Goal: Task Accomplishment & Management: Complete application form

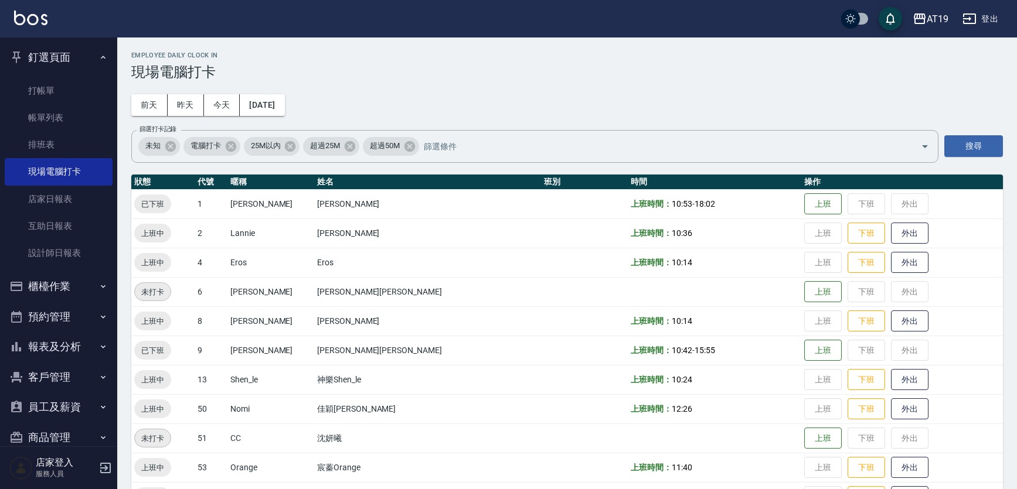
scroll to position [36, 0]
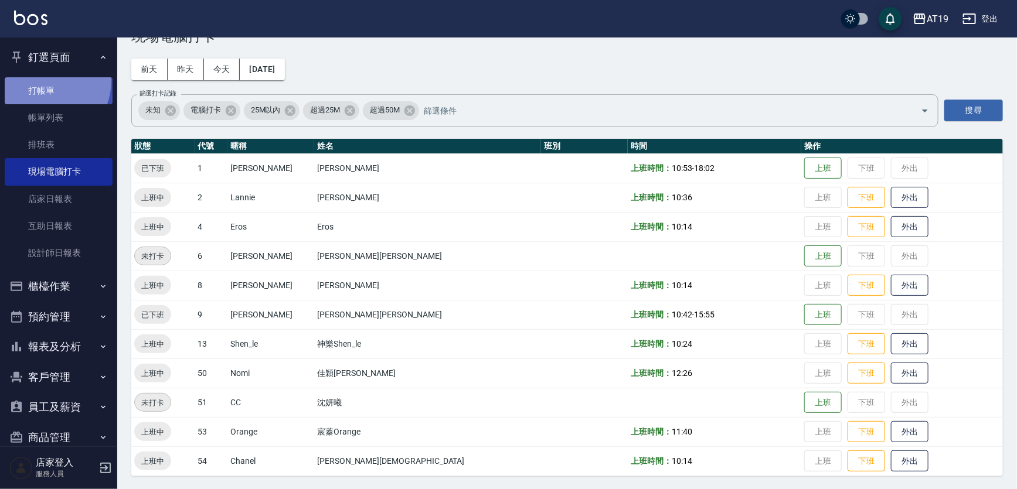
click at [39, 80] on link "打帳單" at bounding box center [59, 90] width 108 height 27
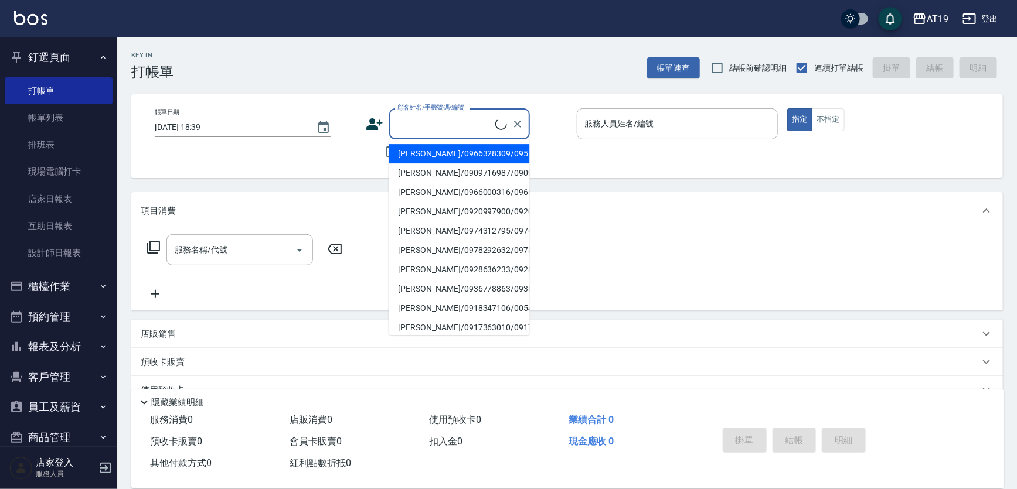
click at [456, 122] on input "顧客姓名/手機號碼/編號" at bounding box center [444, 124] width 101 height 21
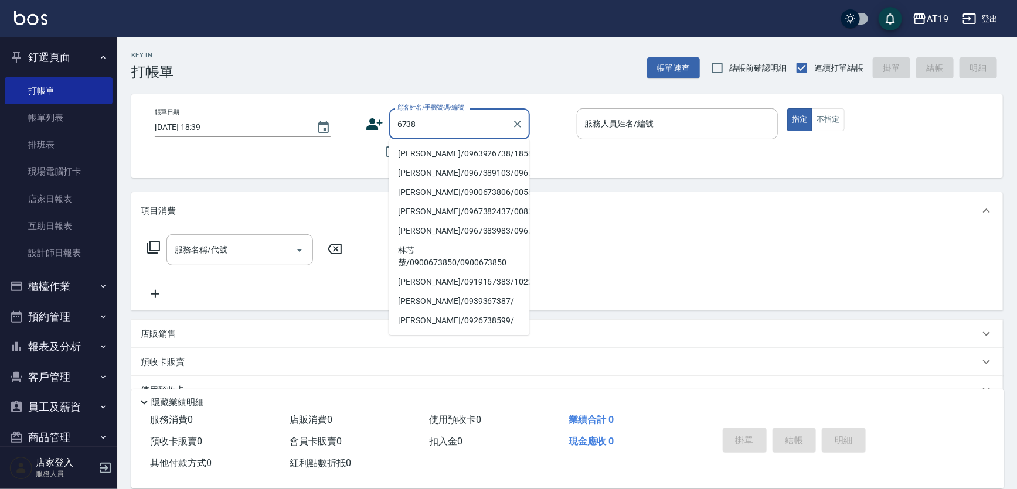
type input "[PERSON_NAME]/0963926738/18583"
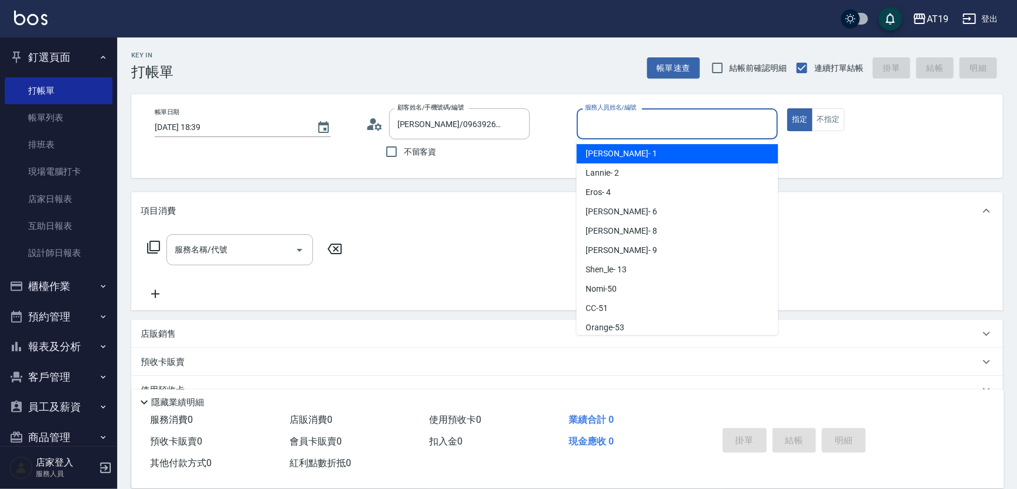
scroll to position [22, 0]
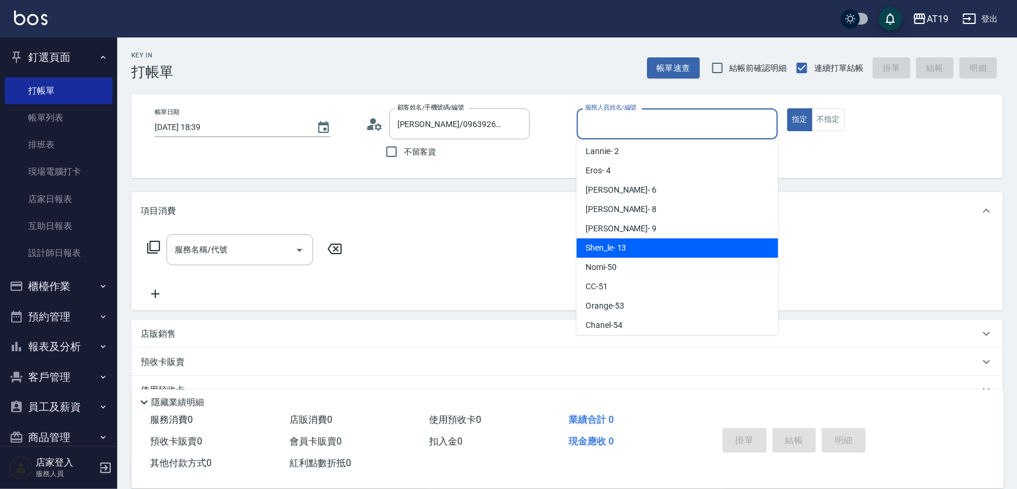
type input "Shen_le- 13"
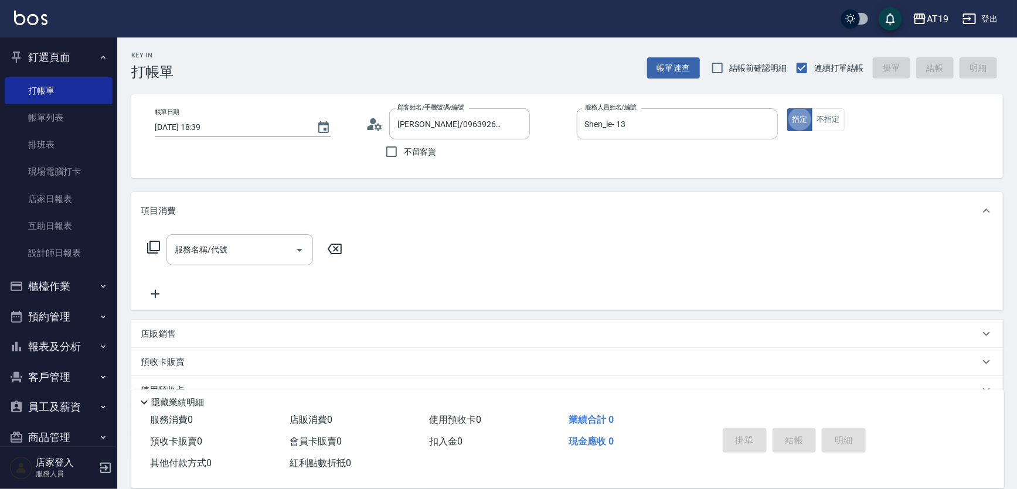
type button "true"
type input "401"
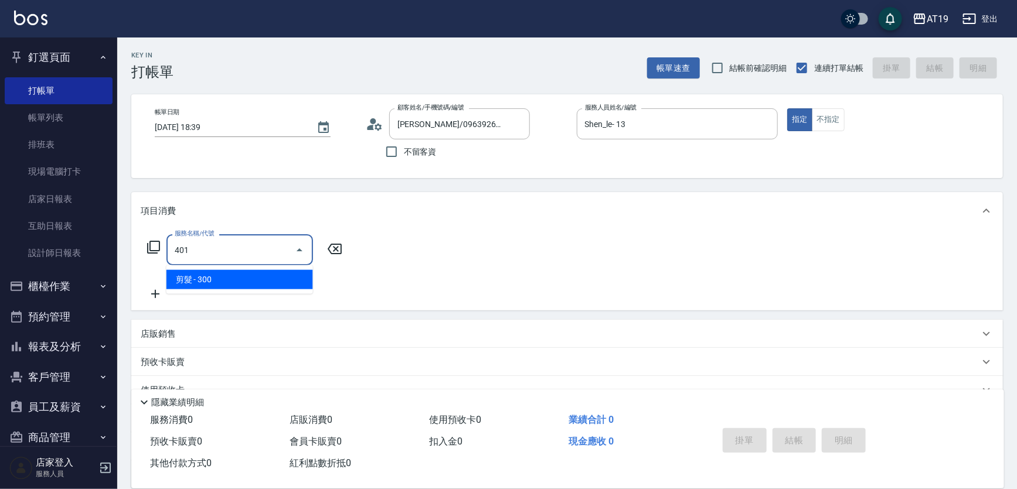
type input "30"
type input "剪髮(401)"
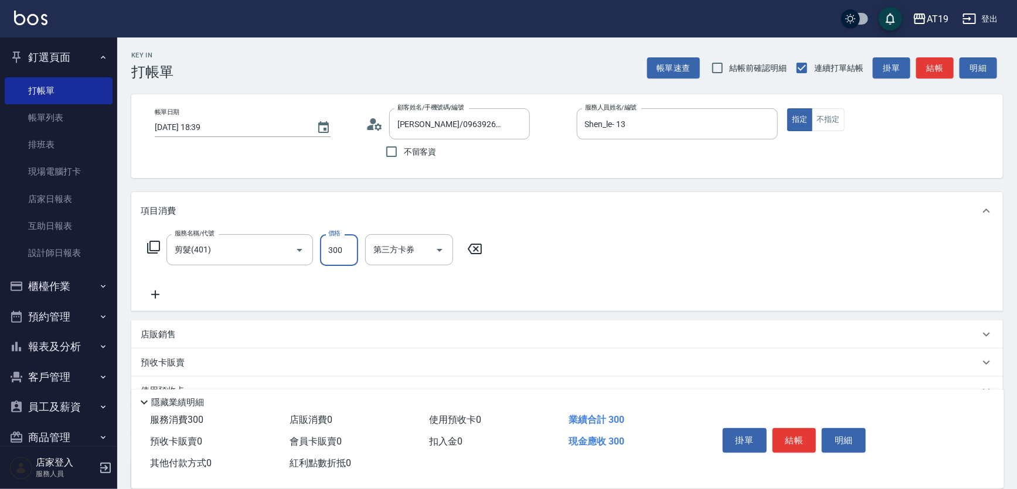
type input "0"
type input "400"
type input "40"
type input "400"
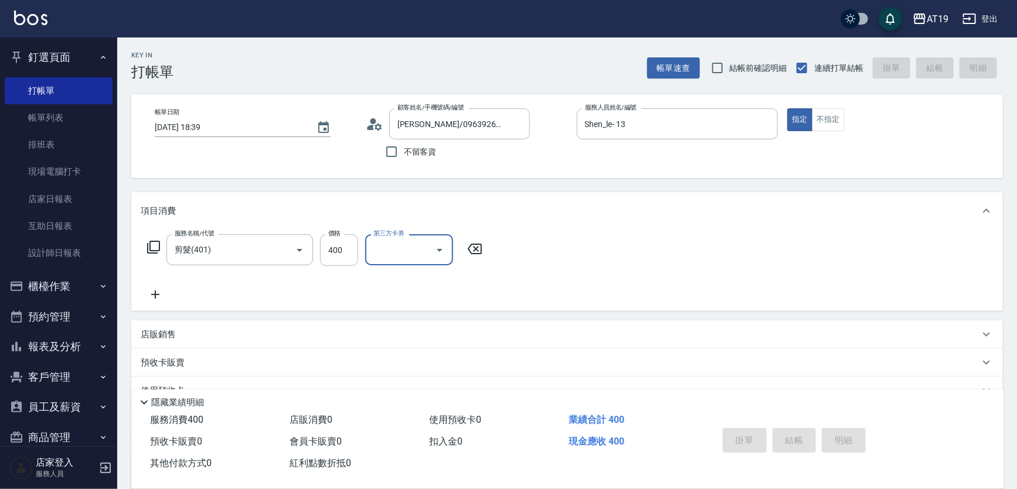
type input "[DATE] 18:40"
type input "0"
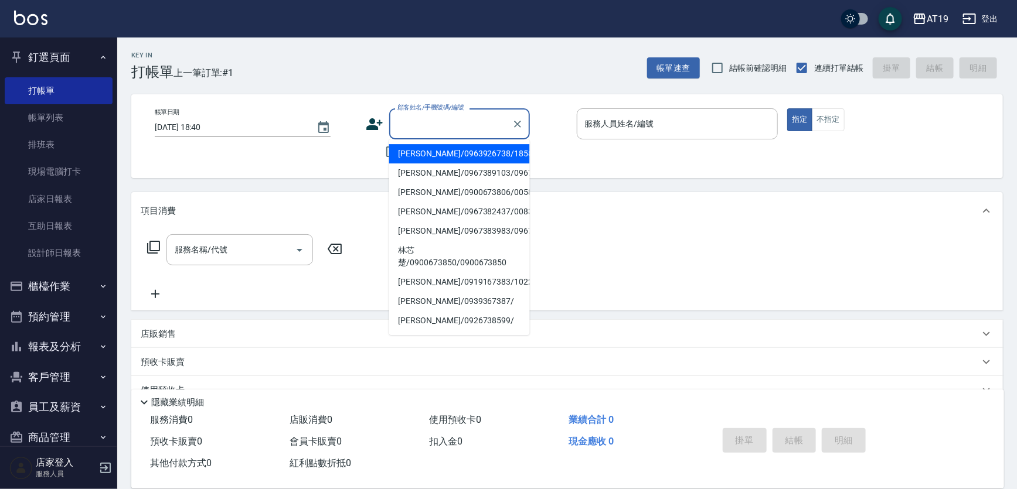
drag, startPoint x: 425, startPoint y: 131, endPoint x: 438, endPoint y: 102, distance: 31.5
click at [425, 121] on input "顧客姓名/手機號碼/編號" at bounding box center [450, 124] width 112 height 21
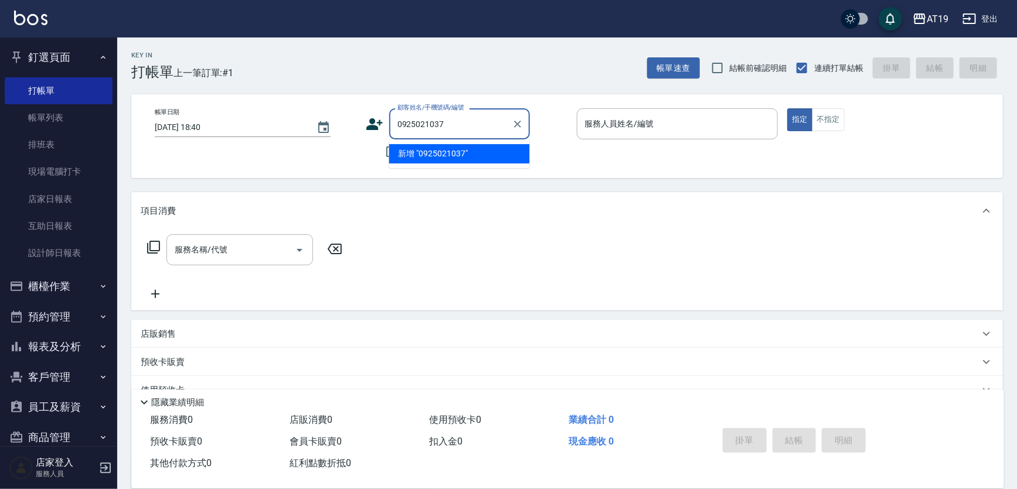
type input "0925021037"
click at [375, 123] on icon at bounding box center [375, 124] width 18 height 18
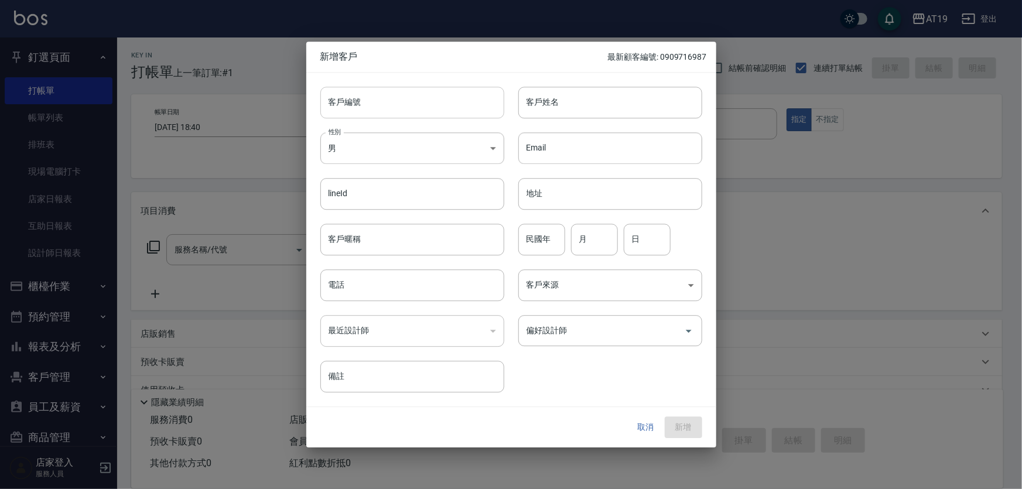
click at [390, 97] on input "客戶編號" at bounding box center [412, 103] width 184 height 32
paste input "0925021037"
type input "0925021037"
paste input "0925021037"
click at [387, 286] on input "電話" at bounding box center [412, 286] width 184 height 32
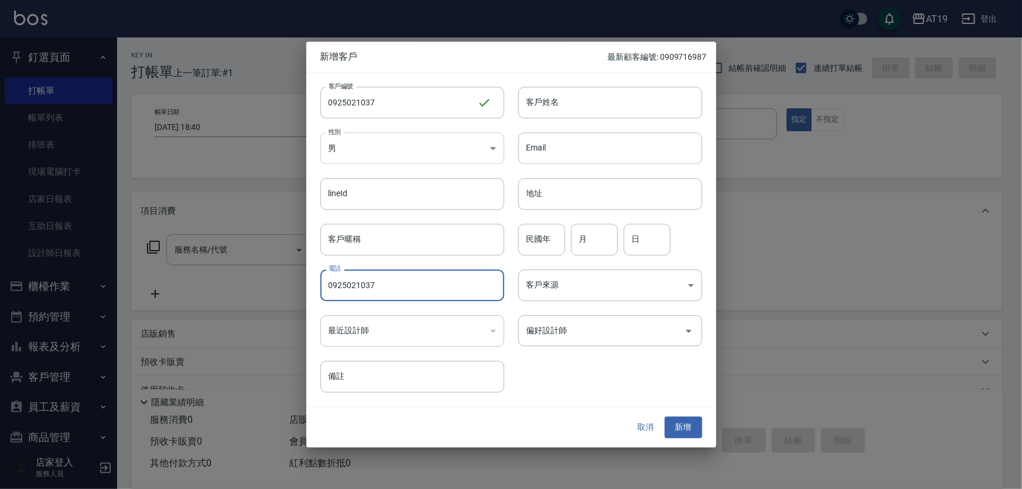
type input "0925021037"
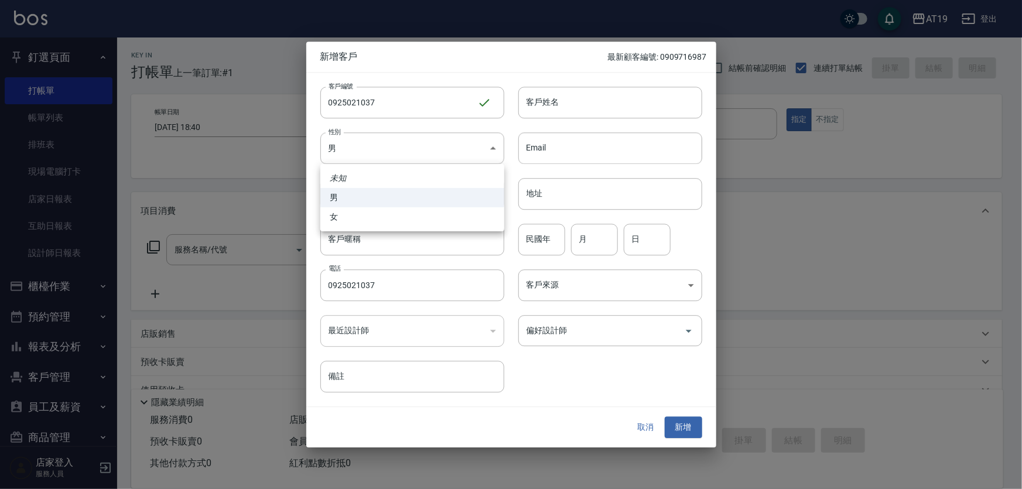
drag, startPoint x: 387, startPoint y: 148, endPoint x: 383, endPoint y: 198, distance: 50.6
click at [387, 151] on body "AT19 登出 釘選頁面 打帳單 帳單列表 排班表 現場電腦打卡 店家日報表 互助日報表 設計師日報表 櫃檯作業 打帳單 帳單列表 現金收支登錄 高階收支登錄…" at bounding box center [511, 299] width 1022 height 599
drag, startPoint x: 387, startPoint y: 221, endPoint x: 446, endPoint y: 184, distance: 69.7
click at [390, 219] on li "女" at bounding box center [412, 216] width 184 height 19
type input "[DEMOGRAPHIC_DATA]"
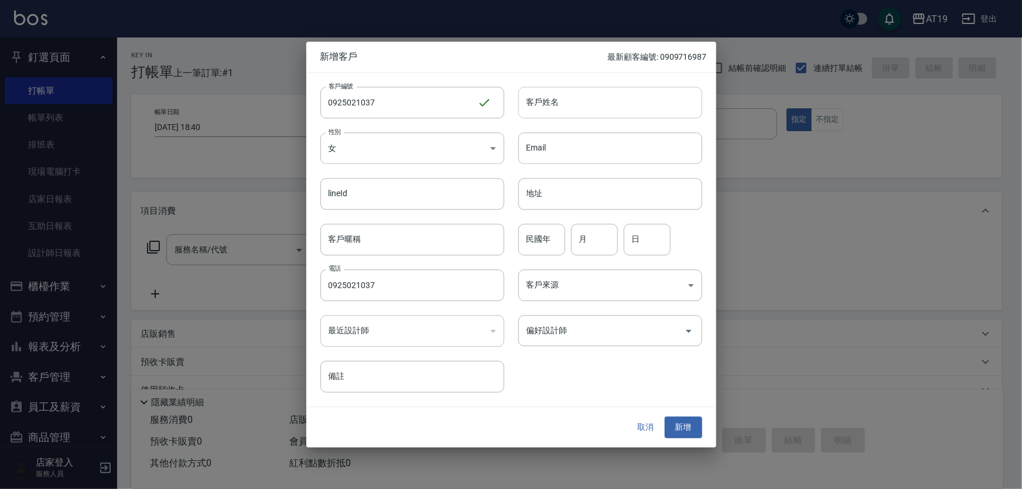
click at [554, 112] on input "客戶姓名" at bounding box center [611, 103] width 184 height 32
type input "戴?恩"
type input "01"
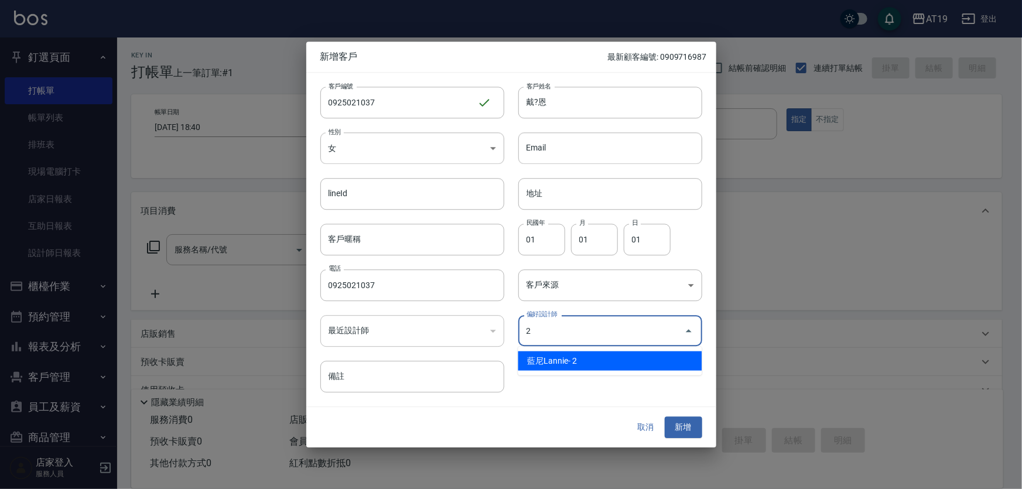
type input "[PERSON_NAME]"
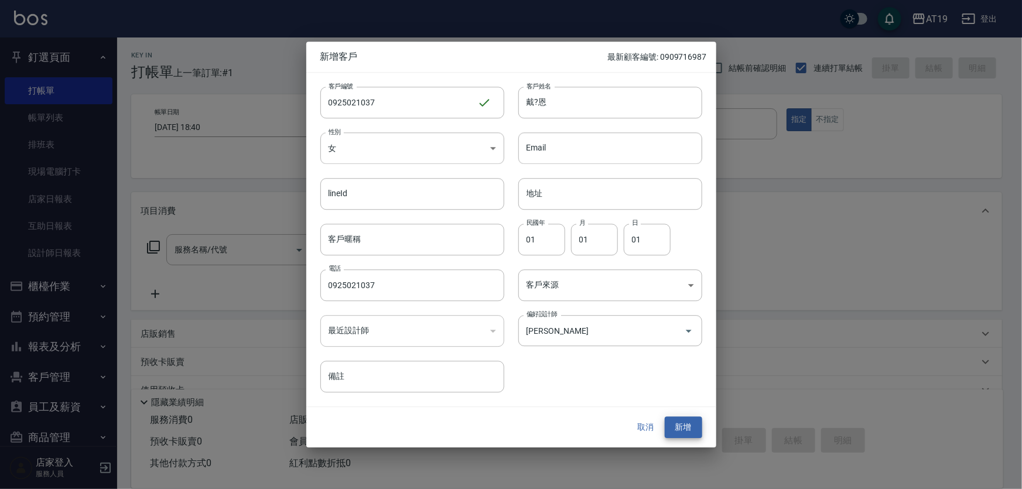
click at [665, 417] on button "新增" at bounding box center [683, 428] width 37 height 22
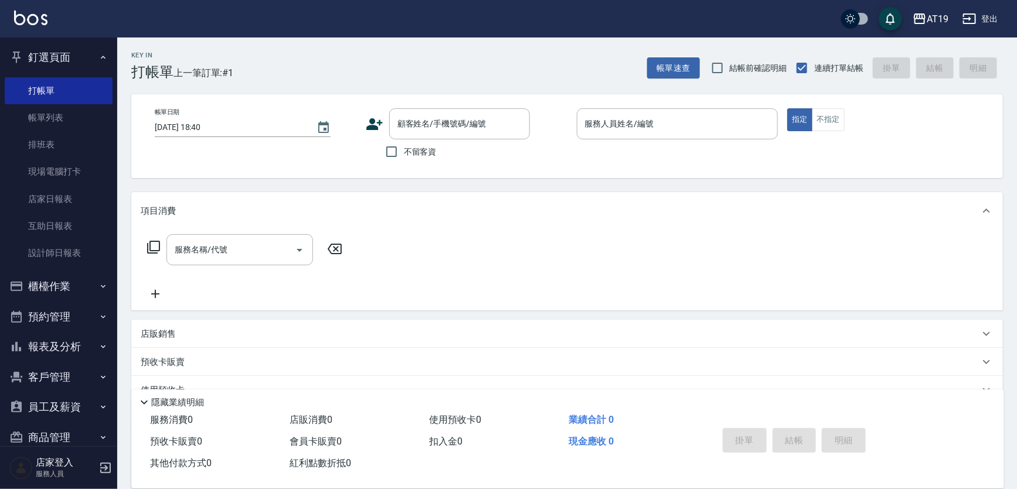
drag, startPoint x: 472, startPoint y: 118, endPoint x: 482, endPoint y: 95, distance: 24.7
click at [473, 115] on input "顧客姓名/手機號碼/編號" at bounding box center [450, 124] width 112 height 21
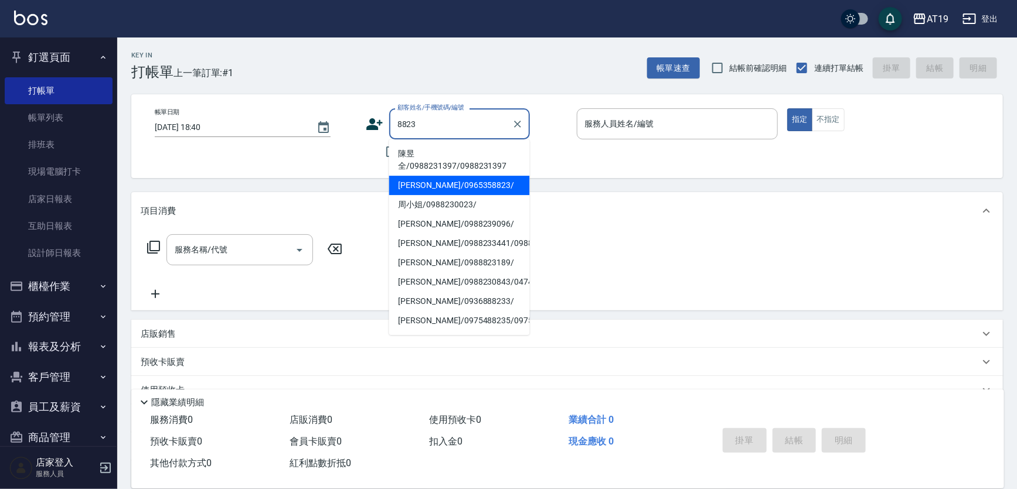
type input "[PERSON_NAME]/0965358823/"
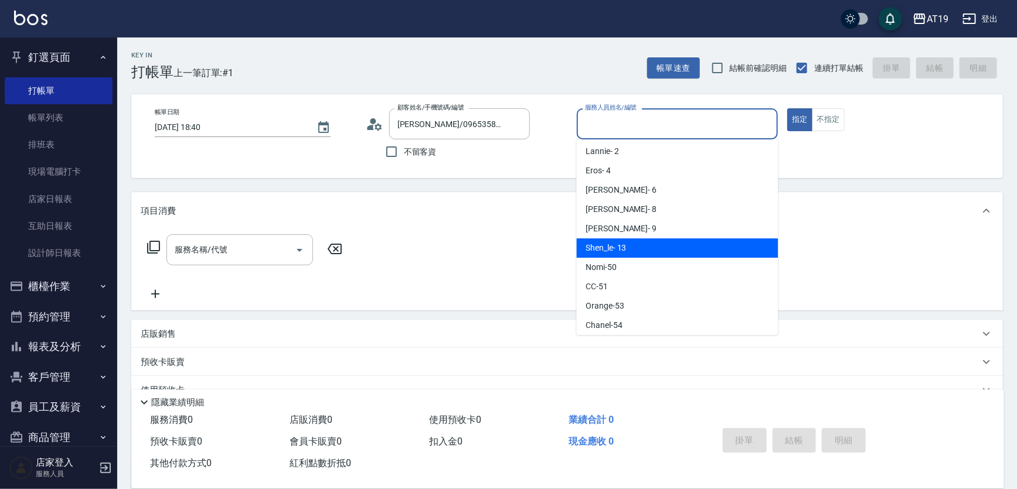
type input "Shen_le- 13"
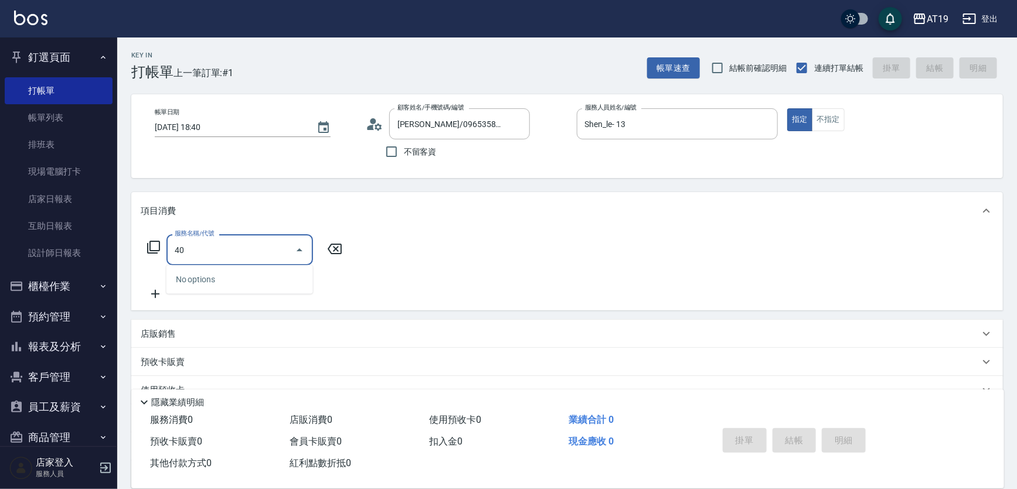
type input "401"
type input "30"
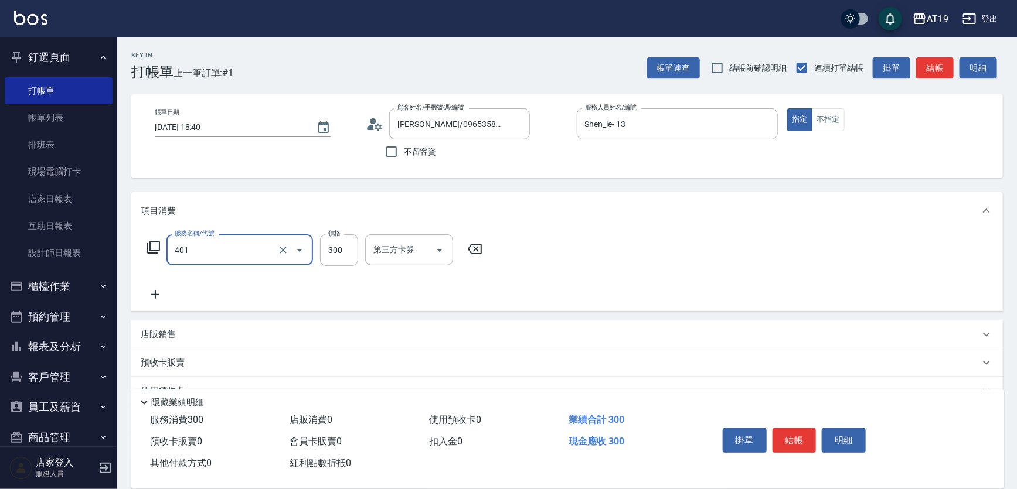
type input "剪髮(401)"
type input "0"
type input "350"
type input "30"
type input "350"
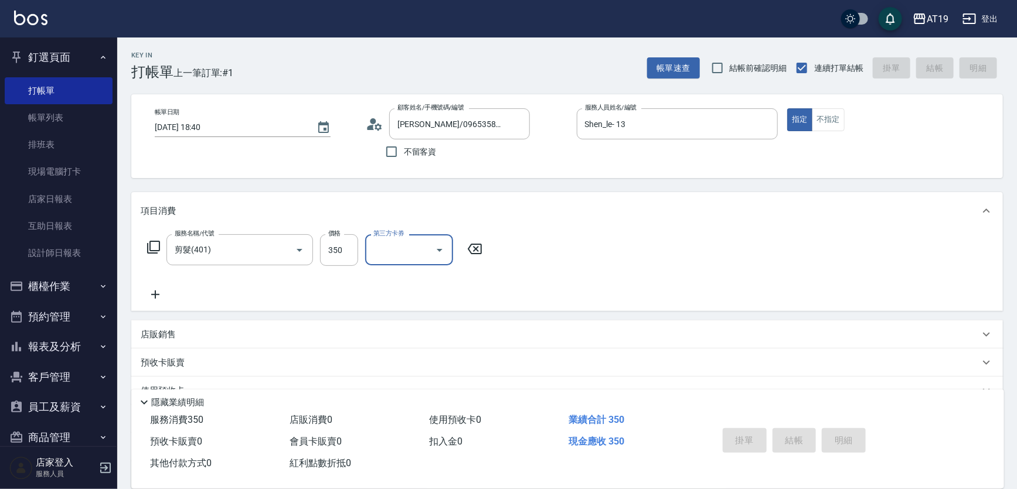
type input "[DATE] 19:02"
type input "0"
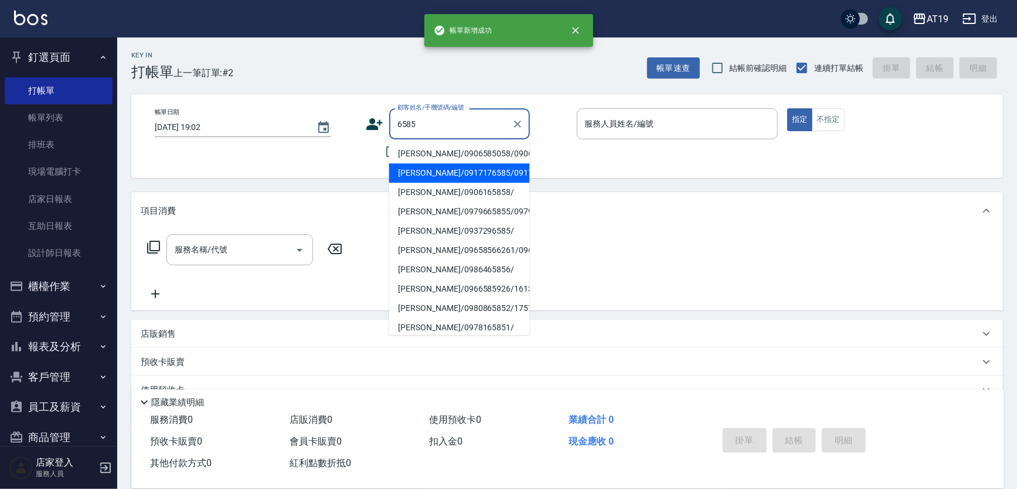
type input "[PERSON_NAME]/0917176585/0917176585"
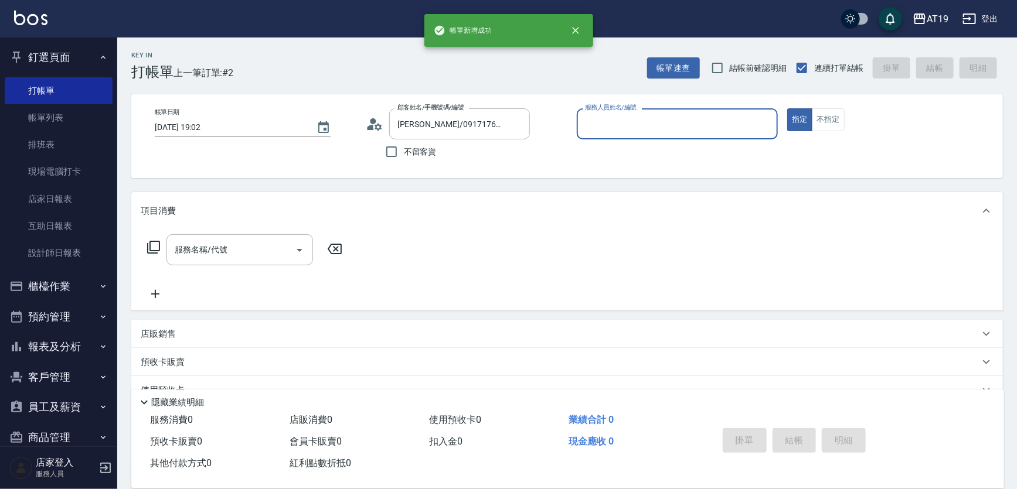
type input "Shen_le- 13"
click at [787, 108] on button "指定" at bounding box center [799, 119] width 25 height 23
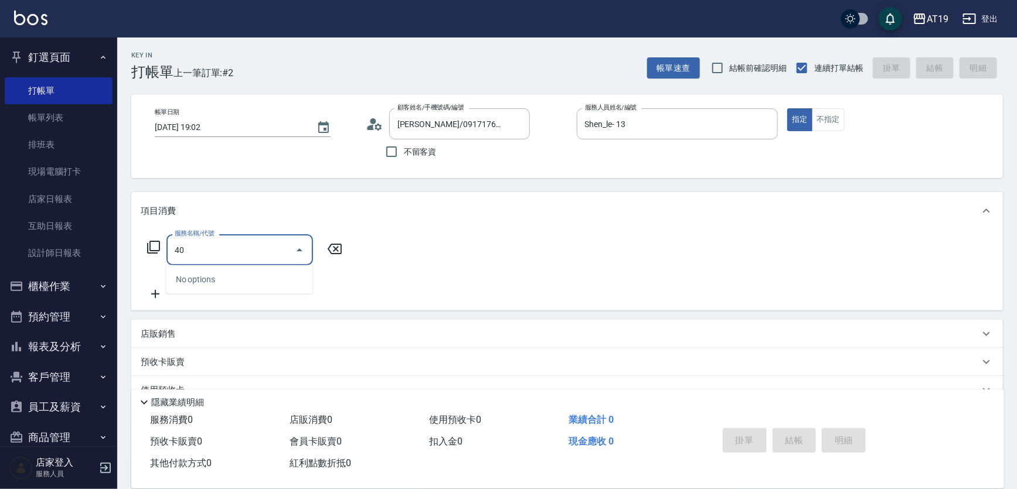
type input "401"
type input "30"
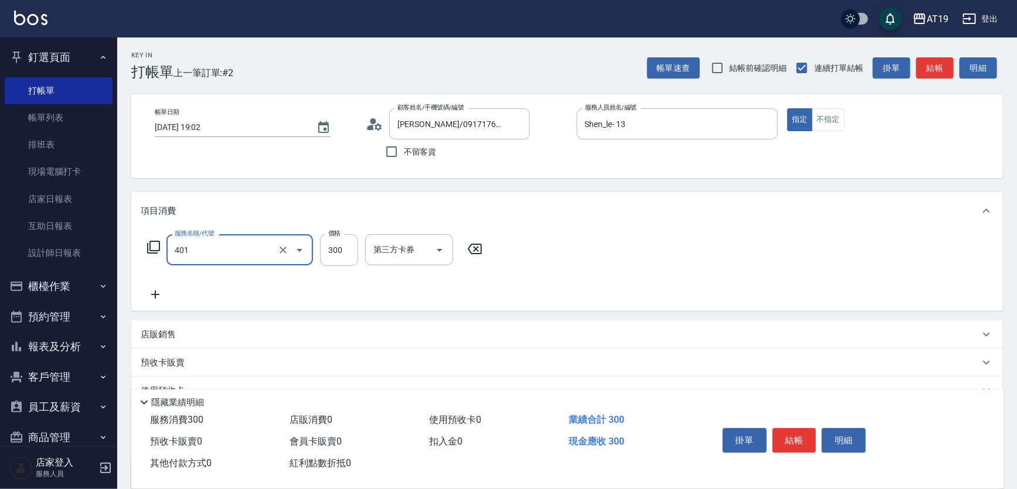
type input "剪髮(401)"
type input "0"
type input "400"
type input "40"
type input "400"
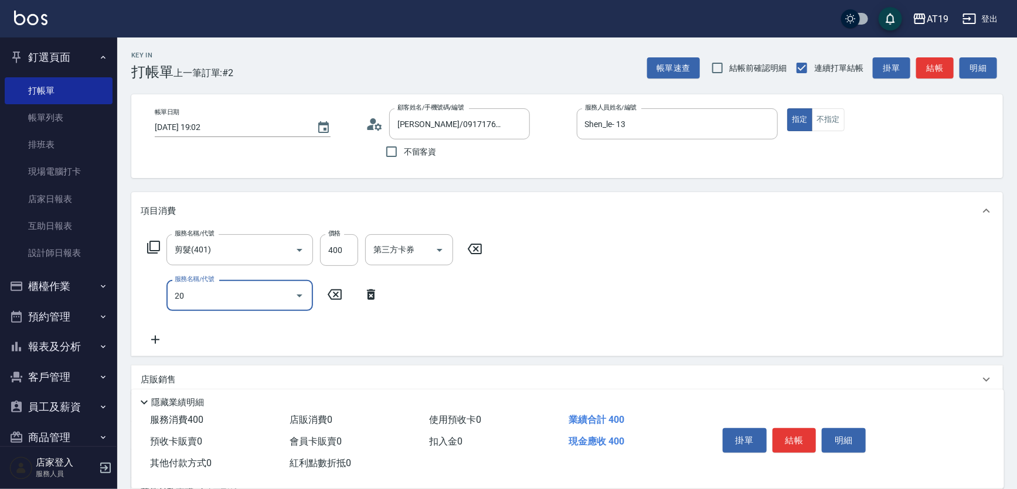
type input "201"
type input "70"
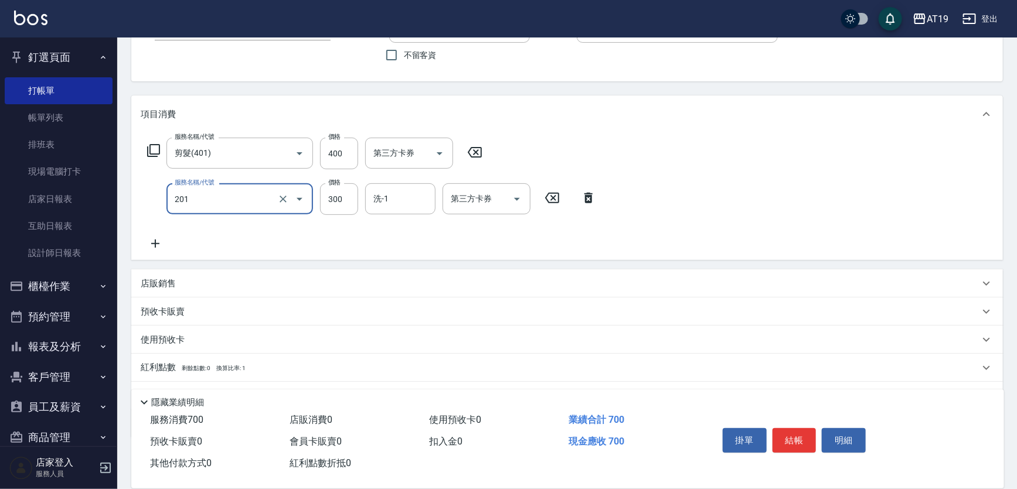
scroll to position [155, 0]
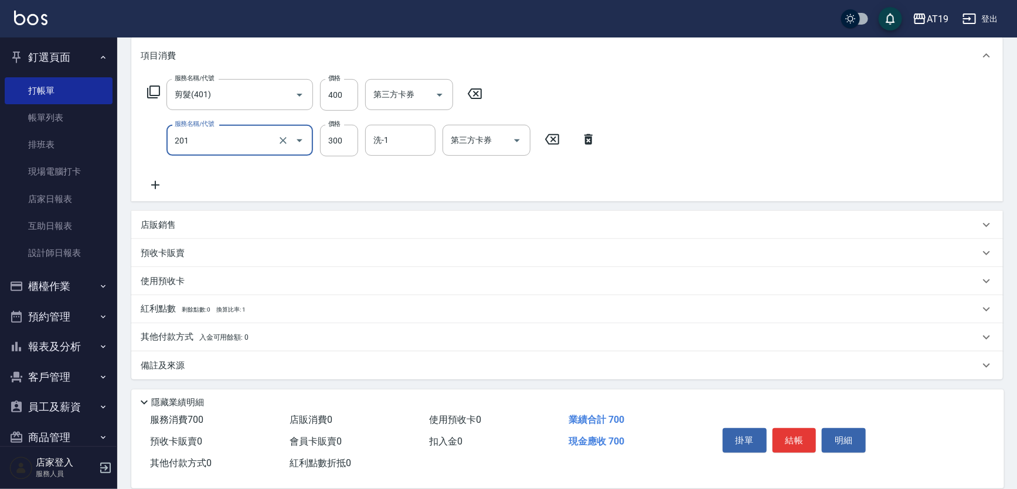
type input "洗髮(201)"
click at [178, 220] on div "店販銷售" at bounding box center [560, 225] width 838 height 12
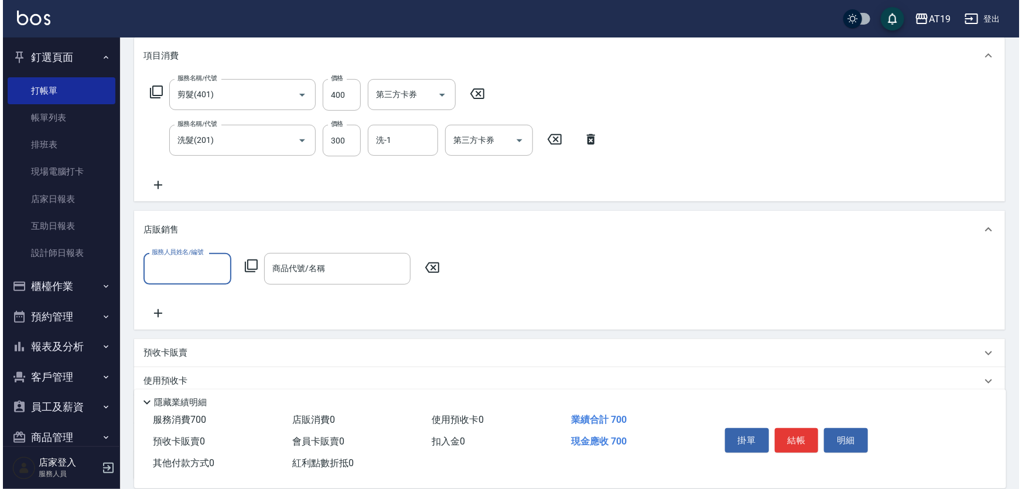
scroll to position [0, 0]
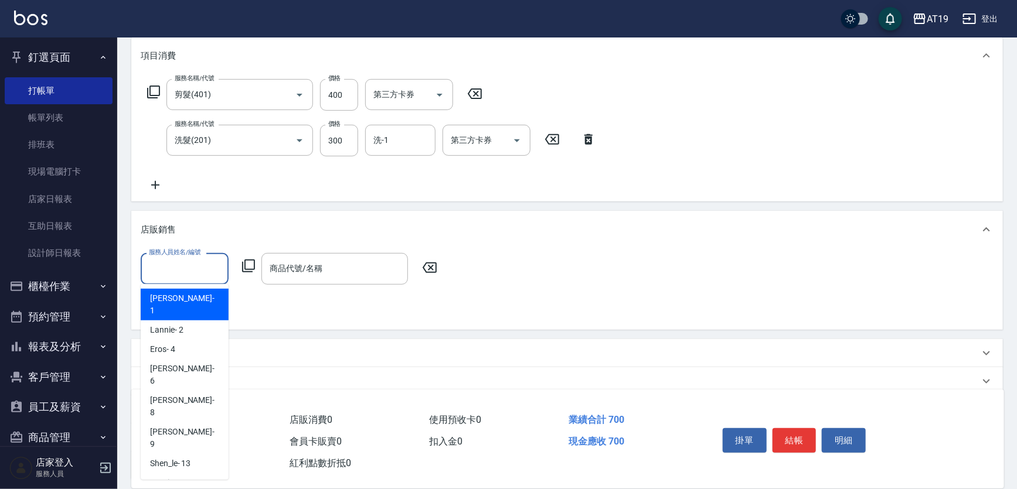
click at [171, 260] on input "服務人員姓名/編號" at bounding box center [184, 268] width 77 height 21
click at [170, 473] on div "Nomi -50" at bounding box center [185, 482] width 88 height 19
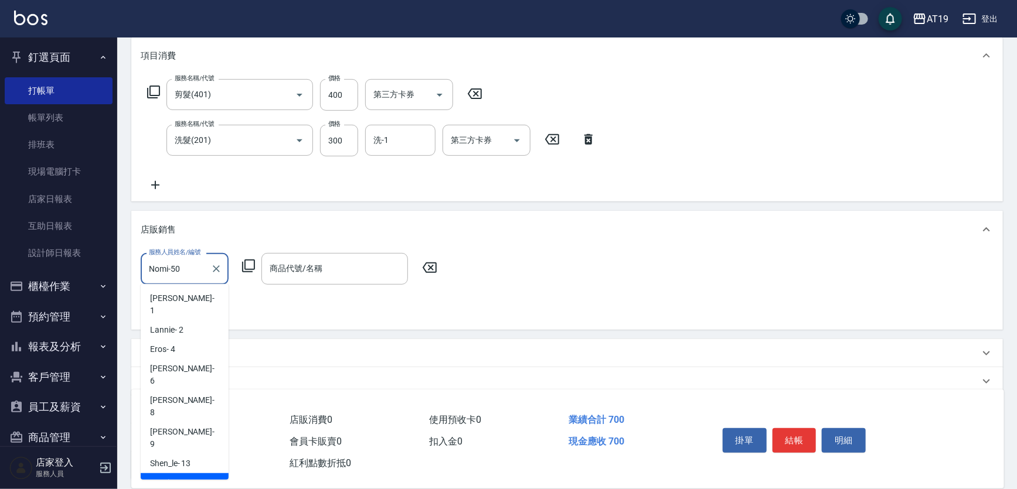
click at [178, 273] on input "Nomi-50" at bounding box center [176, 268] width 60 height 21
click at [182, 458] on span "Shen_le - 13" at bounding box center [170, 464] width 40 height 12
type input "Shen_le- 13"
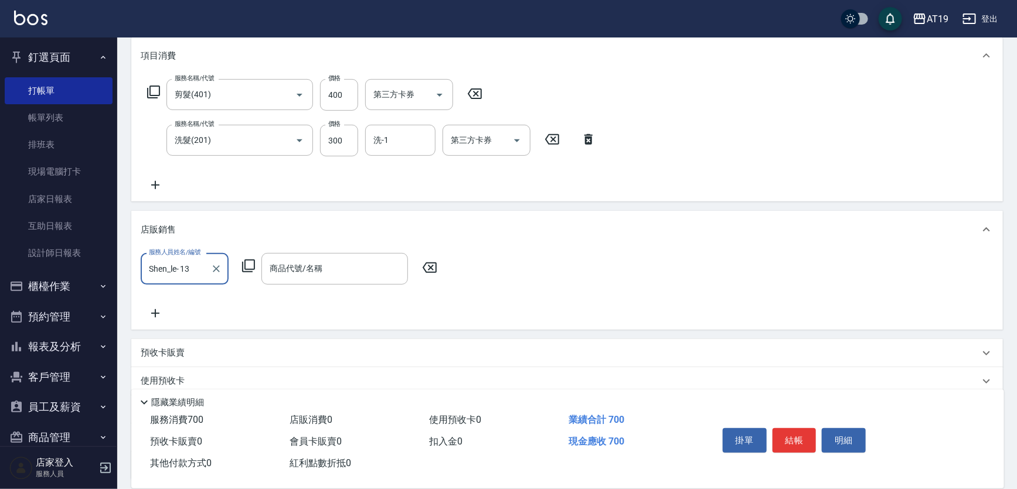
click at [246, 271] on icon at bounding box center [248, 266] width 13 height 13
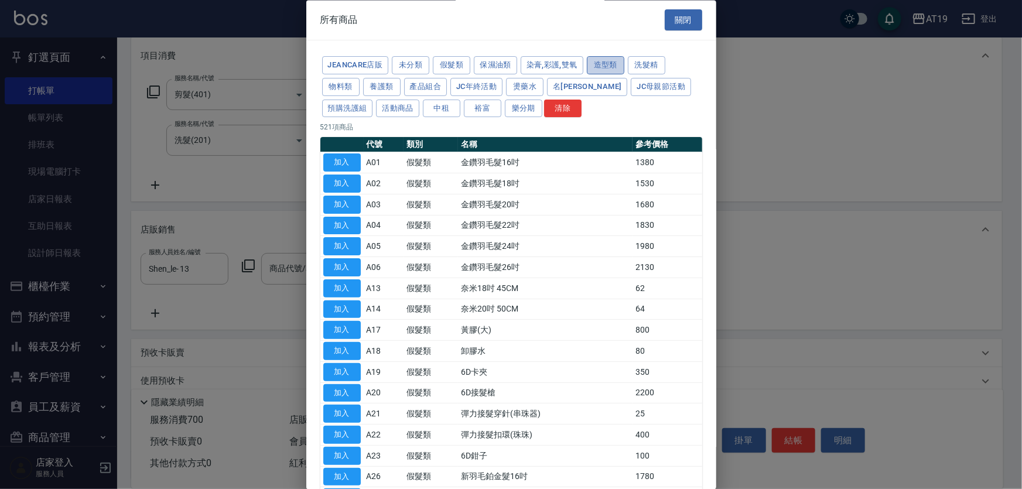
click at [618, 67] on button "造型類" at bounding box center [605, 66] width 37 height 18
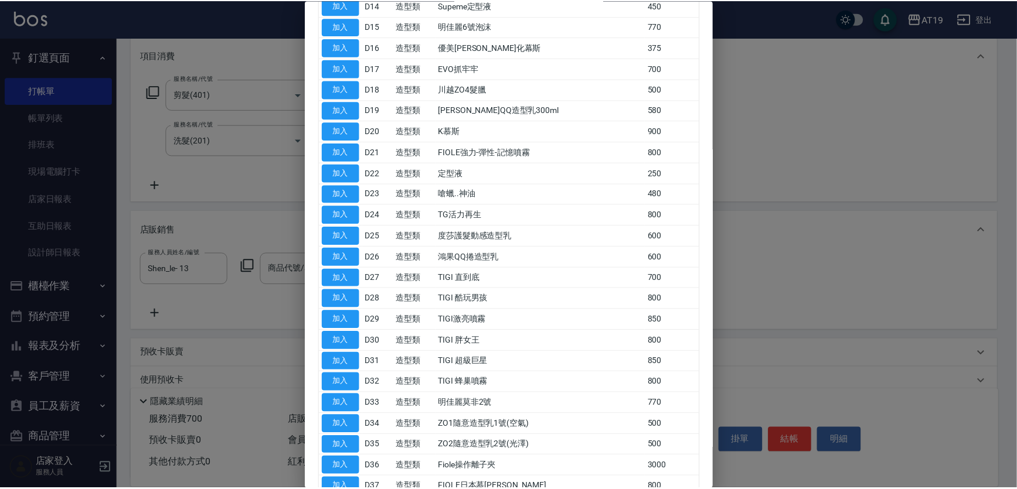
scroll to position [520, 0]
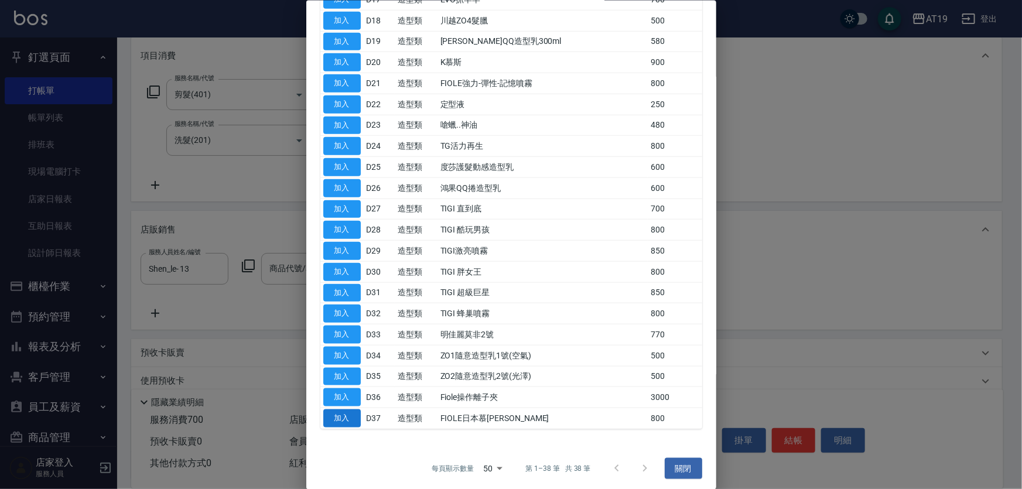
click at [351, 410] on button "加入" at bounding box center [341, 419] width 37 height 18
type input "FIOLE日本慕[PERSON_NAME]"
type input "150"
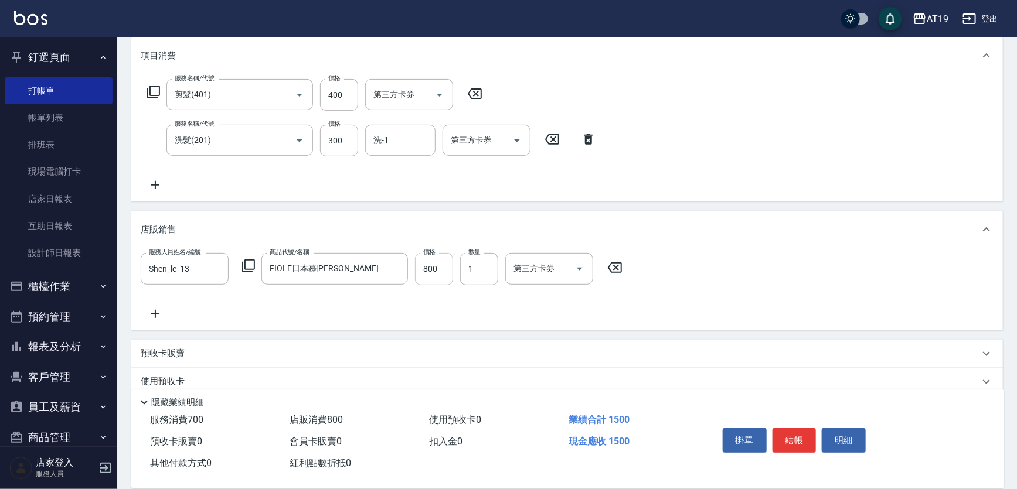
click at [434, 270] on input "800" at bounding box center [434, 269] width 38 height 32
type input "7"
type input "70"
type input "700"
type input "140"
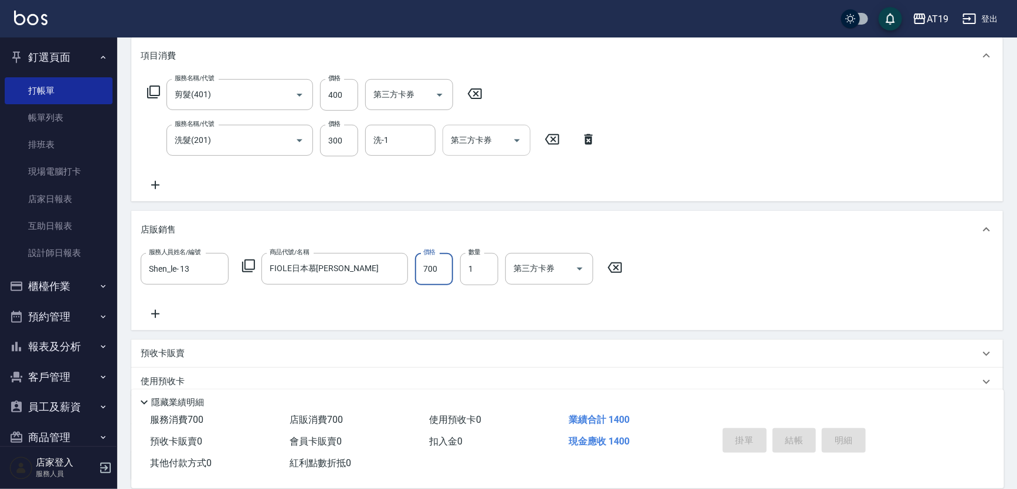
type input "0"
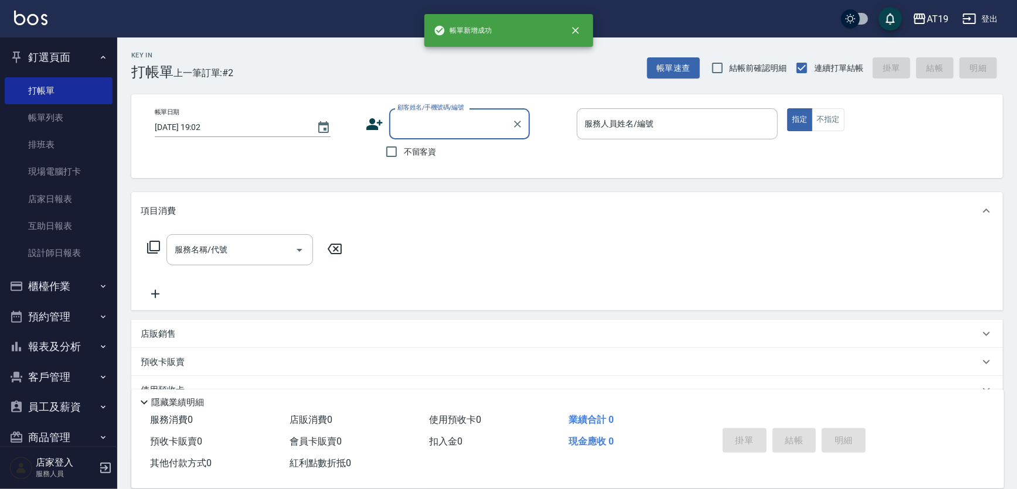
scroll to position [0, 0]
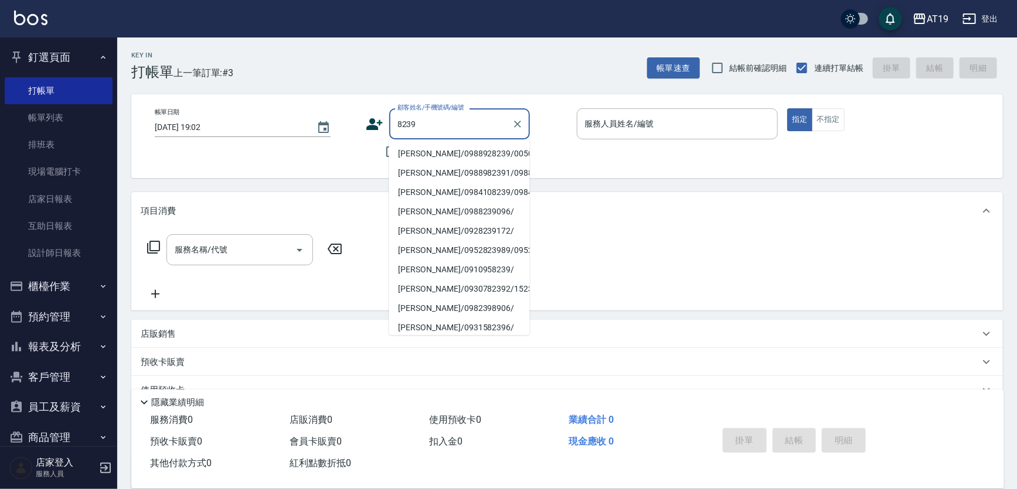
type input "[PERSON_NAME]/0988928239/00501"
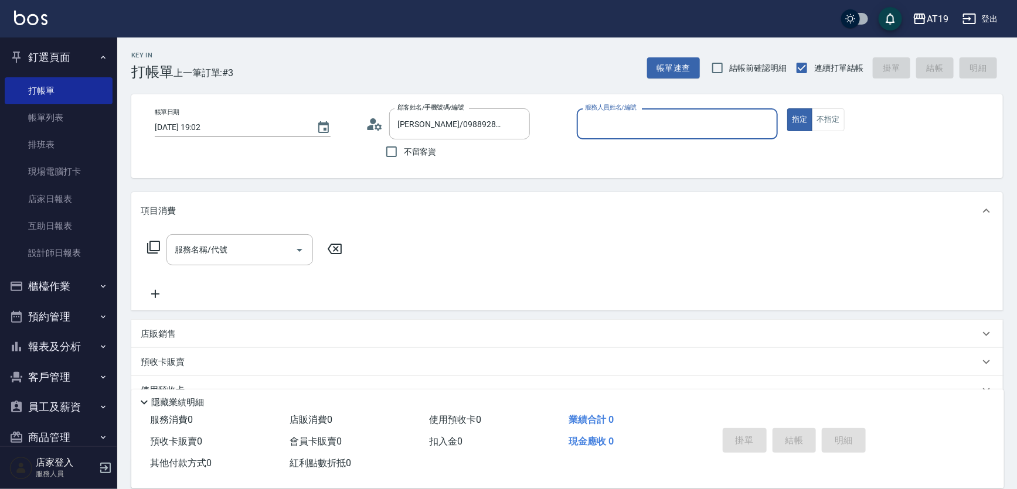
type input "Eros- 4"
click at [787, 108] on button "指定" at bounding box center [799, 119] width 25 height 23
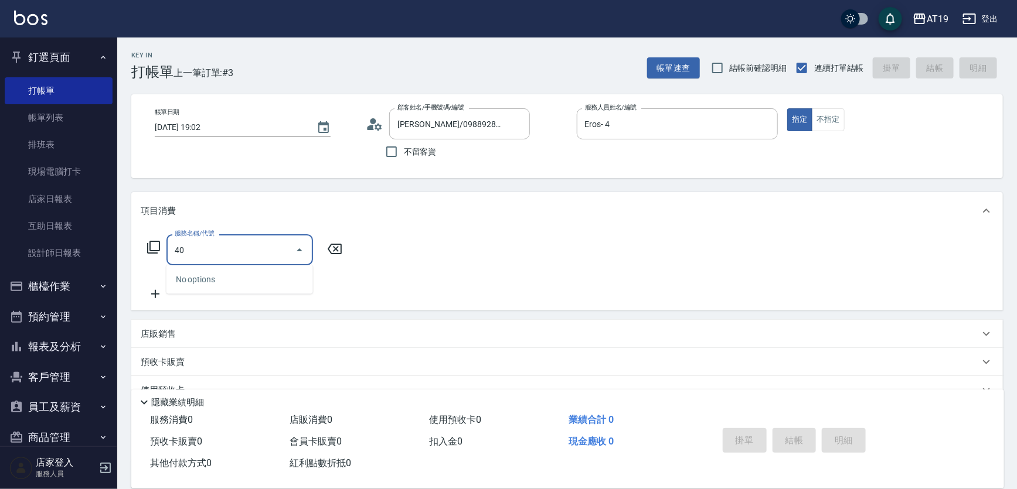
type input "401"
type input "30"
type input "剪髮(401)"
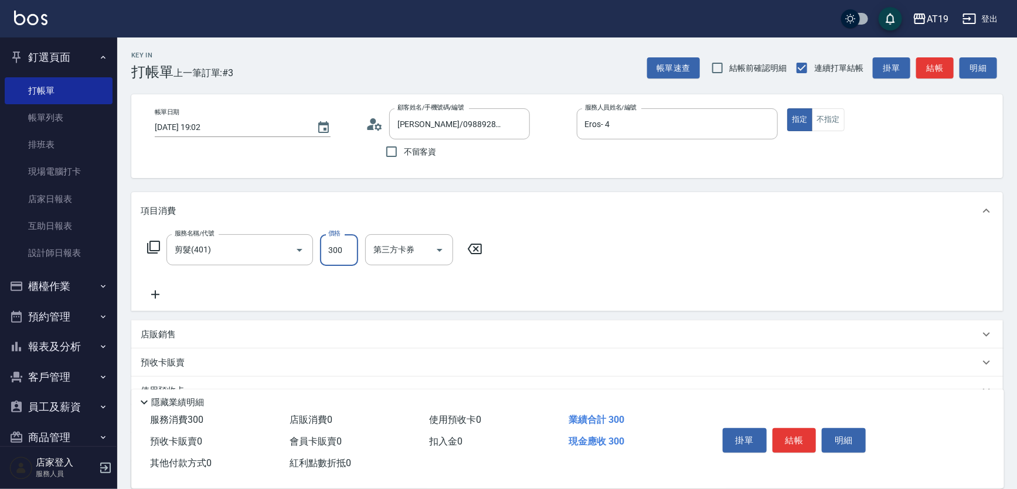
type input "0"
type input "25"
type input "20"
type input "250"
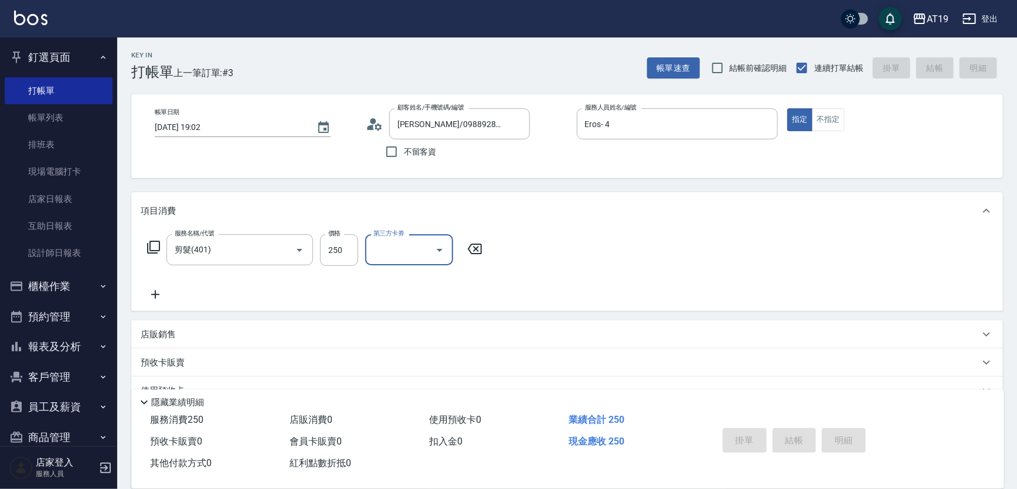
type input "0"
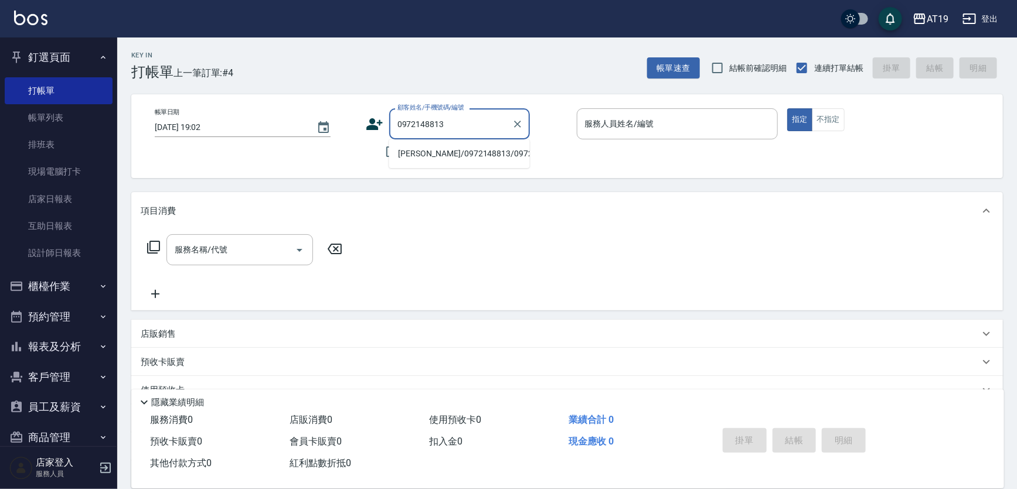
type input "[PERSON_NAME]/0972148813/0972148813"
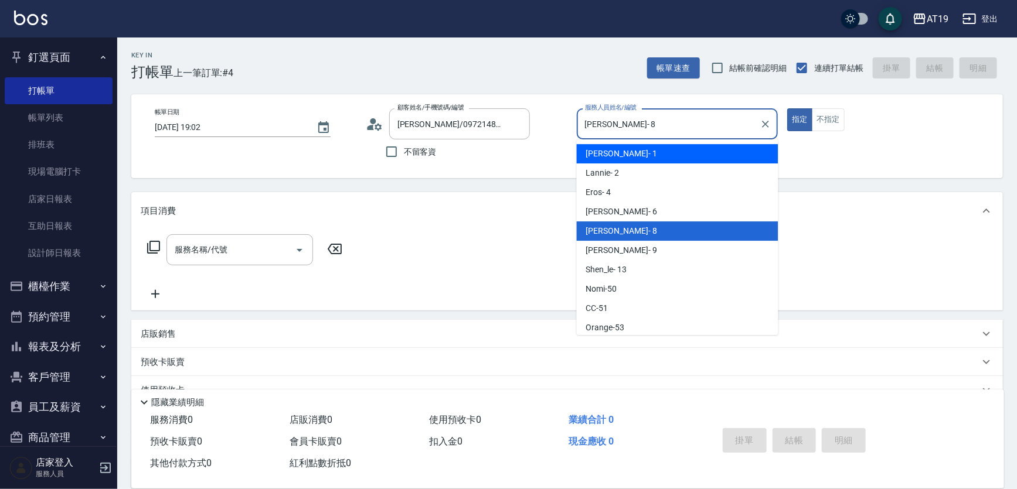
type input "Linda- 1"
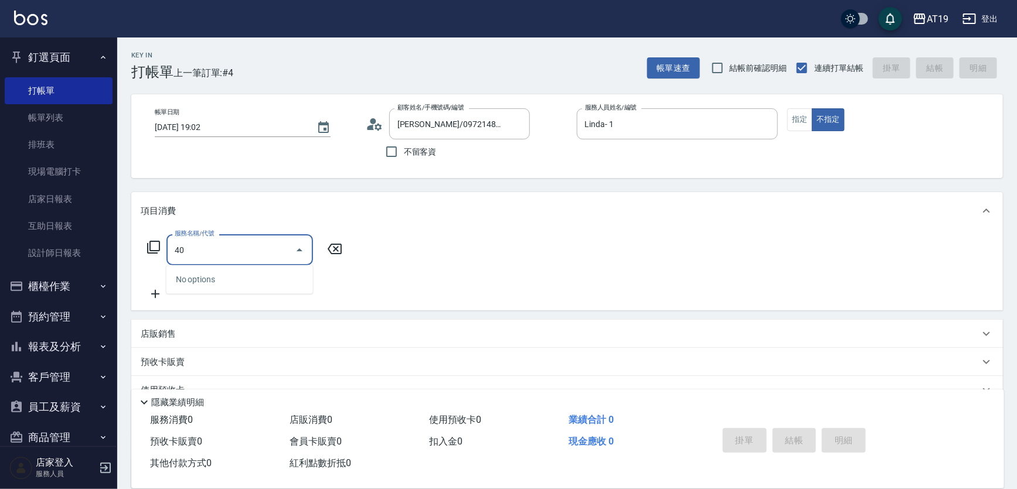
type input "401"
type input "30"
type input "401"
type input "[DATE] 19:03"
type input "0"
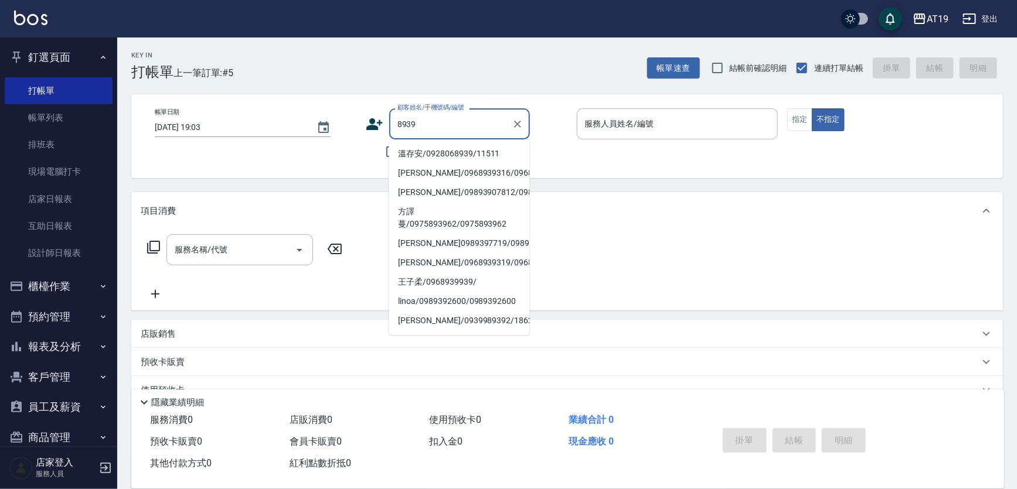
type input "溫存安/0928068939/11511"
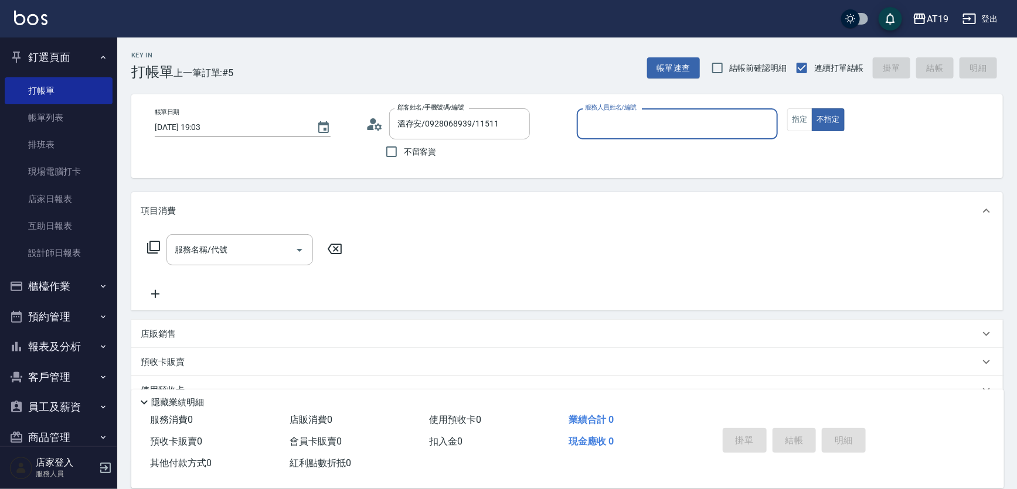
type input "Lannie- 2"
click at [811, 108] on button "不指定" at bounding box center [827, 119] width 33 height 23
type button "false"
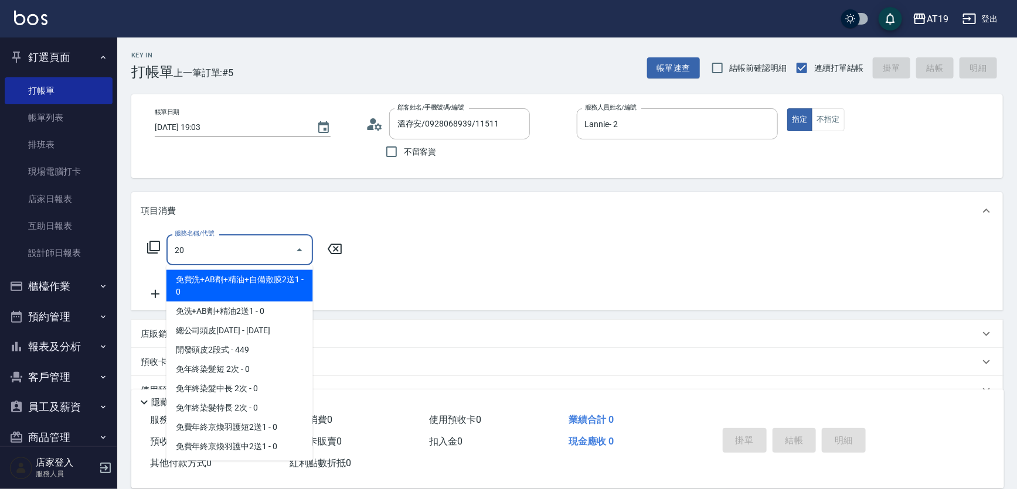
type input "201"
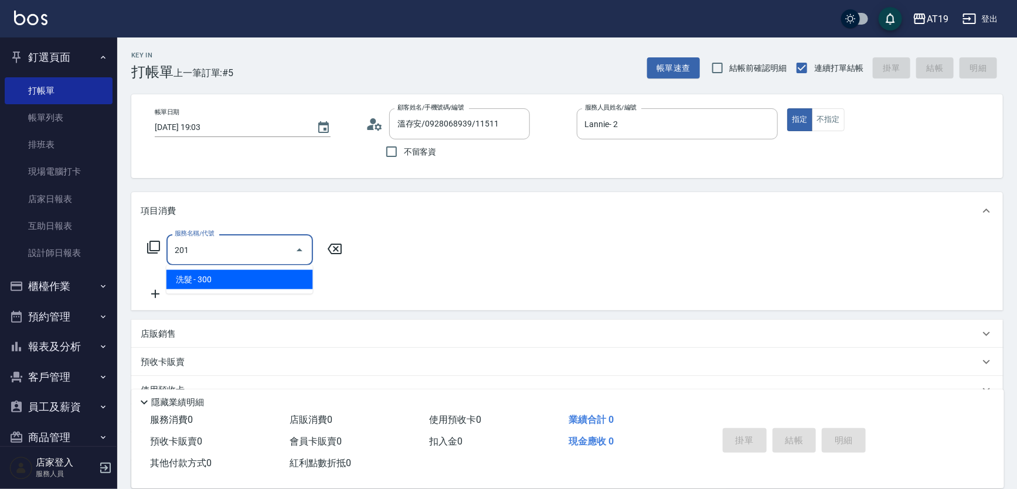
type input "30"
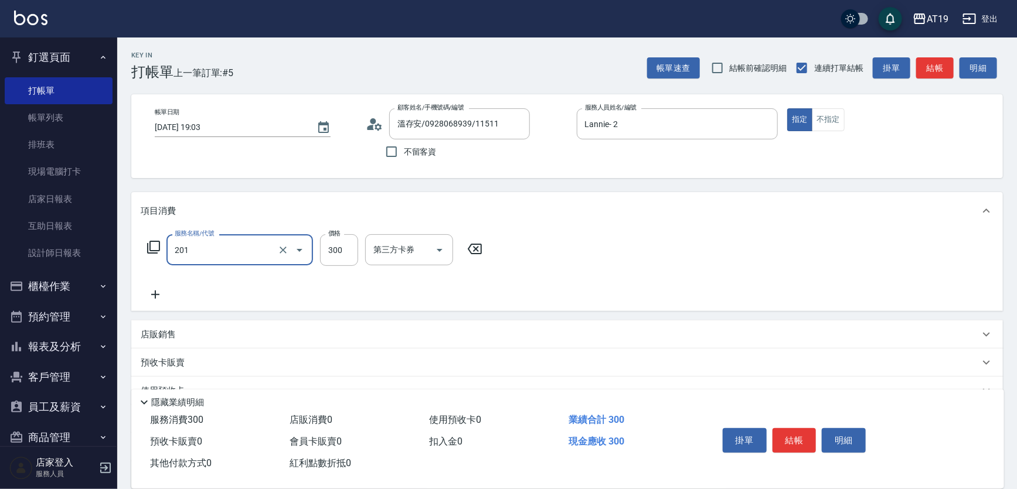
type input "洗髮(201)"
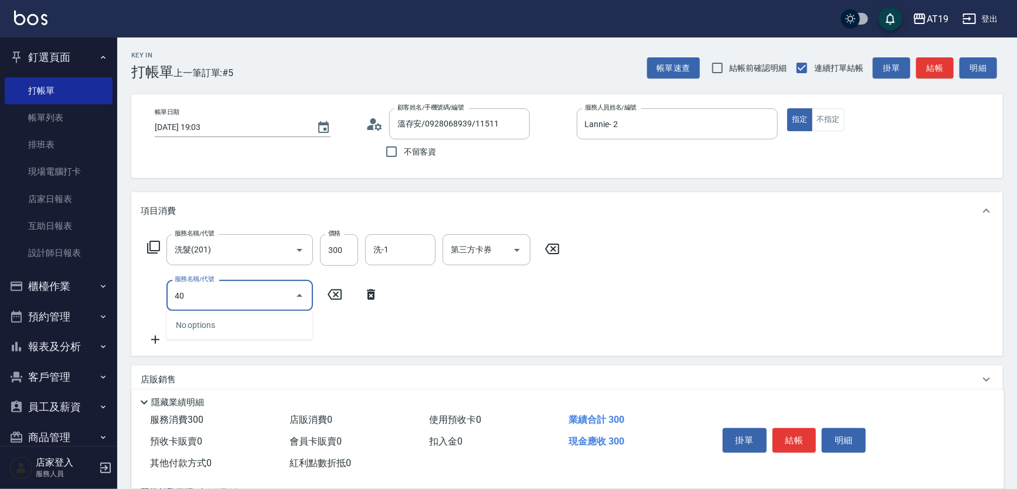
type input "401"
type input "60"
type input "剪髮(401)"
type input "8"
type input "30"
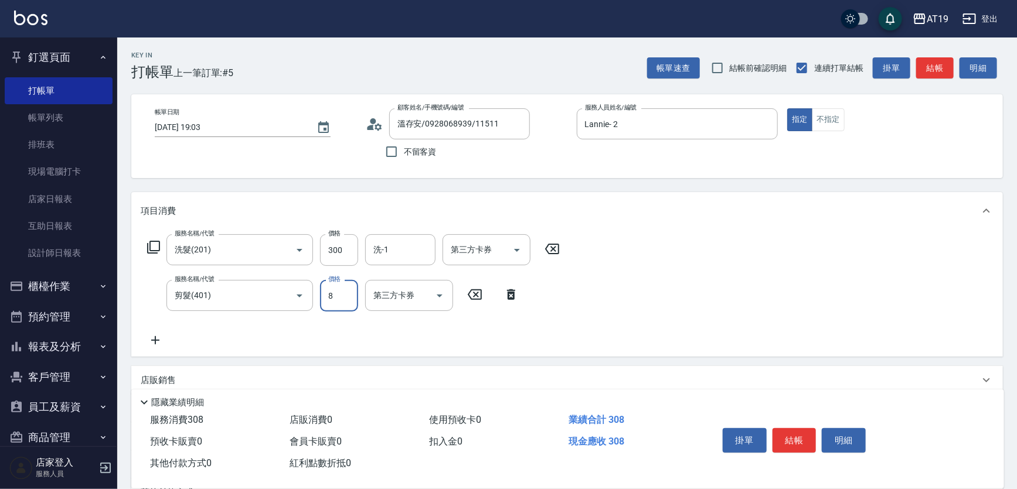
type input "80"
type input "110"
type input "800"
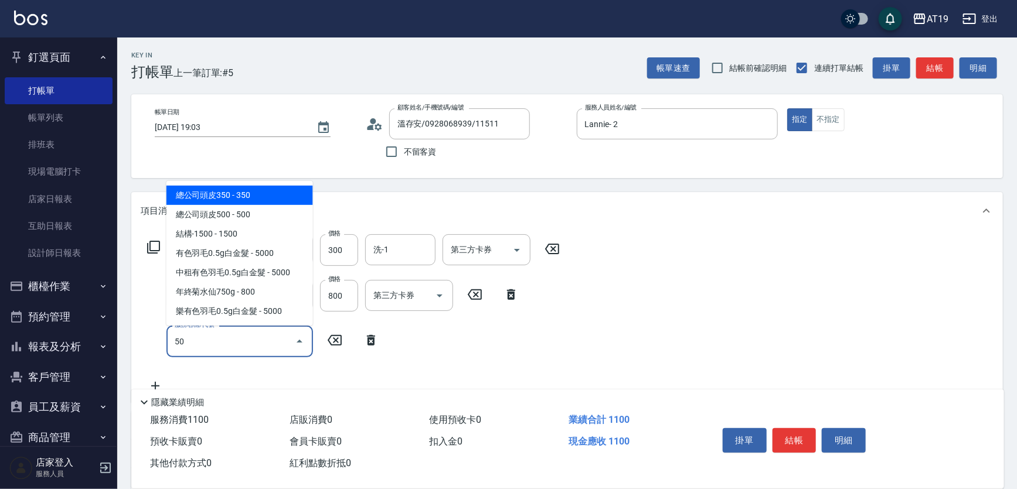
type input "501"
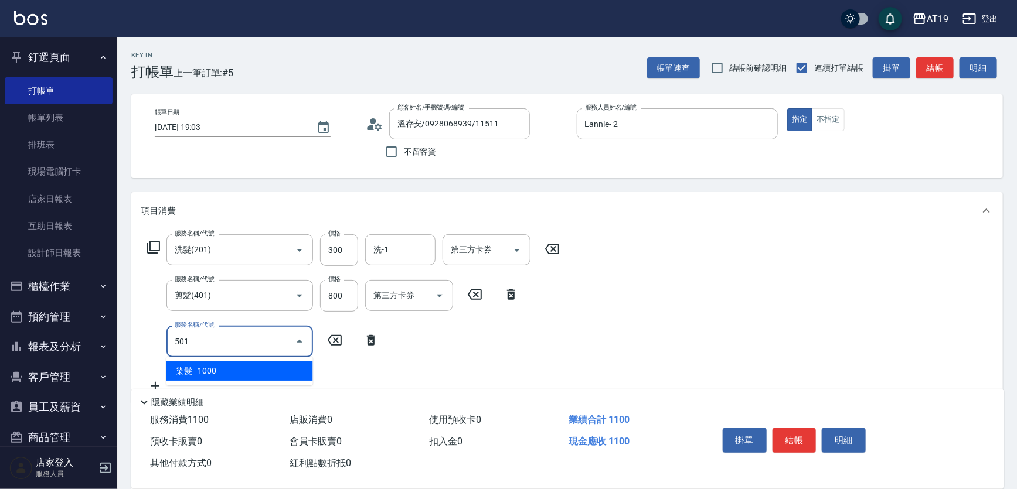
type input "210"
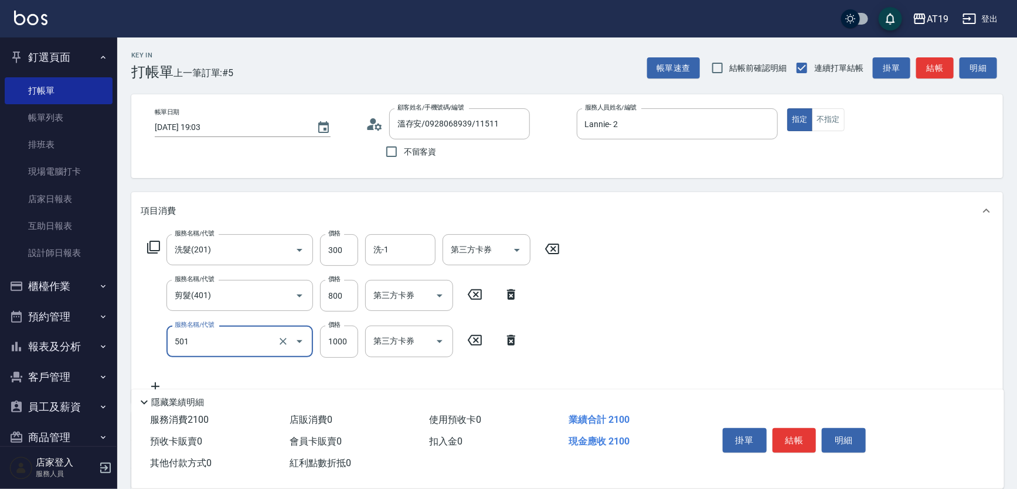
type input "染髮(501)"
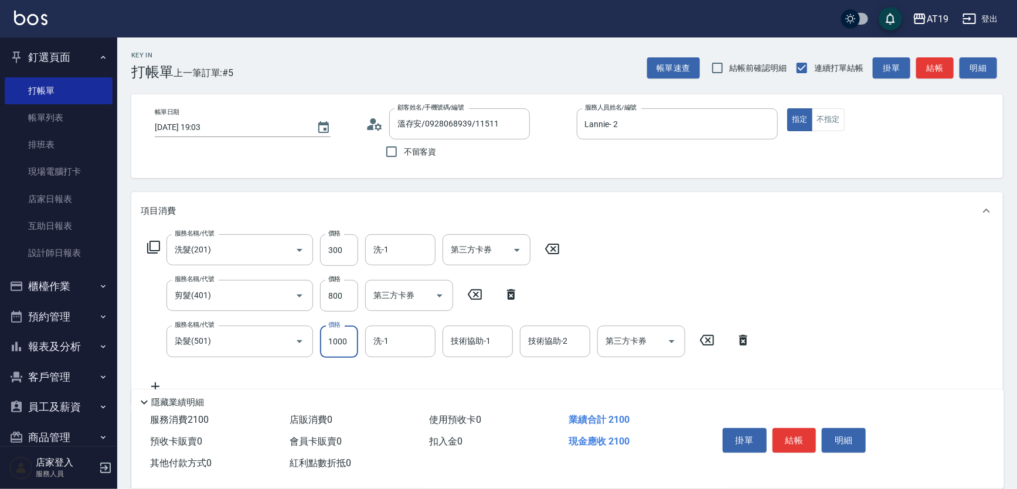
type input "1"
type input "110"
type input "170"
type input "120"
type input "1700"
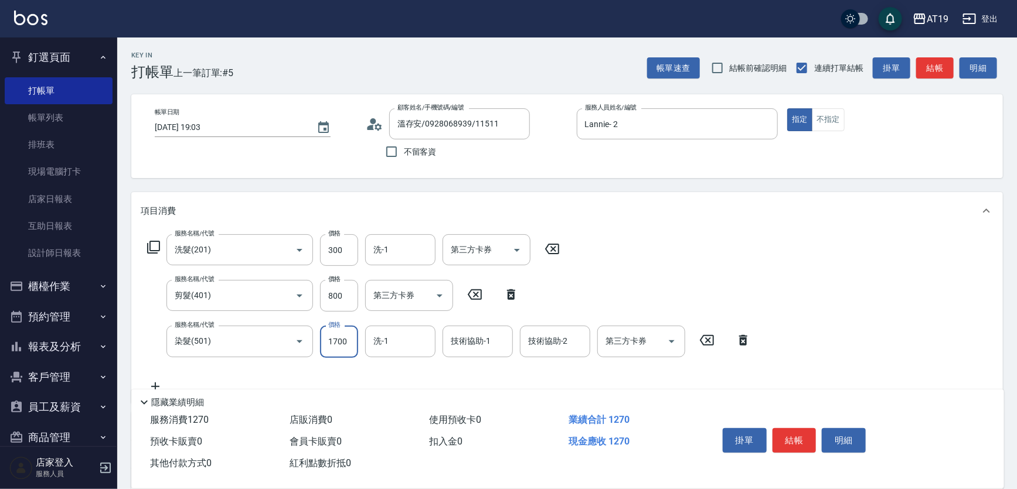
type input "280"
type input "1700"
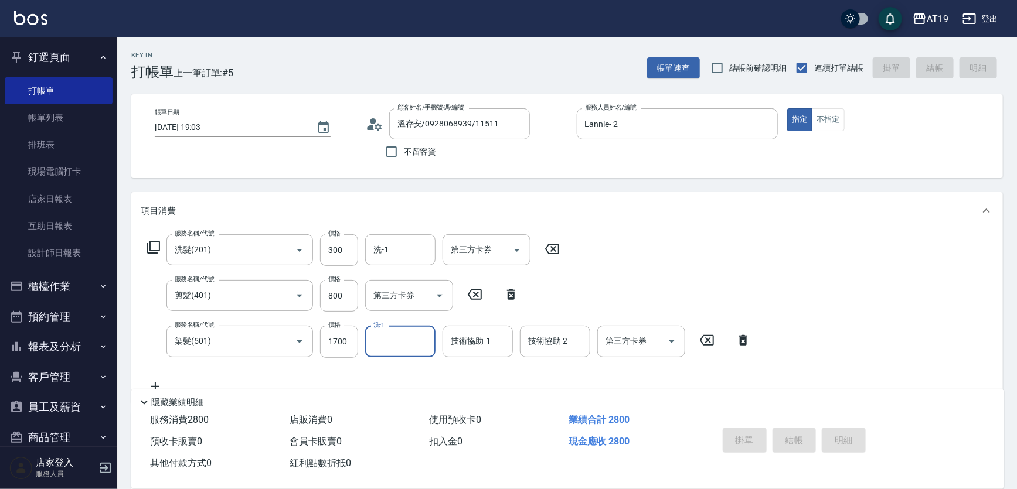
type input "0"
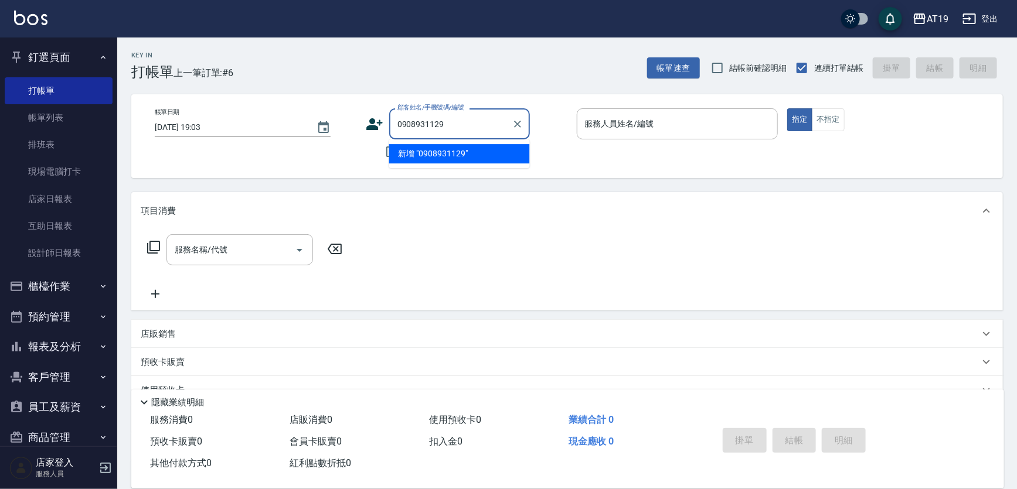
type input "0908931129"
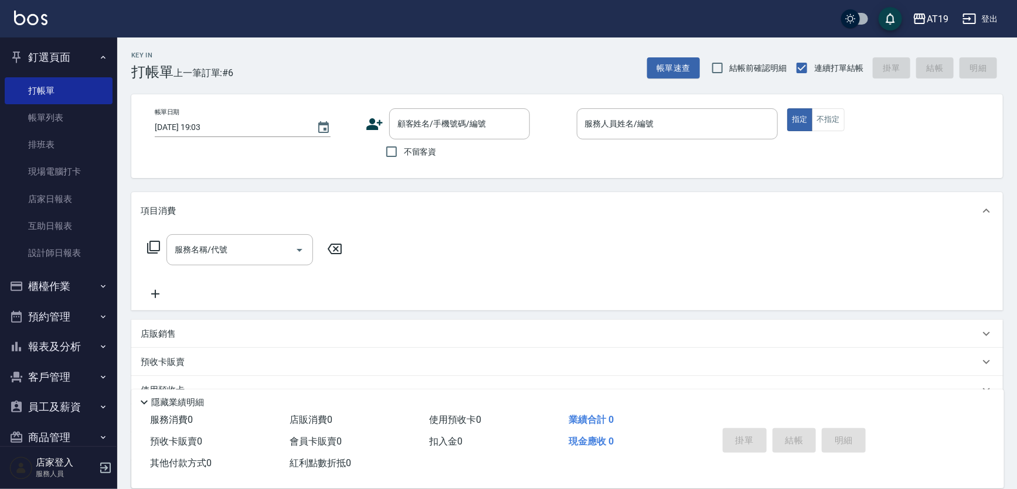
click at [367, 122] on icon at bounding box center [375, 124] width 18 height 18
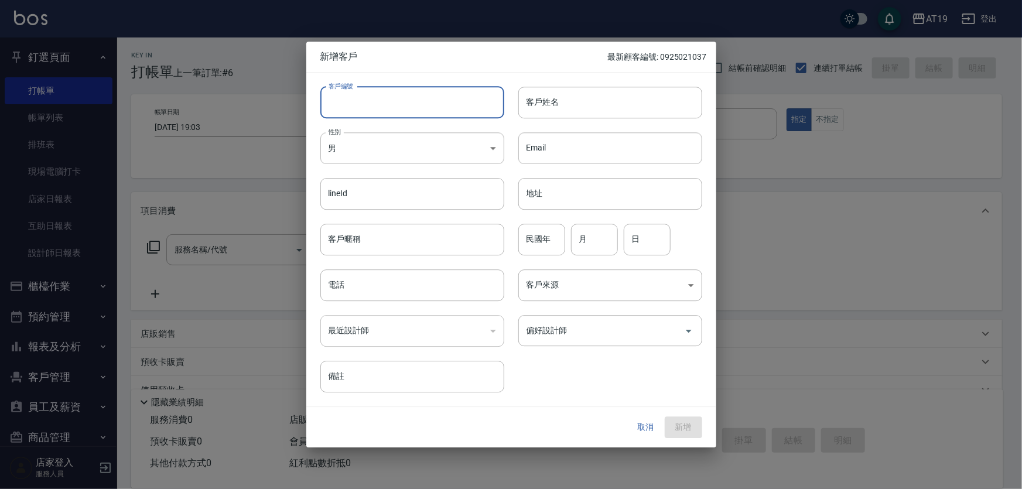
click at [421, 100] on input "客戶編號" at bounding box center [412, 103] width 184 height 32
paste input "0908931129"
type input "0908931129"
click at [392, 280] on input "電話" at bounding box center [412, 286] width 184 height 32
paste input "0908931129"
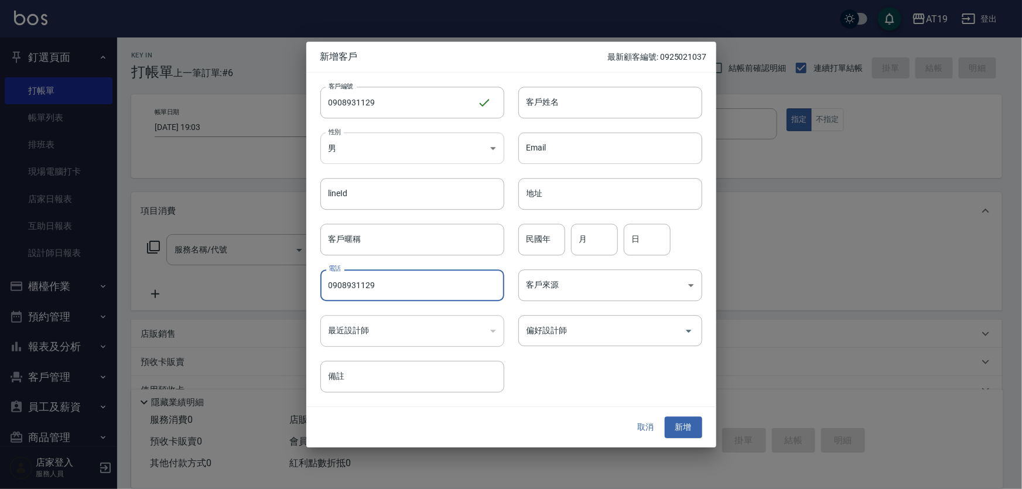
type input "0908931129"
click at [374, 146] on body "AT19 登出 釘選頁面 打帳單 帳單列表 排班表 現場電腦打卡 店家日報表 互助日報表 設計師日報表 櫃檯作業 打帳單 帳單列表 現金收支登錄 高階收支登錄…" at bounding box center [511, 299] width 1022 height 599
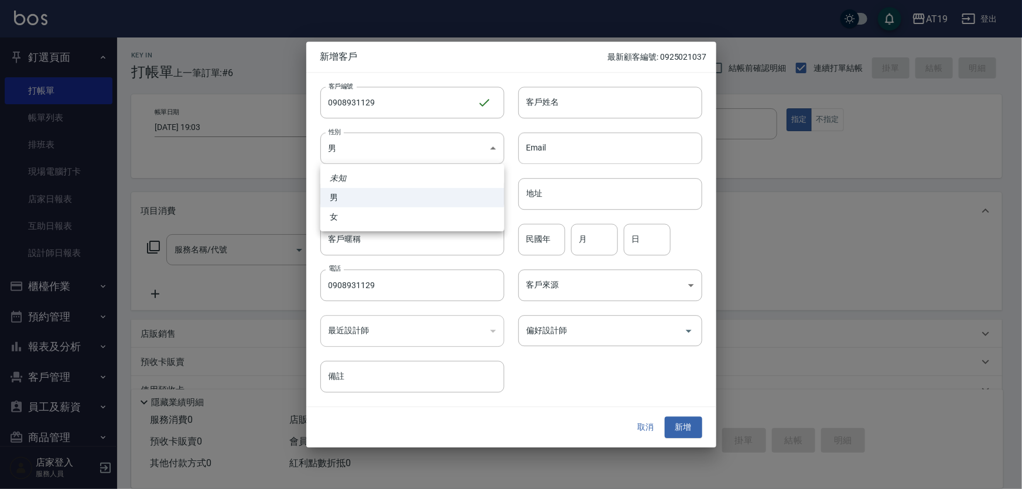
click at [383, 211] on li "女" at bounding box center [412, 216] width 184 height 19
type input "[DEMOGRAPHIC_DATA]"
drag, startPoint x: 529, startPoint y: 109, endPoint x: 529, endPoint y: 95, distance: 14.1
click at [529, 109] on input "客戶姓名" at bounding box center [611, 103] width 184 height 32
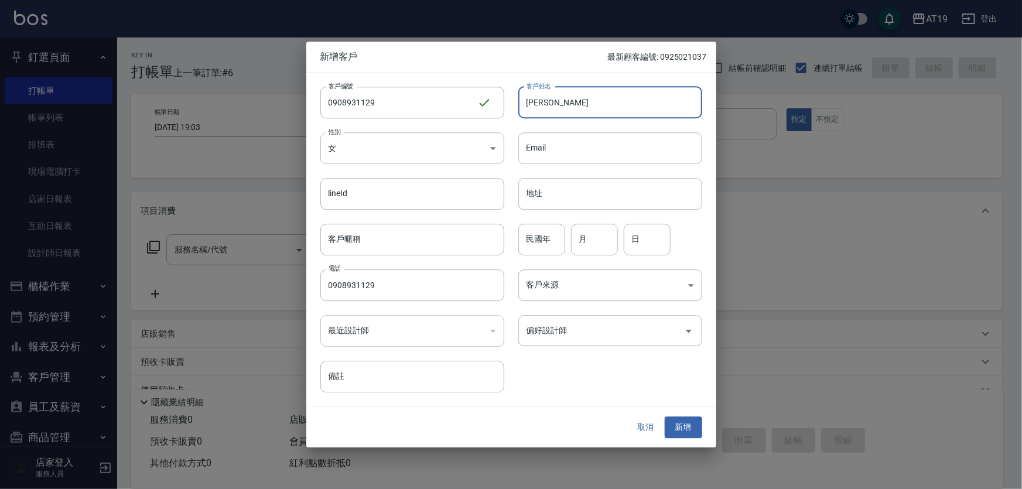
type input "[PERSON_NAME]"
type input "01"
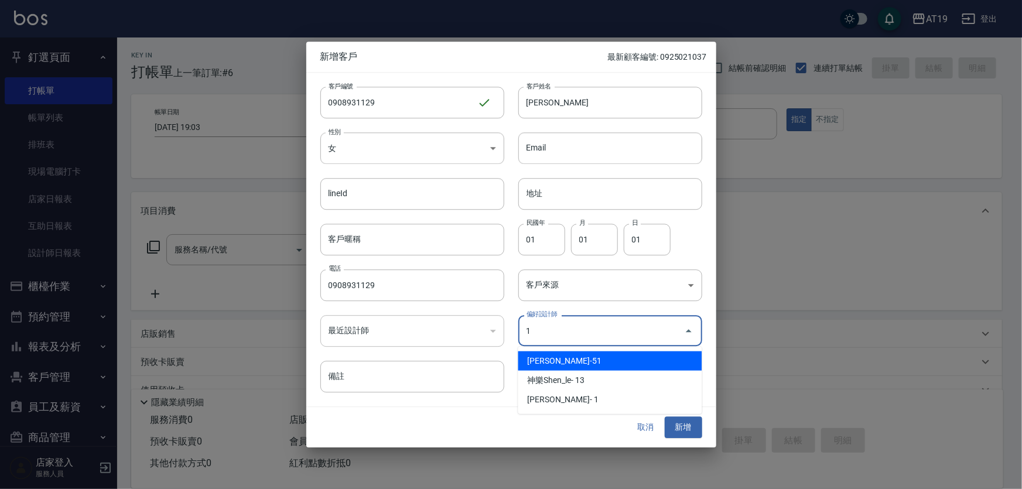
type input "沈妍曦"
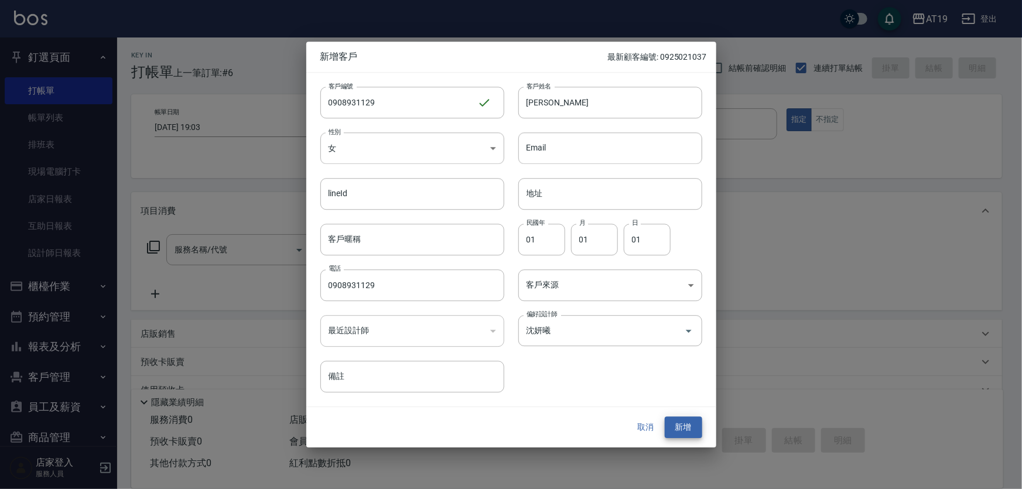
click at [665, 417] on button "新增" at bounding box center [683, 428] width 37 height 22
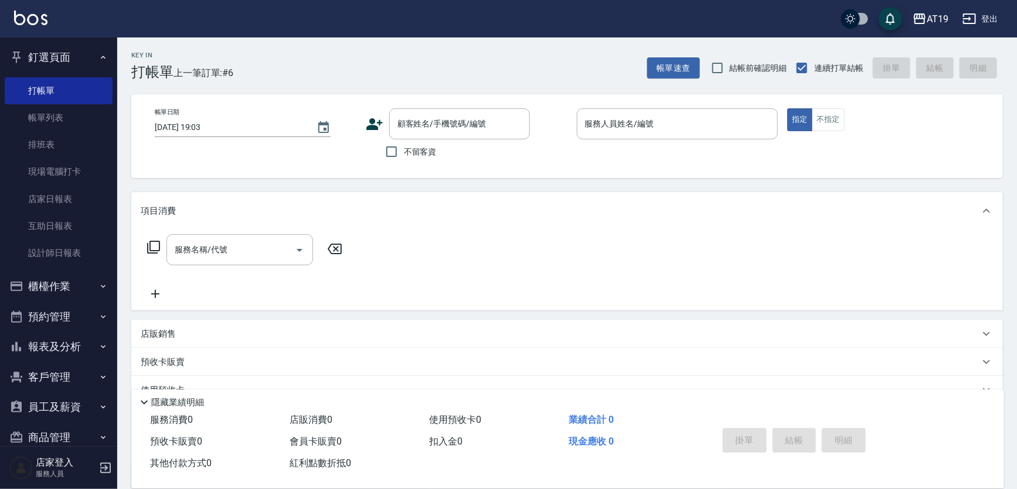
drag, startPoint x: 507, startPoint y: 117, endPoint x: 516, endPoint y: 99, distance: 20.2
click at [511, 111] on div "顧客姓名/手機號碼/編號" at bounding box center [459, 123] width 141 height 31
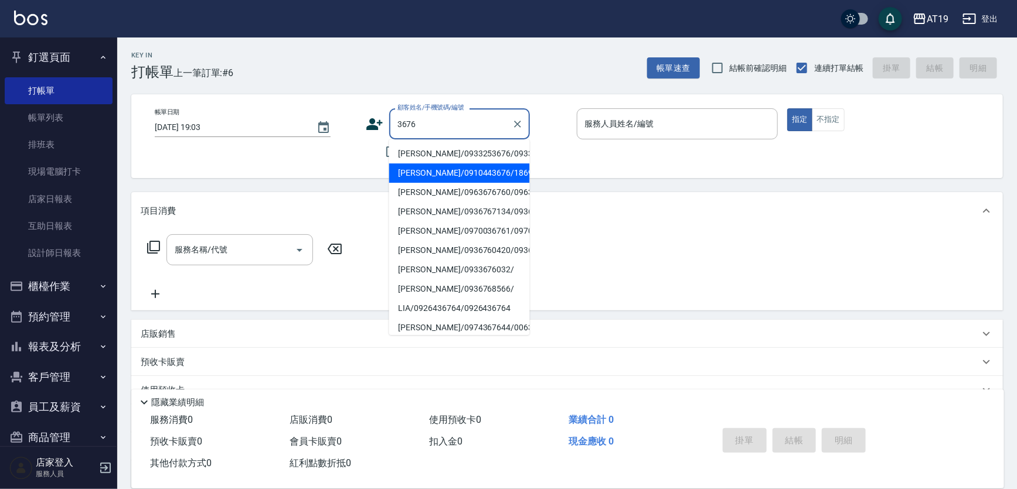
type input "[PERSON_NAME]/0910443676/18698"
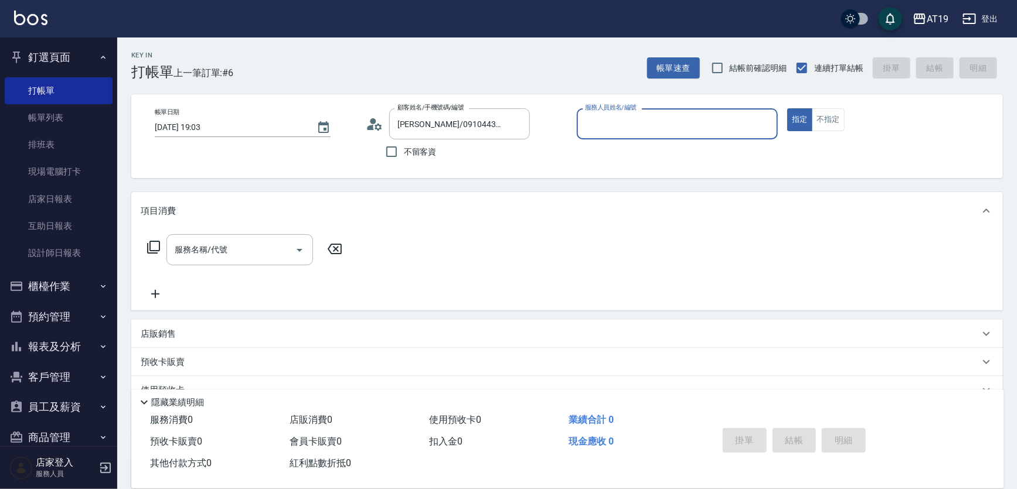
type input "Shen_le- 13"
click at [787, 108] on button "指定" at bounding box center [799, 119] width 25 height 23
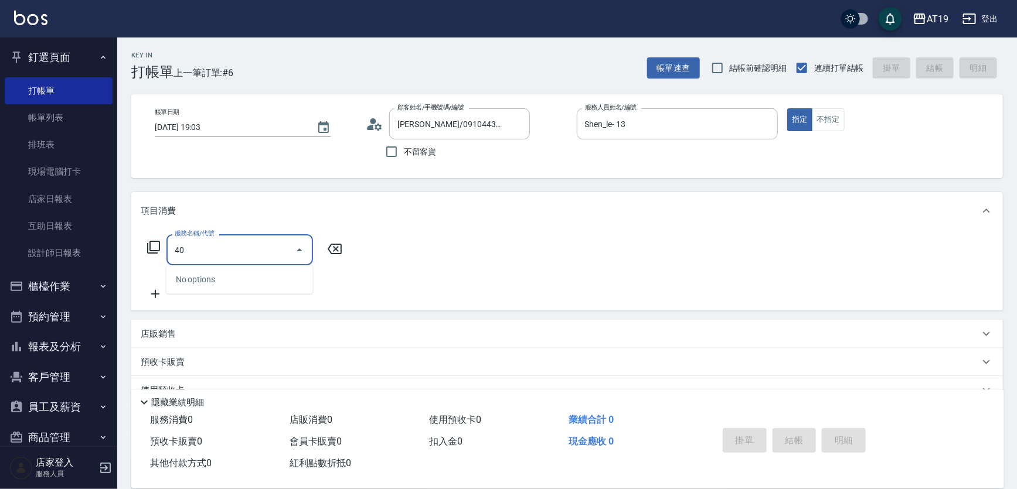
type input "401"
type input "30"
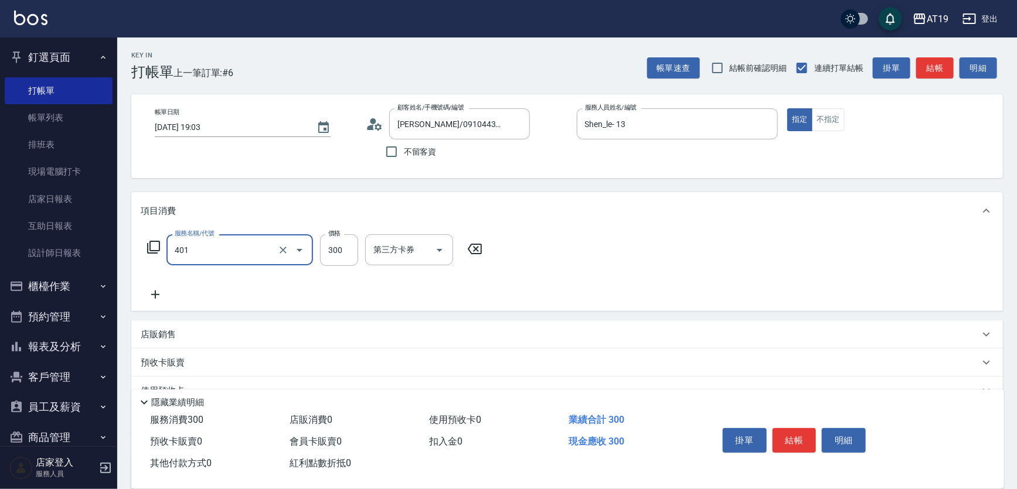
type input "剪髮(401)"
type input "0"
type input "400"
type input "40"
type input "400"
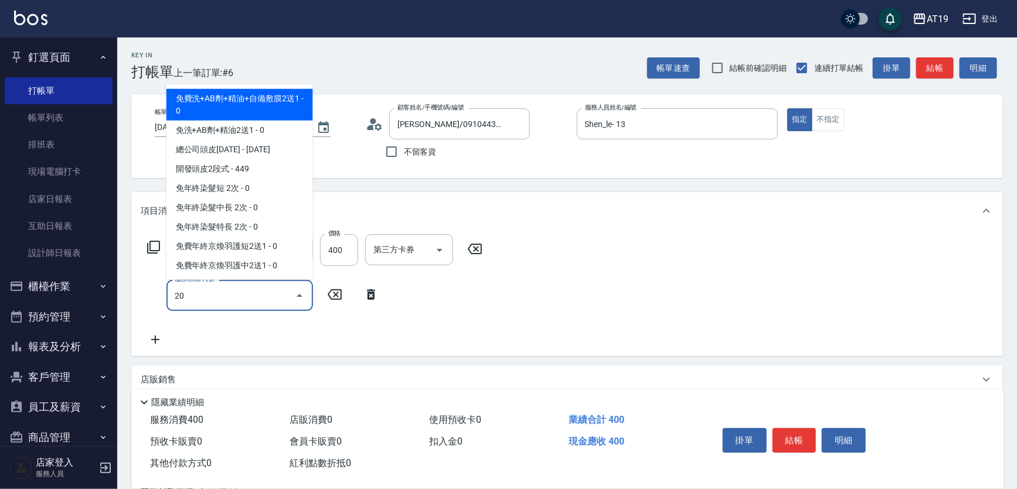
type input "201"
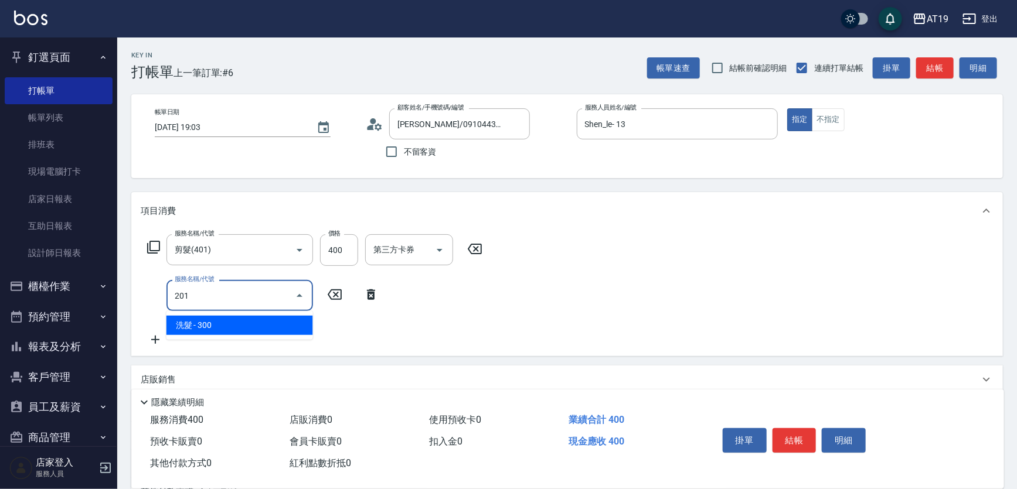
type input "70"
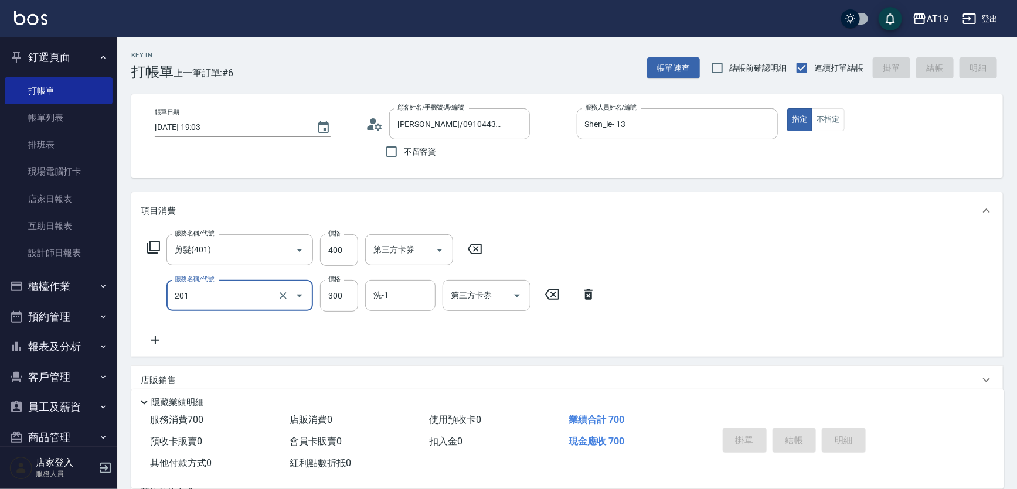
type input "[DATE] 19:05"
type input "0"
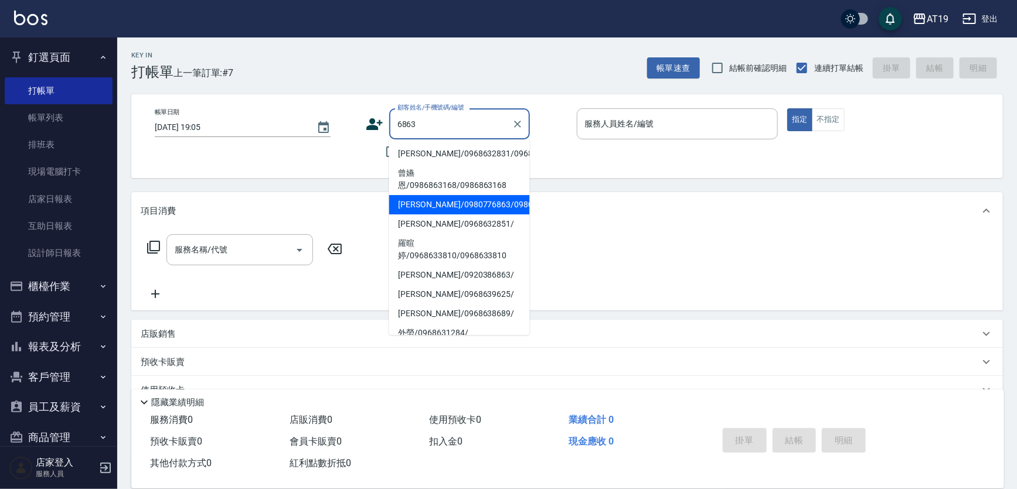
type input "[PERSON_NAME]/0980776863/0980776863"
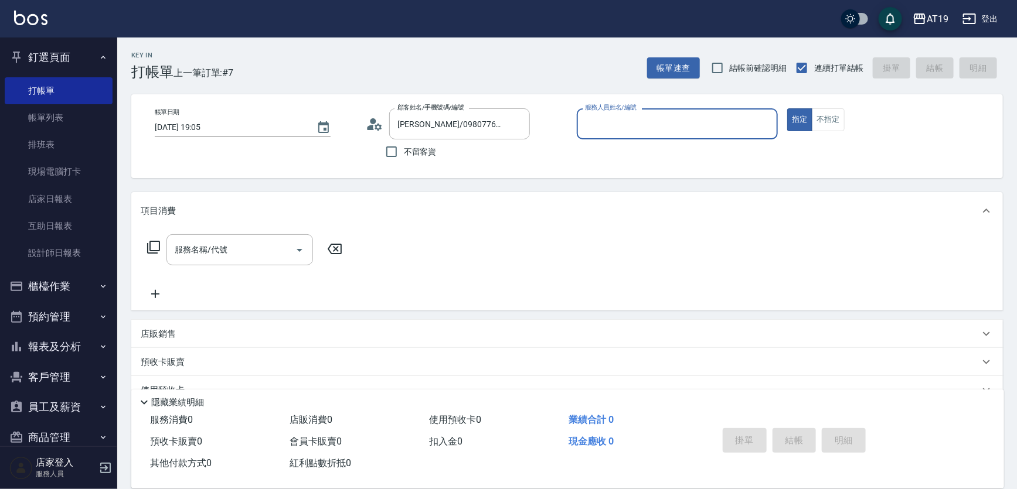
type input "[PERSON_NAME]- 8"
click at [787, 108] on button "指定" at bounding box center [799, 119] width 25 height 23
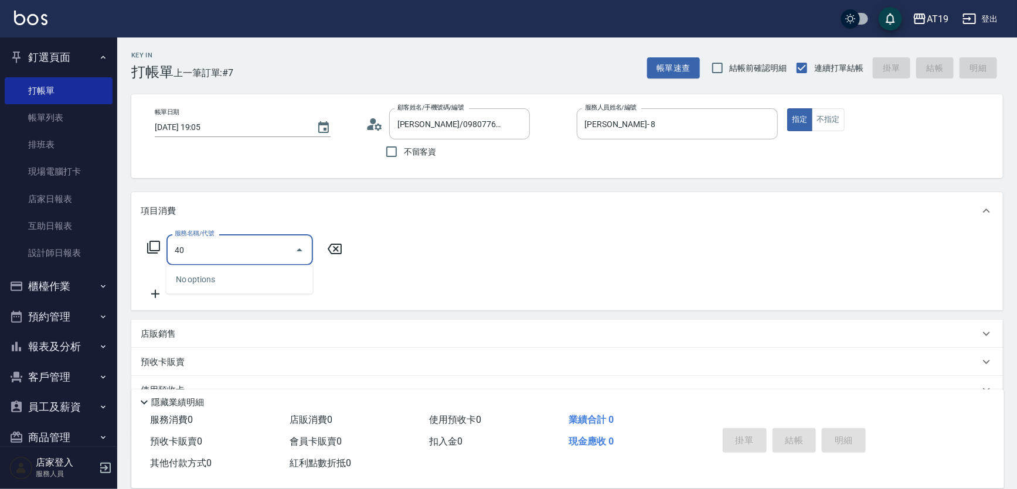
type input "401"
type input "30"
type input "剪髮(401)"
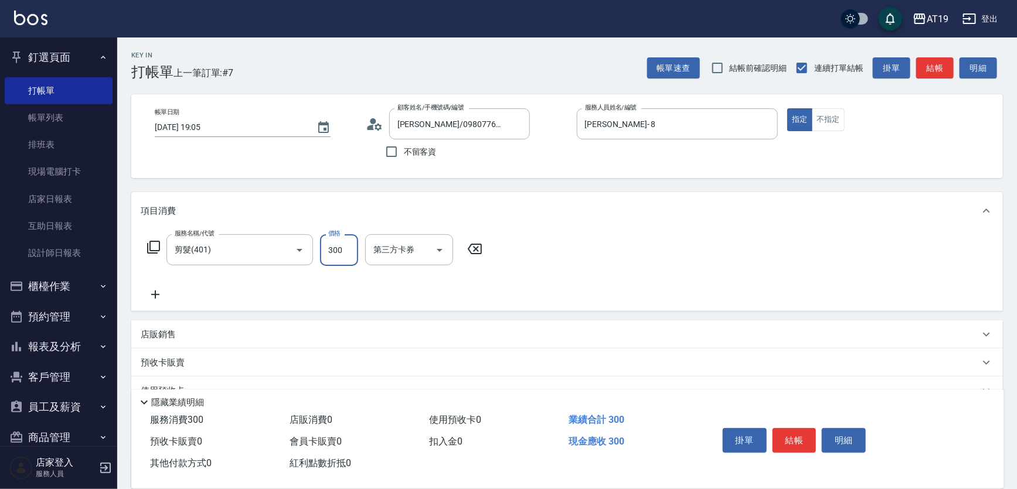
type input "0"
type input "35"
type input "30"
type input "350"
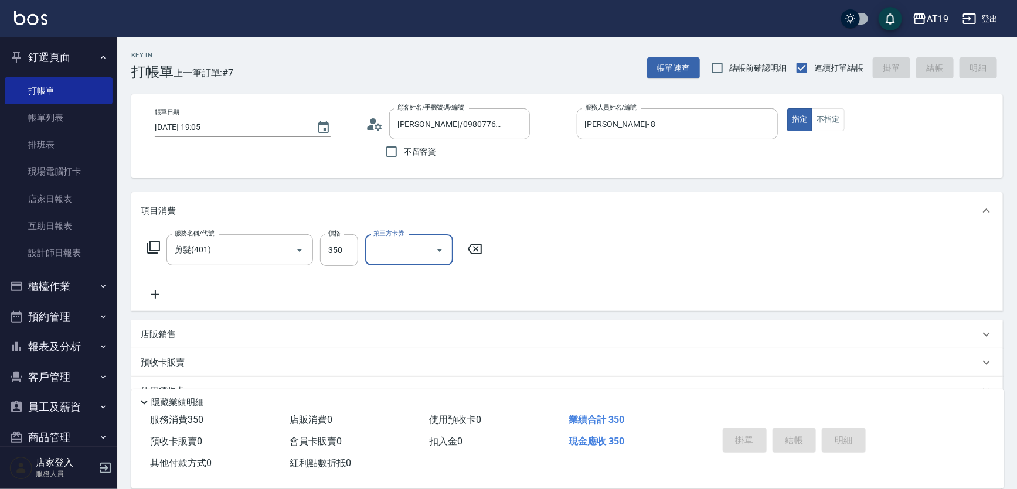
type input "0"
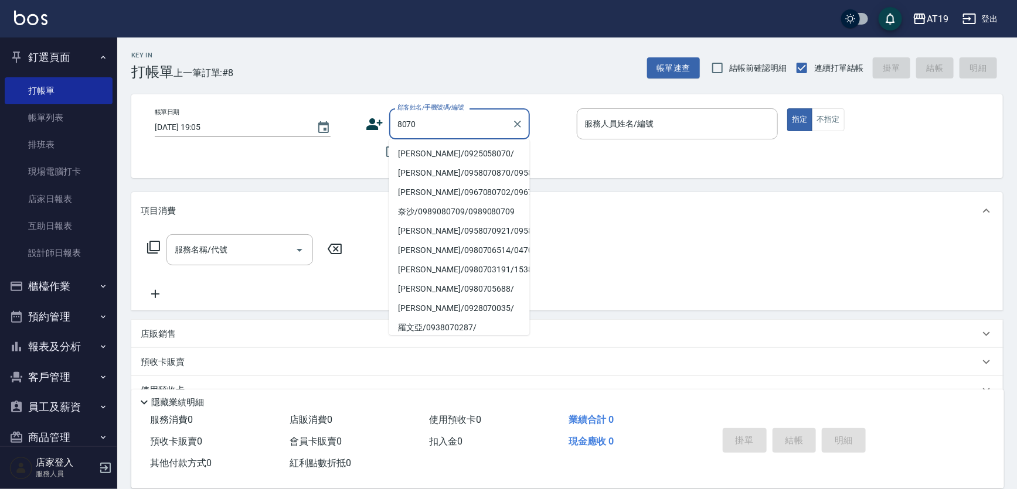
type input "[PERSON_NAME]/0925058070/"
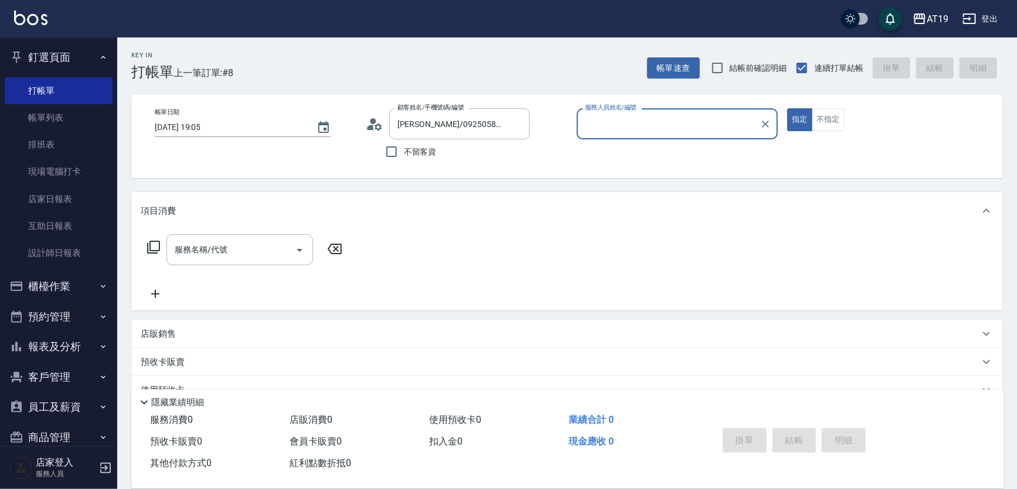
type input "[PERSON_NAME]- 9"
click at [787, 108] on button "指定" at bounding box center [799, 119] width 25 height 23
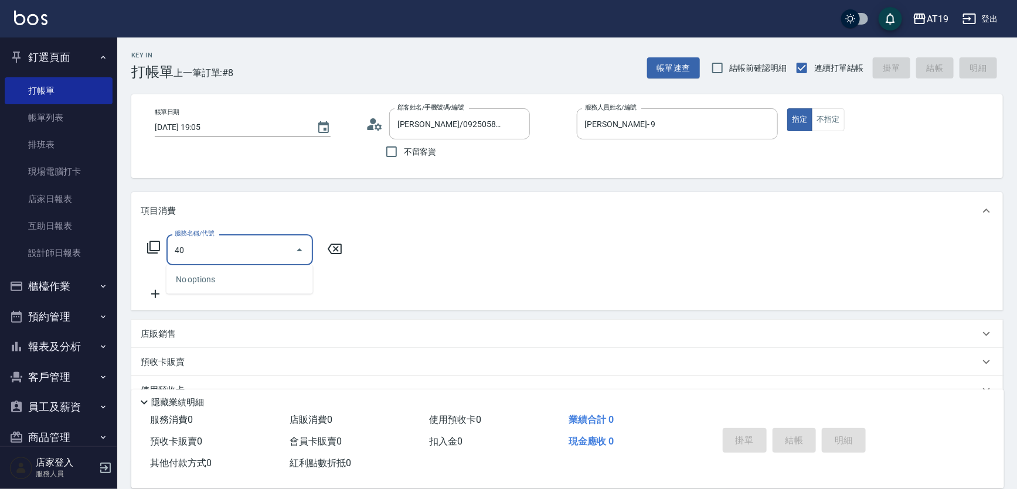
type input "401"
type input "30"
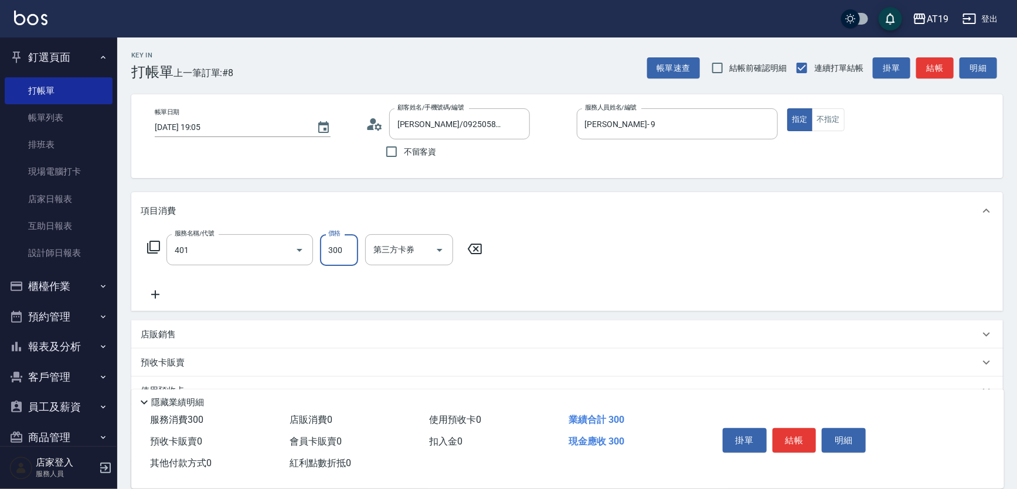
type input "剪髮(401)"
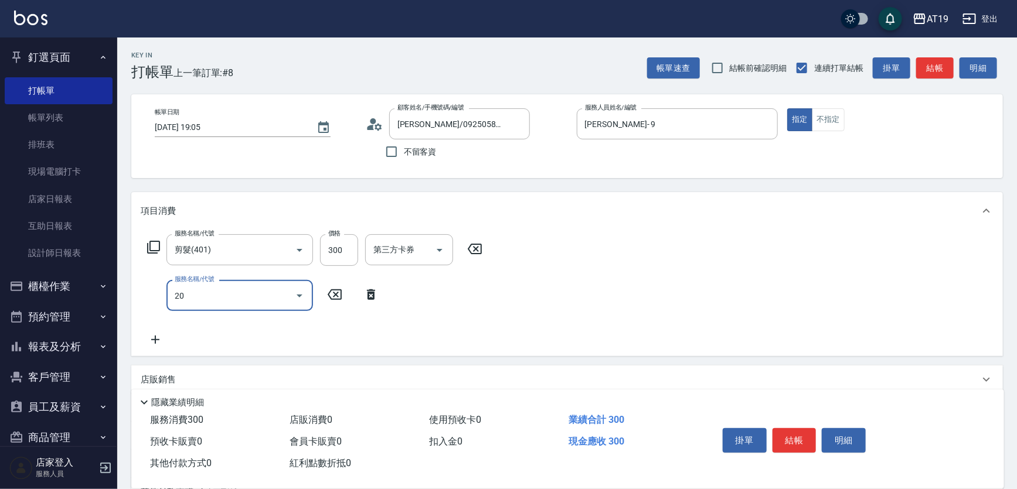
type input "201"
type input "60"
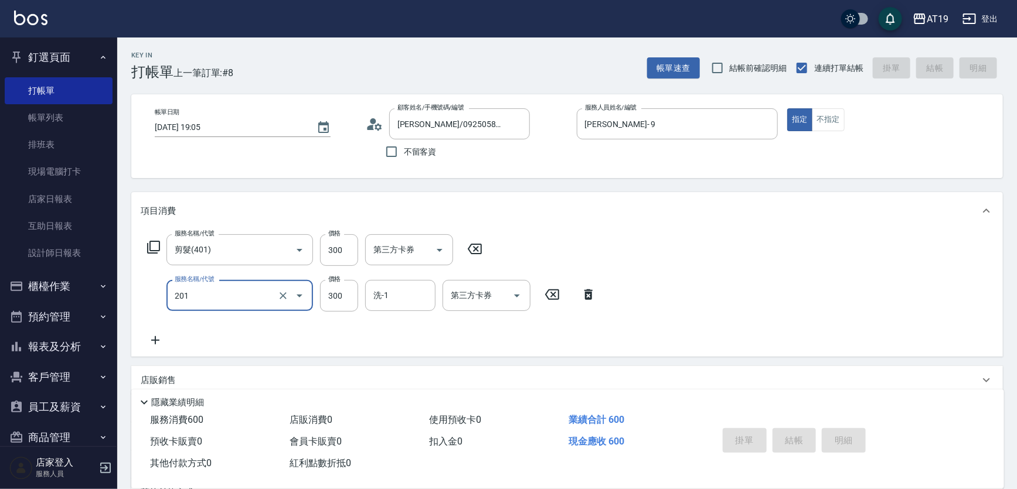
type input "0"
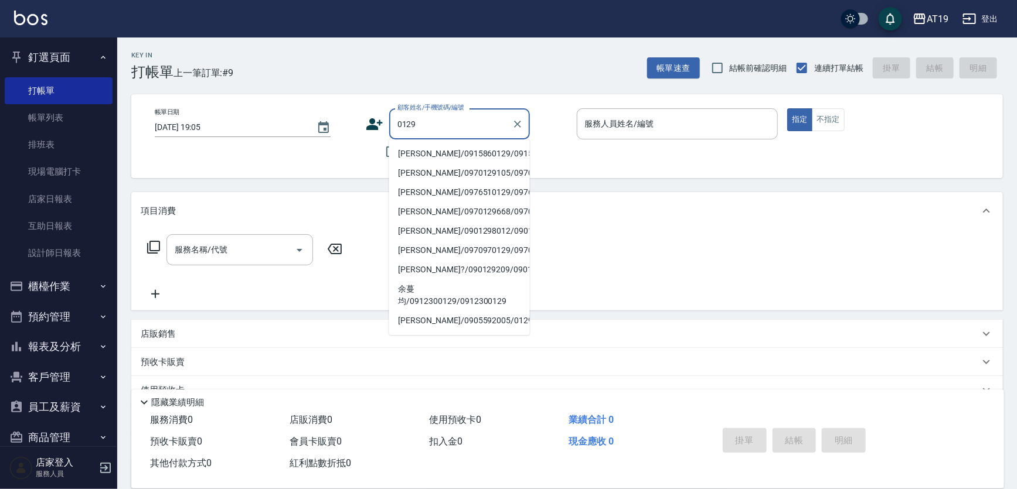
type input "[PERSON_NAME]/0915860129/0915860129"
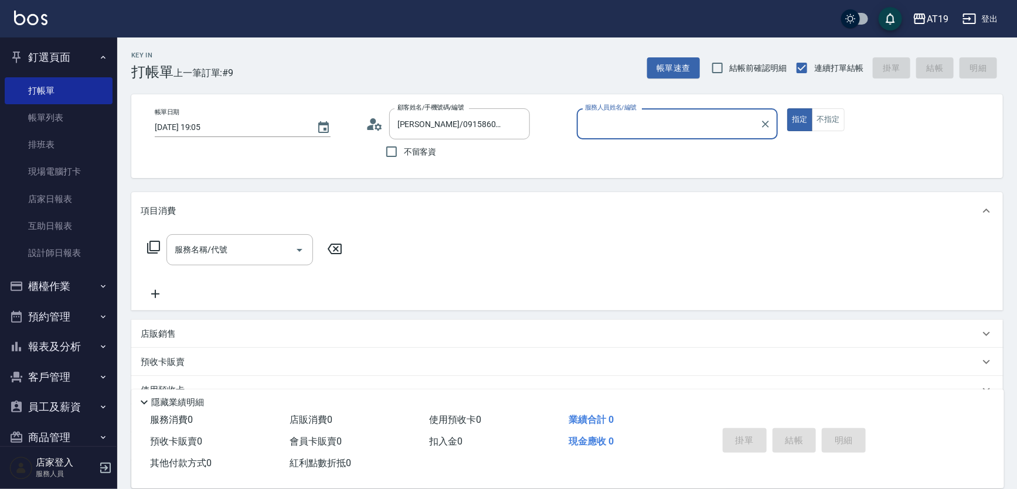
type input "[PERSON_NAME]- 8"
click at [787, 108] on button "指定" at bounding box center [799, 119] width 25 height 23
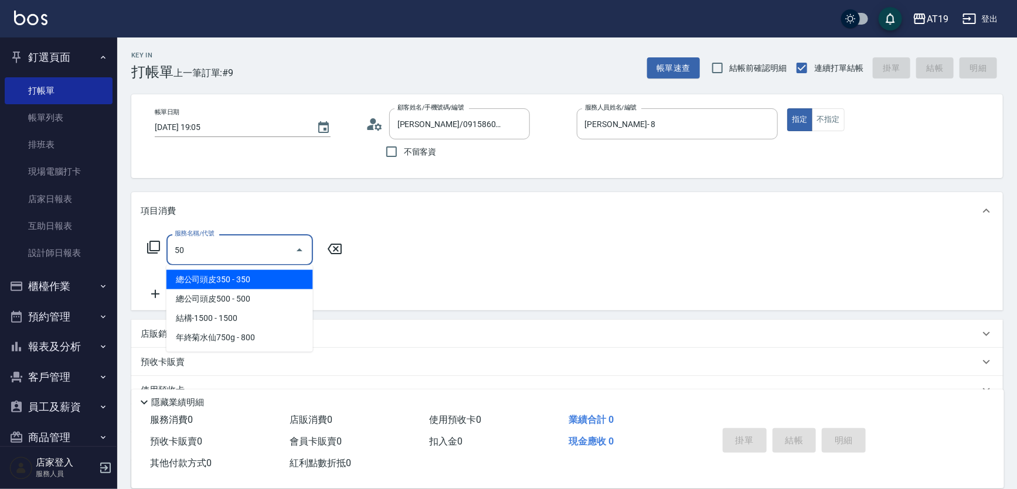
type input "501"
type input "100"
type input "染髮(501)"
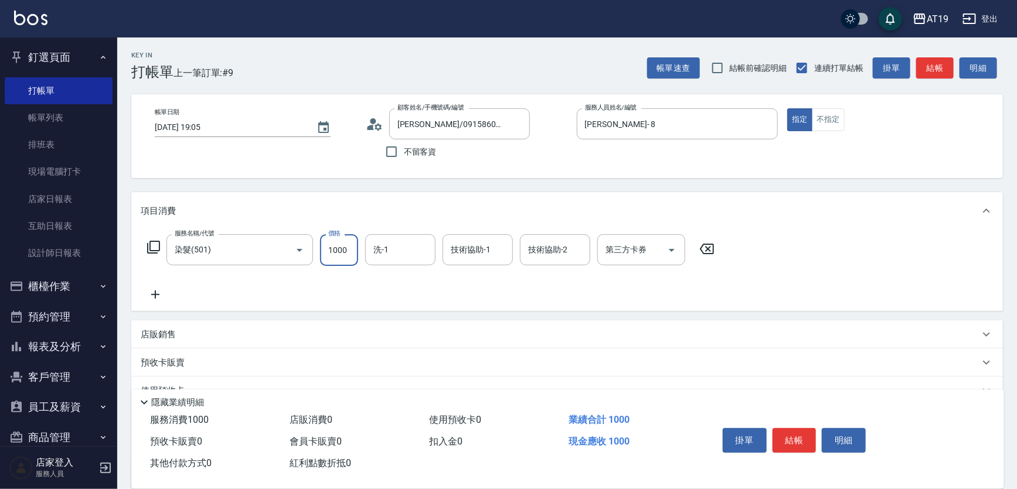
type input "0"
type input "10"
type input "100"
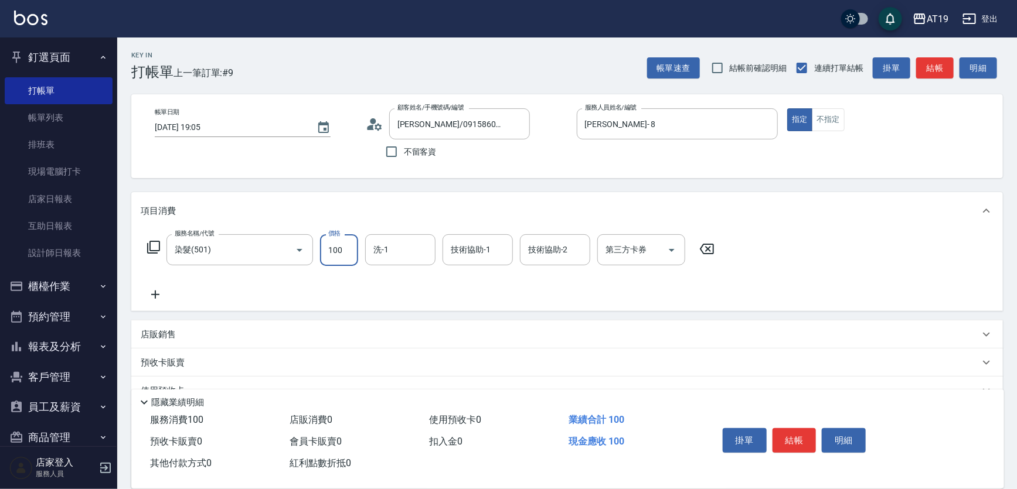
type input "1000"
type input "Chanel-54"
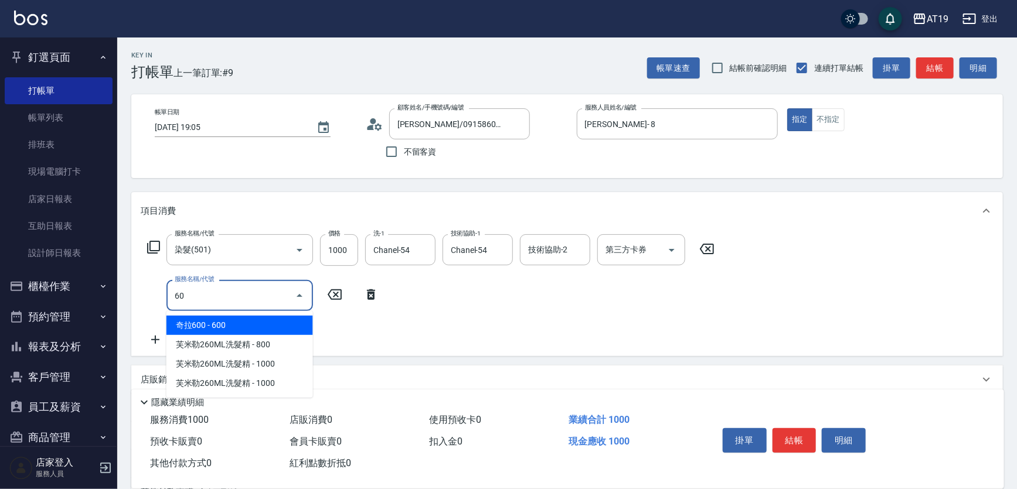
type input "601"
type input "130"
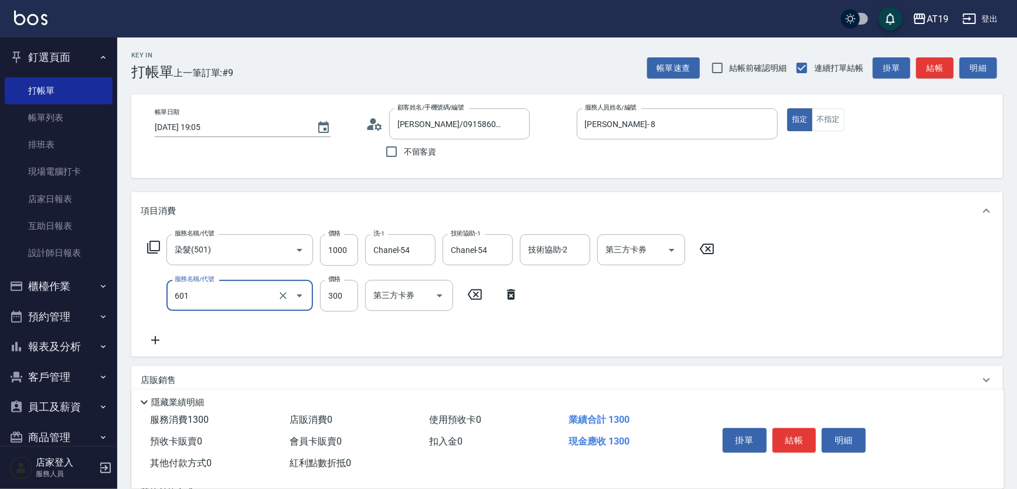
type input "自備護髮(601)"
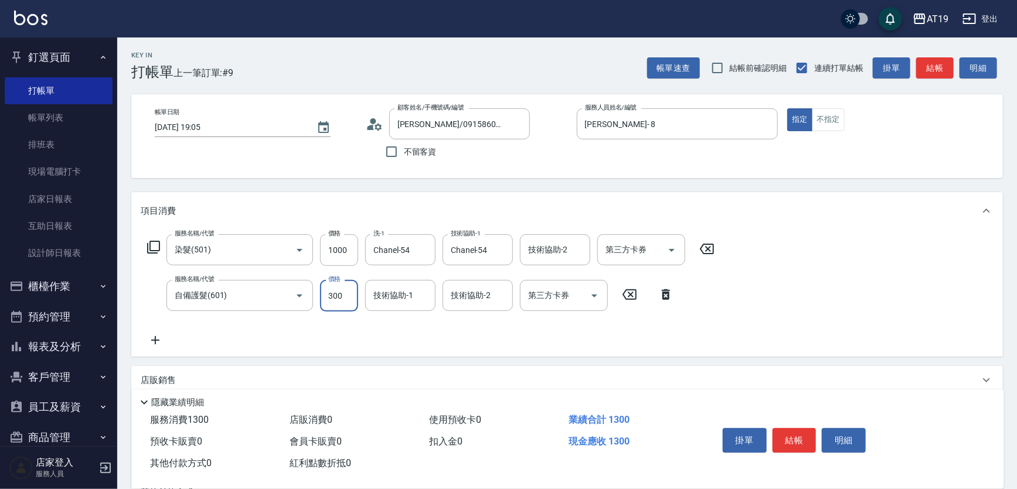
type input "1"
type input "100"
type input "14"
type input "110"
type input "143"
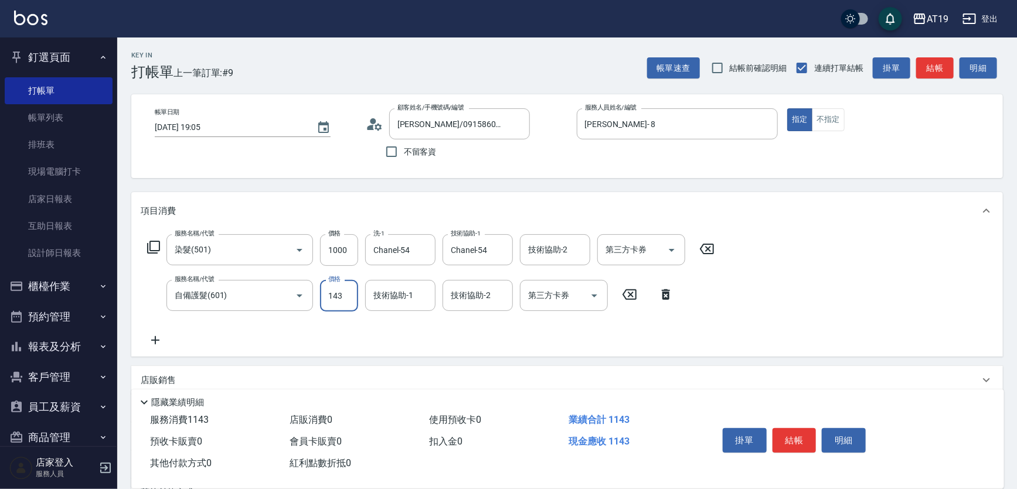
type input "240"
type input "1430"
type input "Chanel-54"
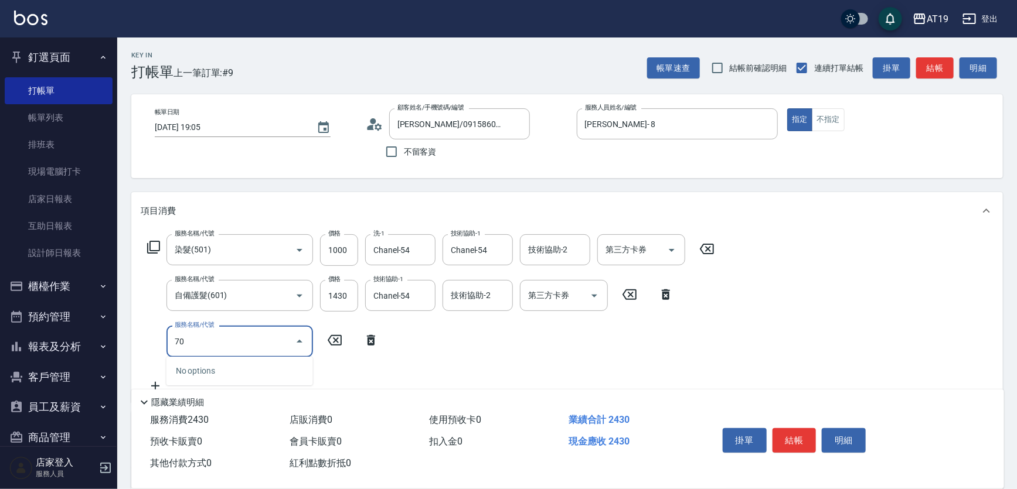
type input "704"
type input "740"
type input "新羽毛鉑金接髮調整(704)"
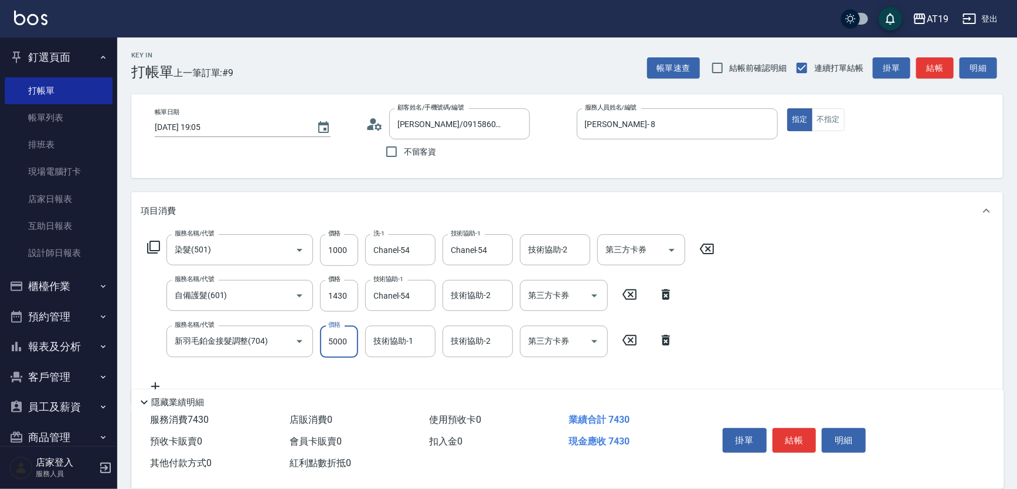
type input "1"
type input "240"
type input "100"
type input "340"
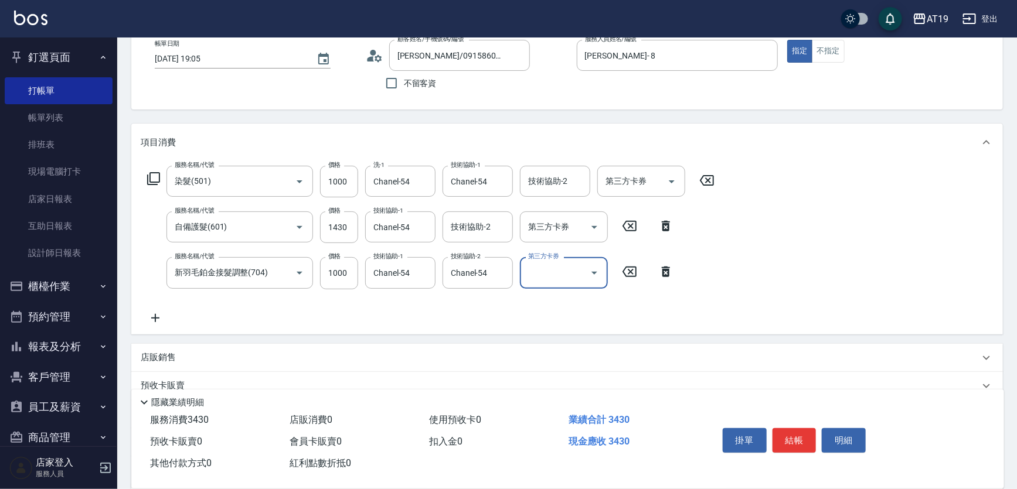
scroll to position [201, 0]
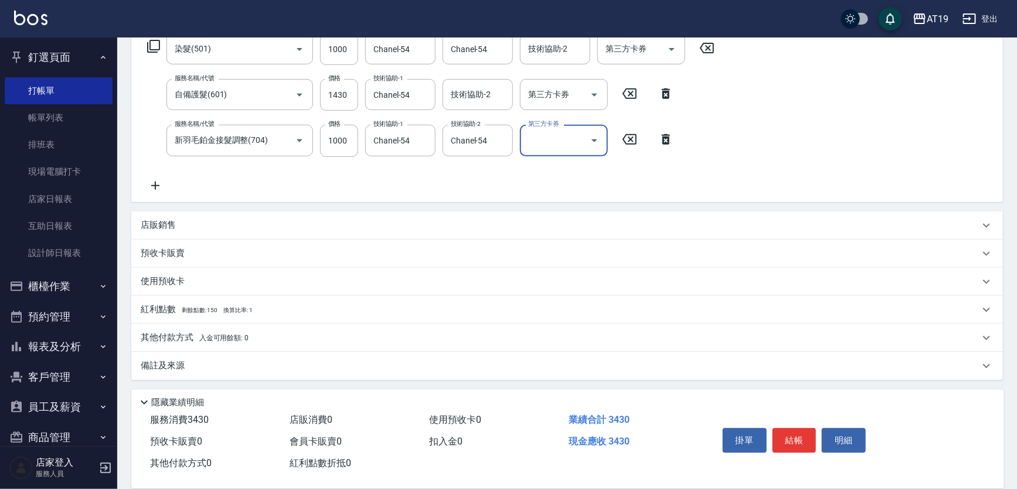
click at [164, 227] on p "店販銷售" at bounding box center [158, 225] width 35 height 12
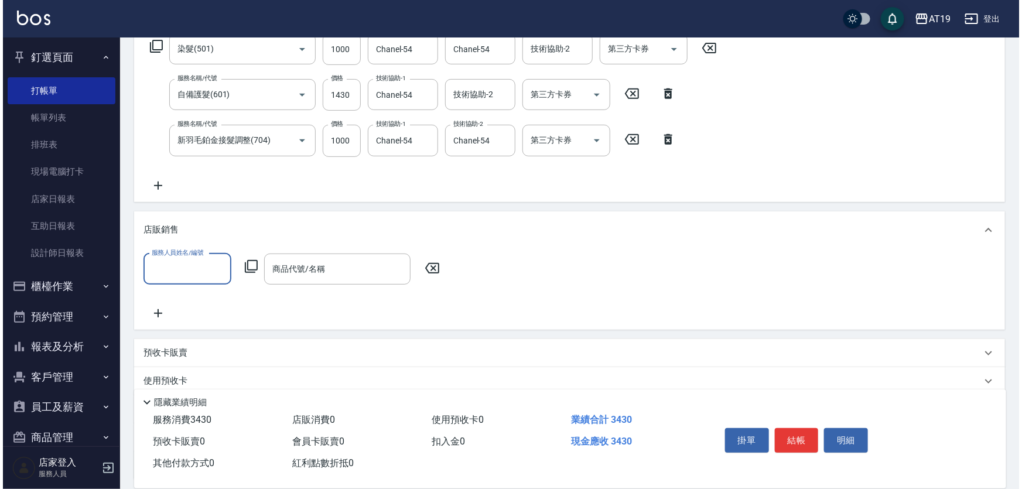
scroll to position [0, 0]
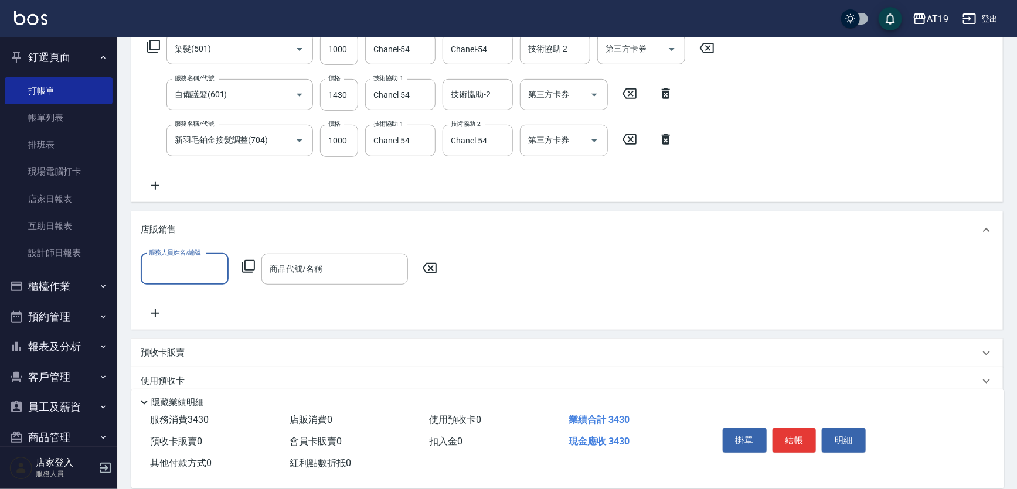
click at [169, 272] on input "服務人員姓名/編號" at bounding box center [184, 269] width 77 height 21
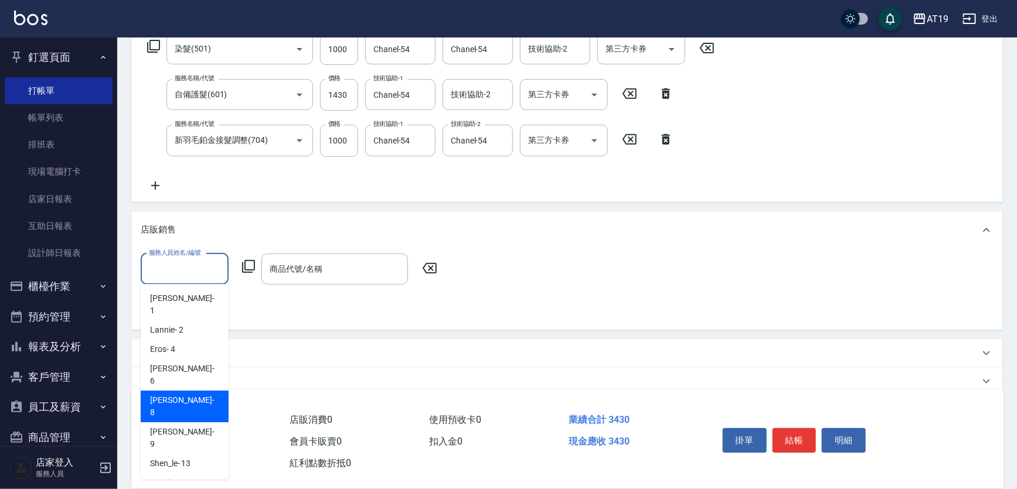
click at [179, 391] on div "[PERSON_NAME] - 8" at bounding box center [185, 407] width 88 height 32
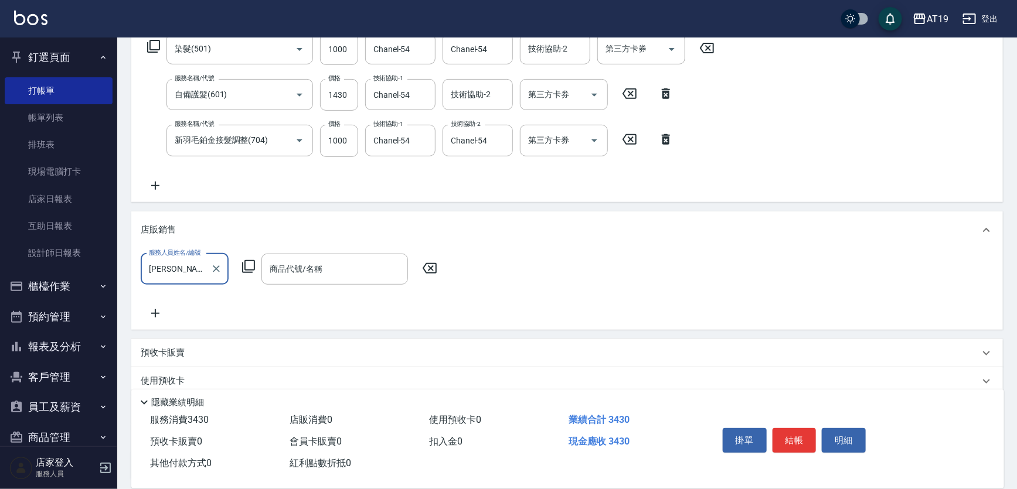
click at [250, 267] on icon at bounding box center [248, 267] width 14 height 14
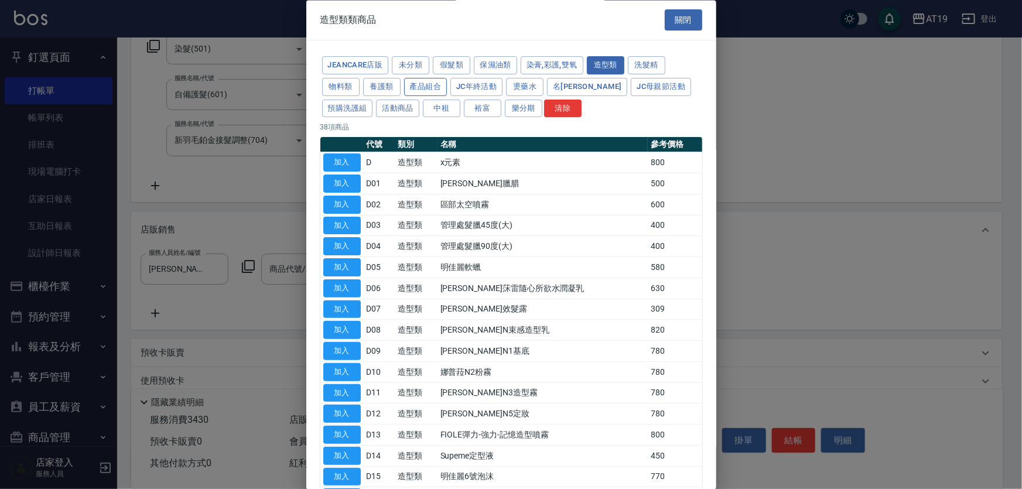
click at [427, 91] on button "產品組合" at bounding box center [425, 87] width 43 height 18
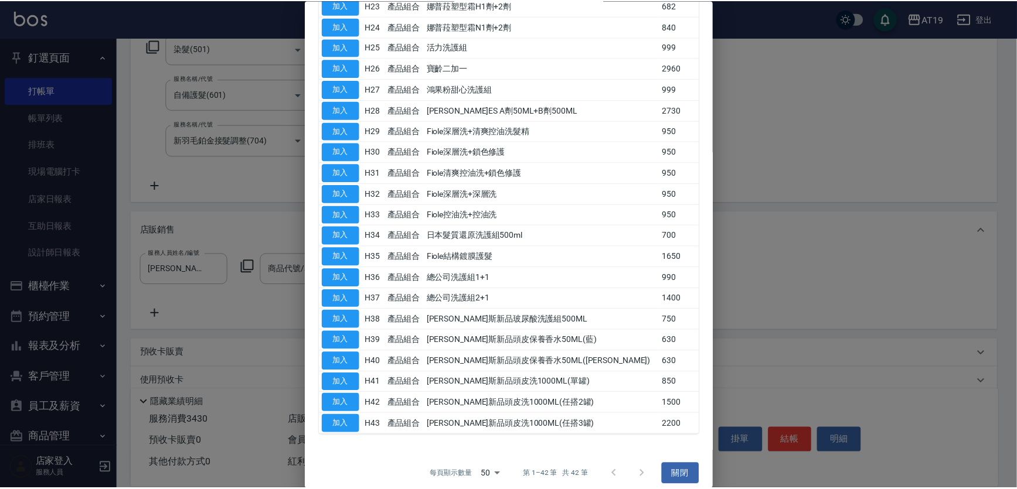
scroll to position [603, 0]
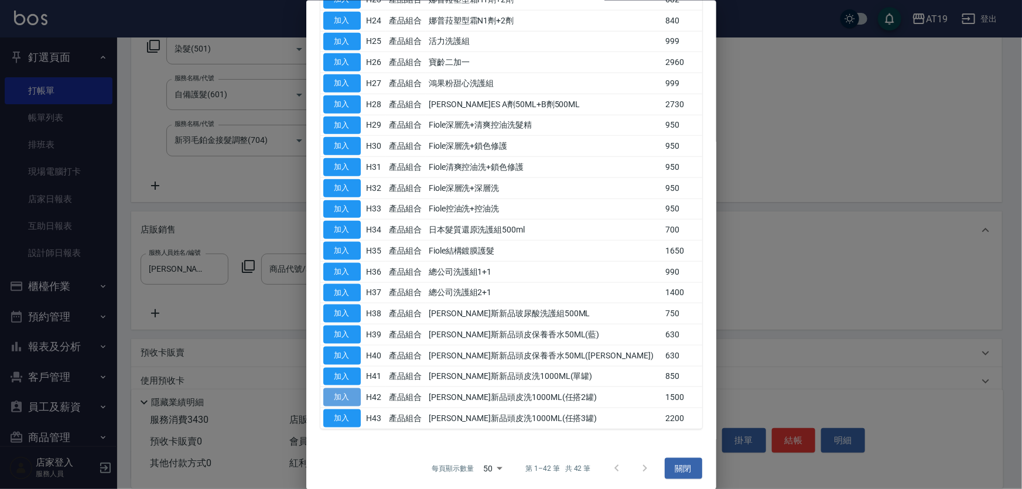
click at [342, 395] on button "加入" at bounding box center [341, 397] width 37 height 18
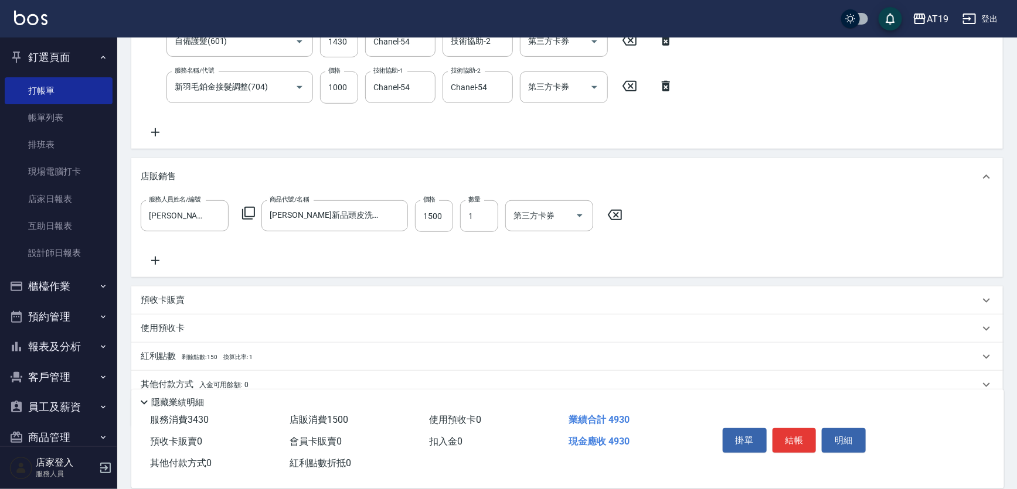
scroll to position [301, 0]
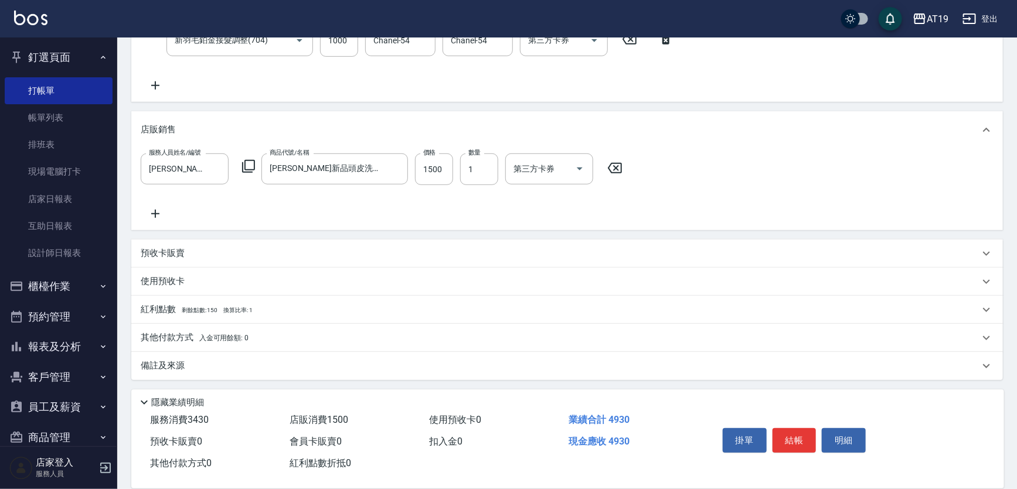
click at [175, 332] on p "其他付款方式 入金可用餘額: 0" at bounding box center [195, 338] width 108 height 13
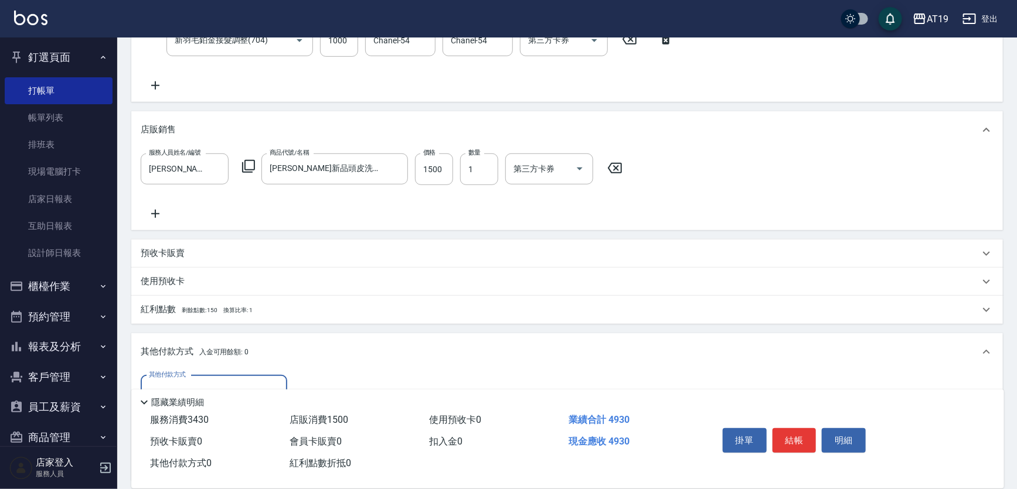
scroll to position [0, 0]
click at [187, 373] on div "其他付款方式 其他付款方式 入金剩餘： 0元 0 ​ 整筆扣入金 0元 異動入金" at bounding box center [566, 426] width 871 height 110
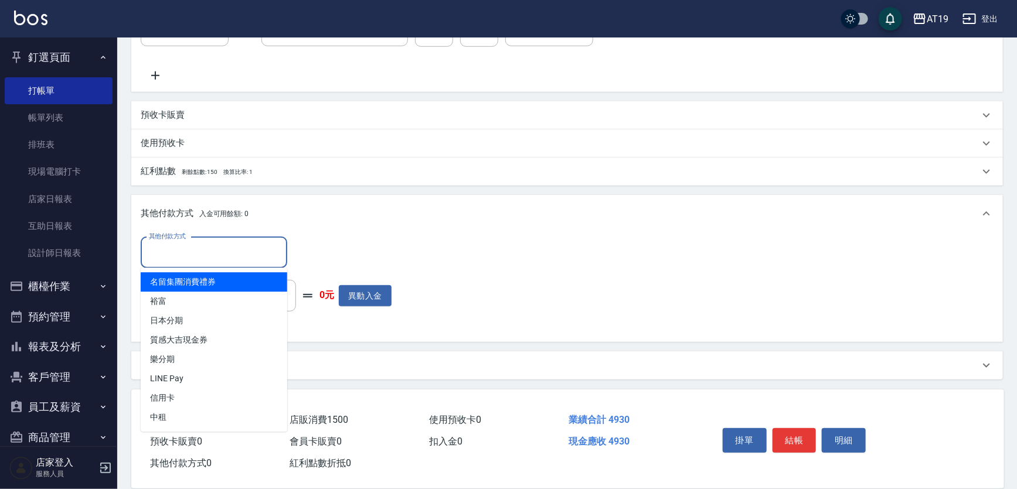
click at [178, 253] on input "其他付款方式" at bounding box center [214, 253] width 136 height 21
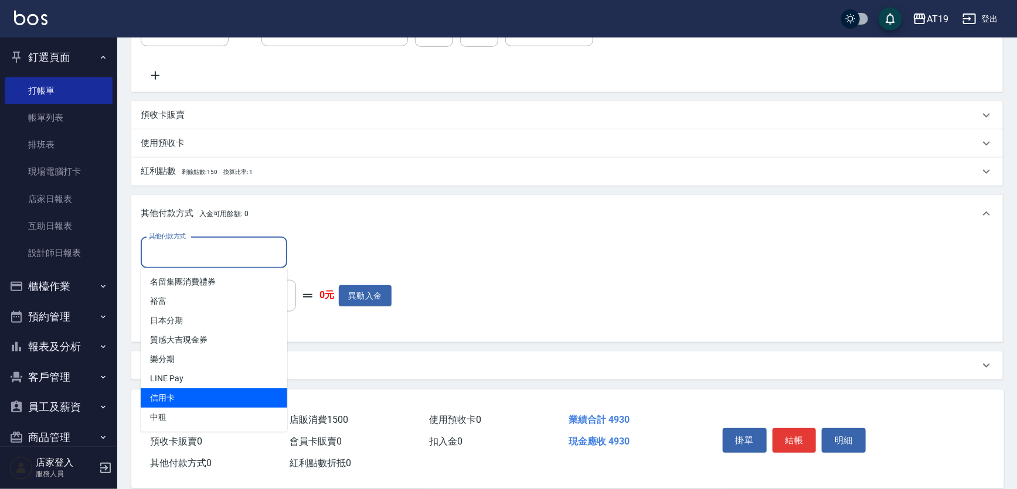
click at [188, 398] on span "信用卡" at bounding box center [214, 397] width 146 height 19
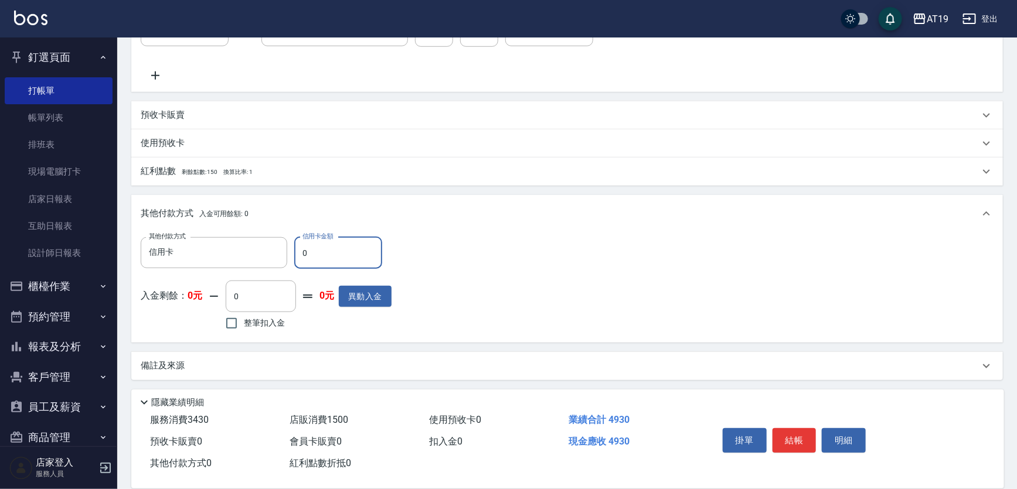
drag, startPoint x: 306, startPoint y: 252, endPoint x: 298, endPoint y: 251, distance: 7.7
click at [298, 251] on input "0" at bounding box center [338, 253] width 88 height 32
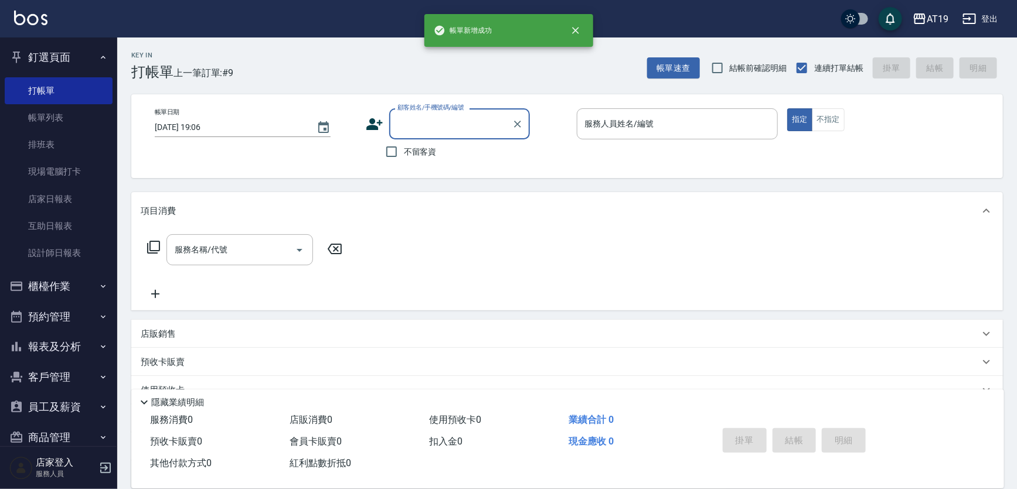
scroll to position [0, 0]
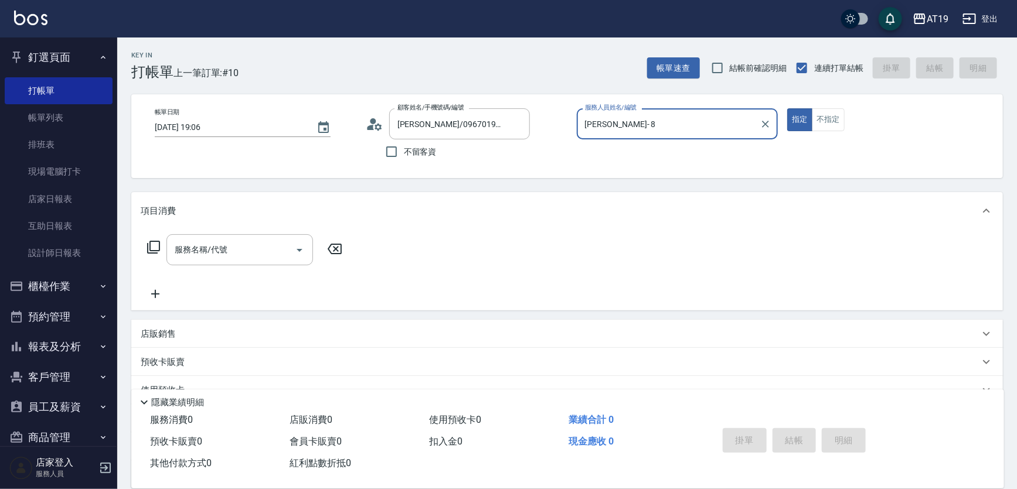
click at [787, 108] on button "指定" at bounding box center [799, 119] width 25 height 23
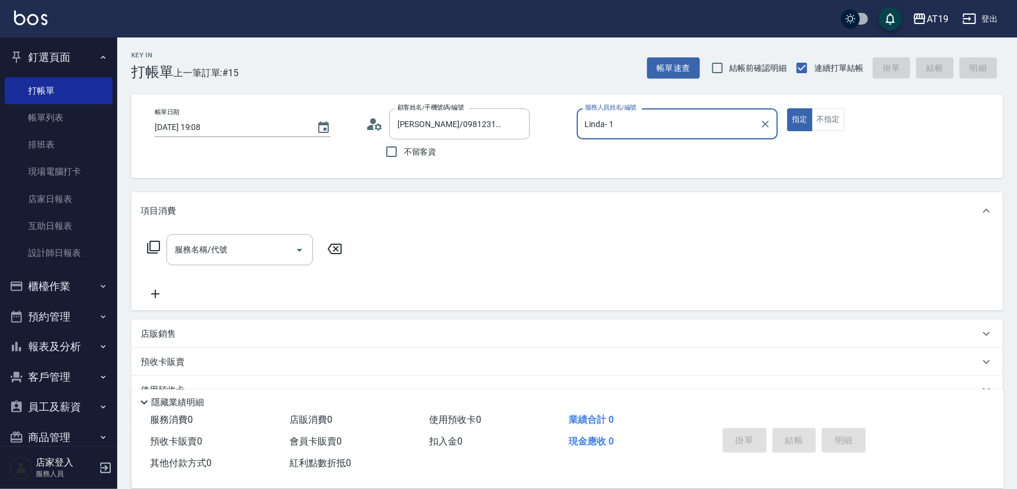
click at [787, 108] on button "指定" at bounding box center [799, 119] width 25 height 23
click at [374, 128] on icon at bounding box center [375, 124] width 18 height 18
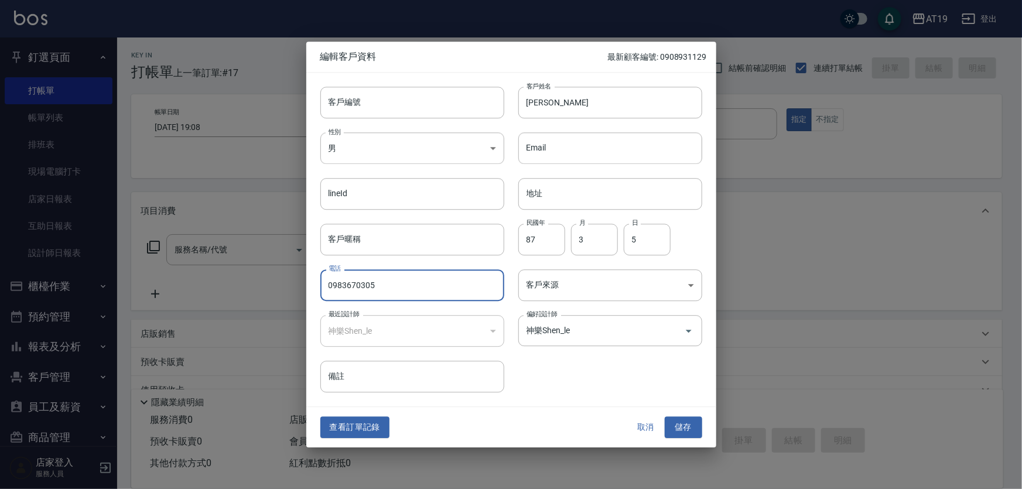
drag, startPoint x: 381, startPoint y: 285, endPoint x: 292, endPoint y: 288, distance: 88.5
click at [292, 288] on div "編輯客戶資料 最新顧客編號: 0908931129 客戶編號 客戶編號 客戶姓名 [PERSON_NAME] 客戶姓名 性別 男 [DEMOGRAPHIC_D…" at bounding box center [511, 244] width 1022 height 489
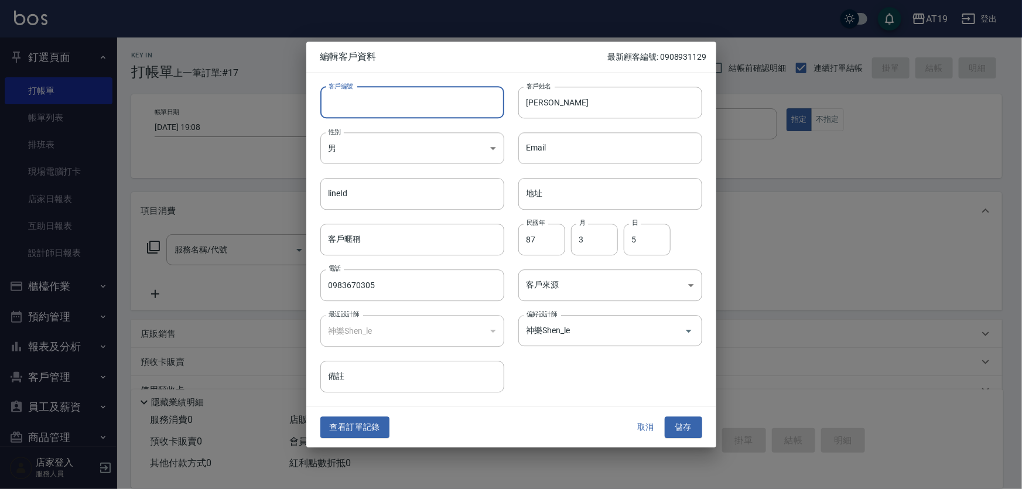
click at [356, 106] on input "客戶編號" at bounding box center [412, 103] width 184 height 32
paste input "0983670305"
click at [683, 428] on button "儲存" at bounding box center [683, 428] width 37 height 22
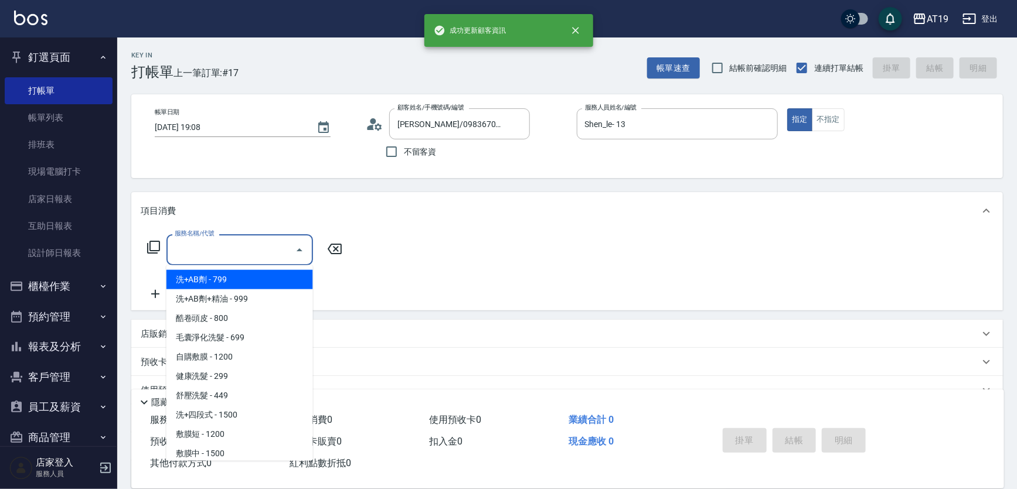
click at [223, 243] on input "服務名稱/代號" at bounding box center [231, 250] width 118 height 21
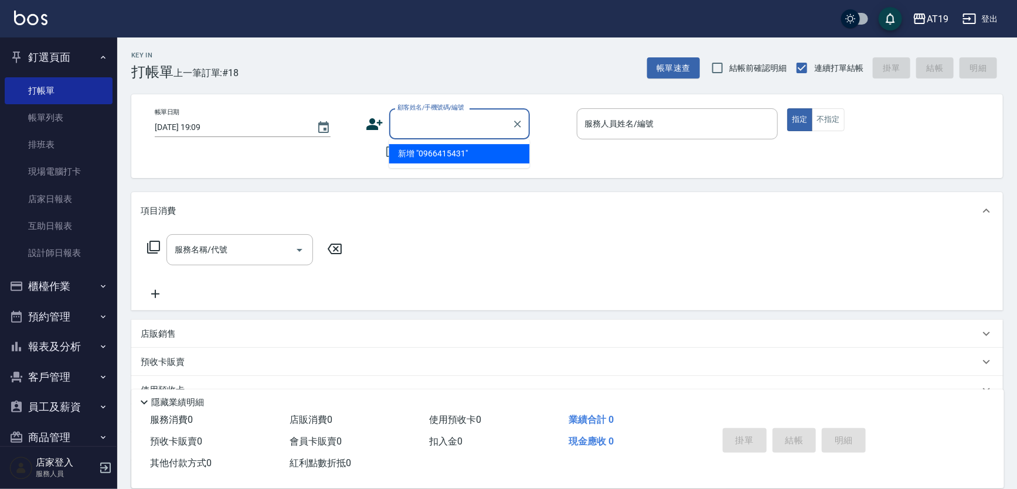
click at [369, 125] on icon at bounding box center [374, 124] width 16 height 12
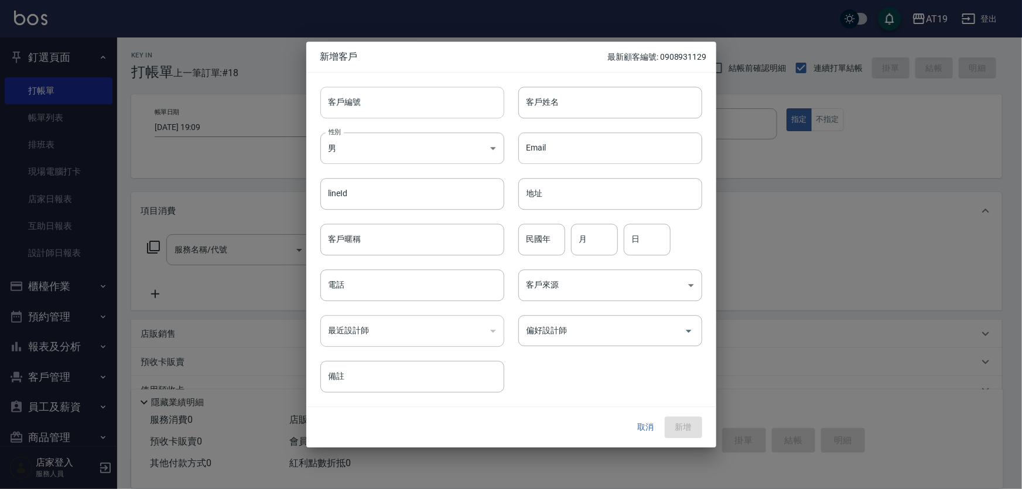
click at [415, 101] on input "客戶編號" at bounding box center [412, 103] width 184 height 32
paste input "0966415431"
drag, startPoint x: 452, startPoint y: 287, endPoint x: 453, endPoint y: 279, distance: 7.7
click at [452, 287] on input "電話" at bounding box center [412, 286] width 184 height 32
paste input "0966415431"
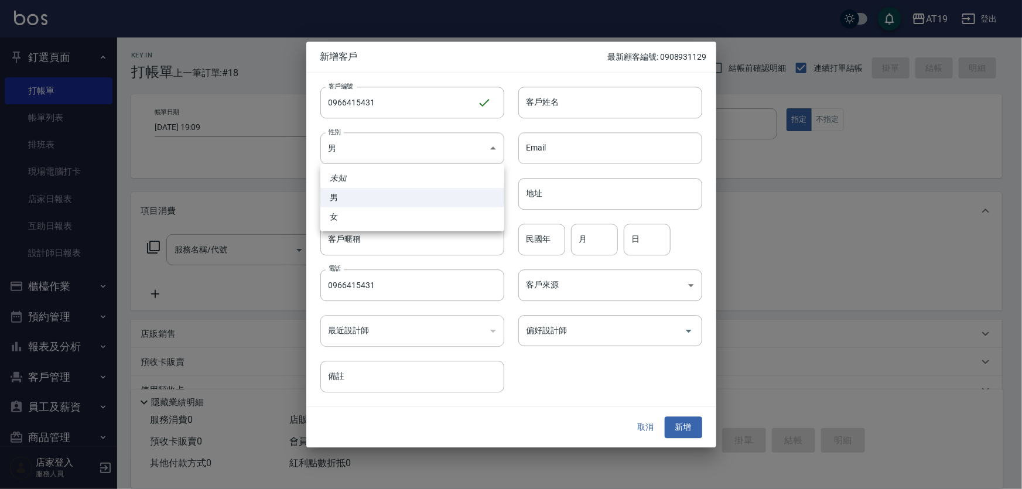
drag, startPoint x: 421, startPoint y: 150, endPoint x: 429, endPoint y: 195, distance: 45.3
click at [422, 163] on body "AT19 登出 釘選頁面 打帳單 帳單列表 排班表 現場電腦打卡 店家日報表 互助日報表 設計師日報表 櫃檯作業 打帳單 帳單列表 現金收支登錄 高階收支登錄…" at bounding box center [511, 299] width 1022 height 599
drag, startPoint x: 436, startPoint y: 223, endPoint x: 456, endPoint y: 199, distance: 30.8
click at [437, 223] on li "女" at bounding box center [412, 216] width 184 height 19
click at [544, 98] on input "客戶姓名" at bounding box center [611, 103] width 184 height 32
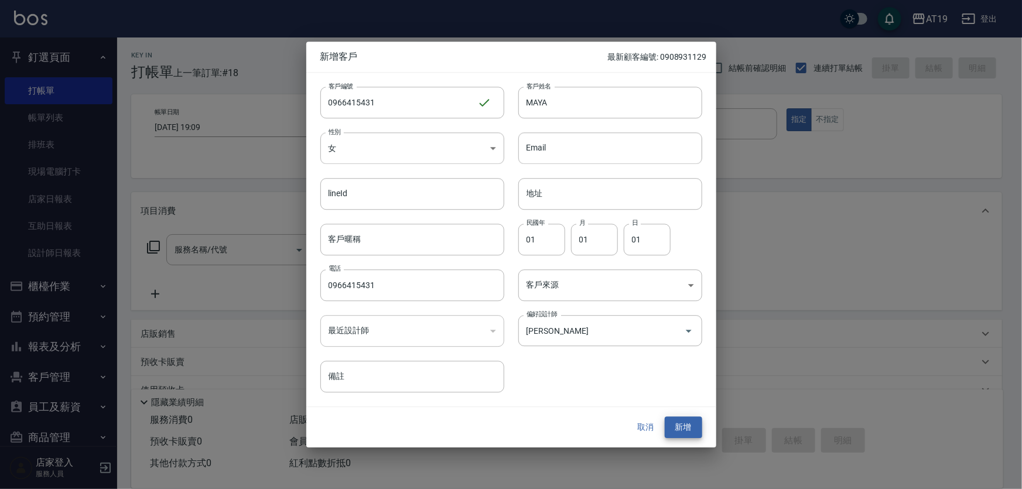
click at [665, 417] on button "新增" at bounding box center [683, 428] width 37 height 22
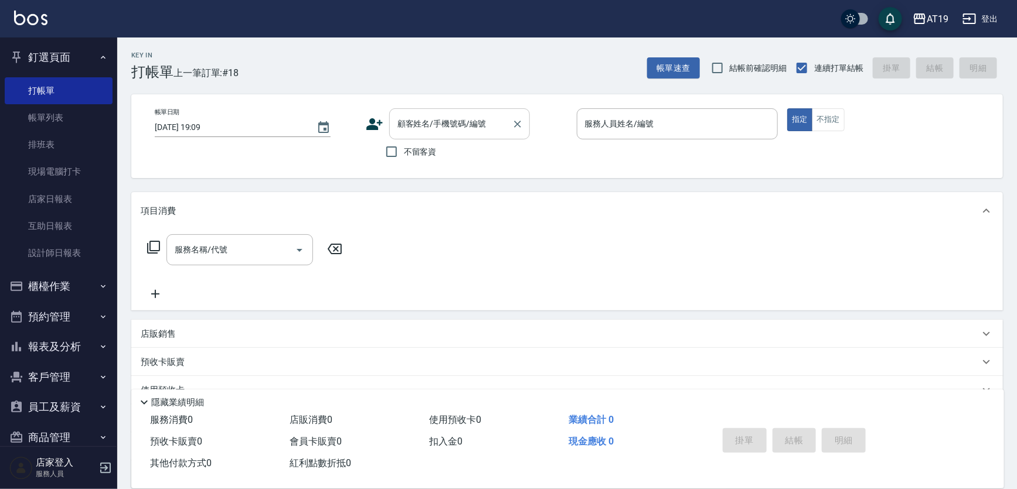
drag, startPoint x: 480, startPoint y: 138, endPoint x: 480, endPoint y: 122, distance: 15.8
click at [480, 129] on div "顧客姓名/手機號碼/編號" at bounding box center [459, 123] width 141 height 31
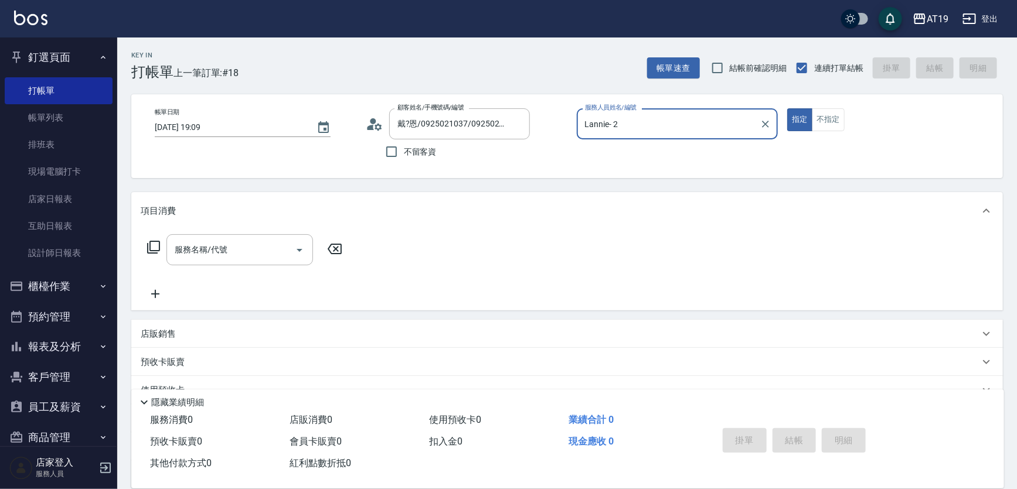
click at [787, 108] on button "指定" at bounding box center [799, 119] width 25 height 23
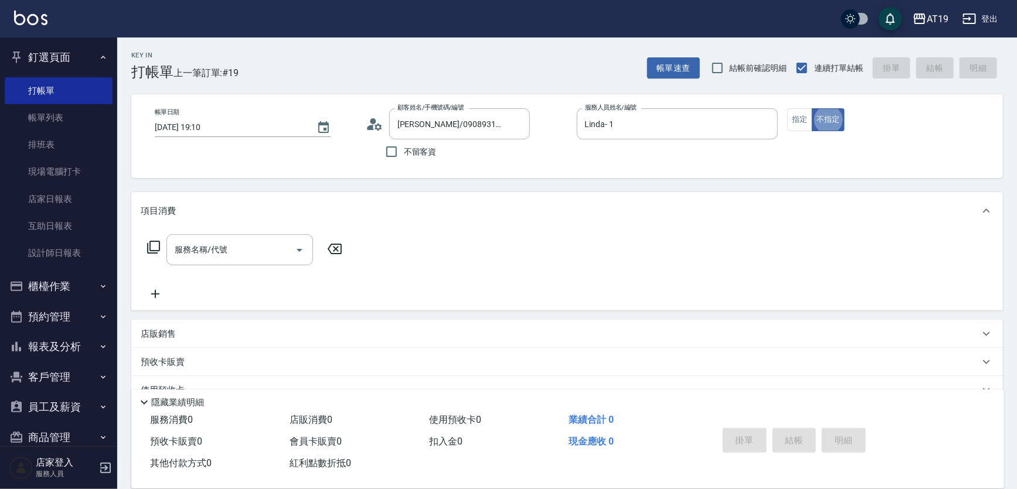
click at [378, 126] on icon at bounding box center [375, 124] width 18 height 18
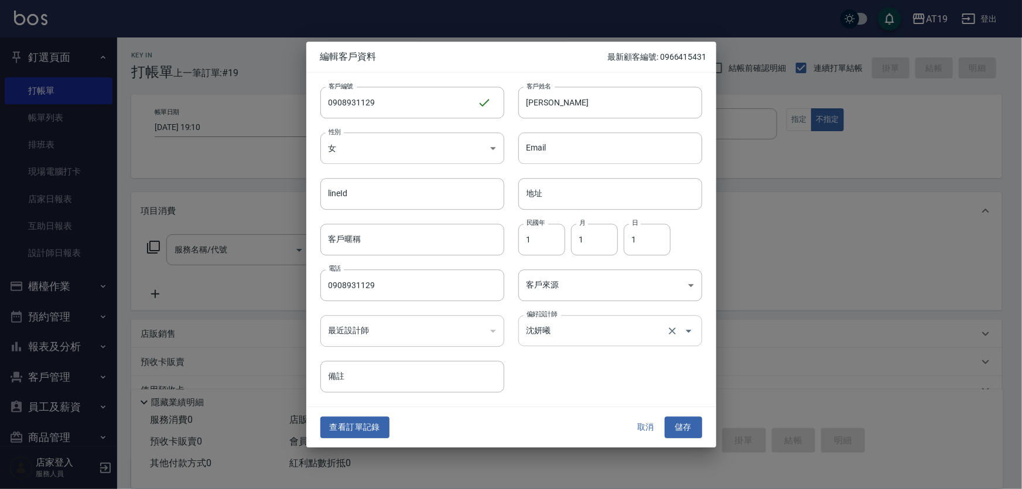
click at [568, 332] on input "沈妍曦" at bounding box center [594, 330] width 141 height 21
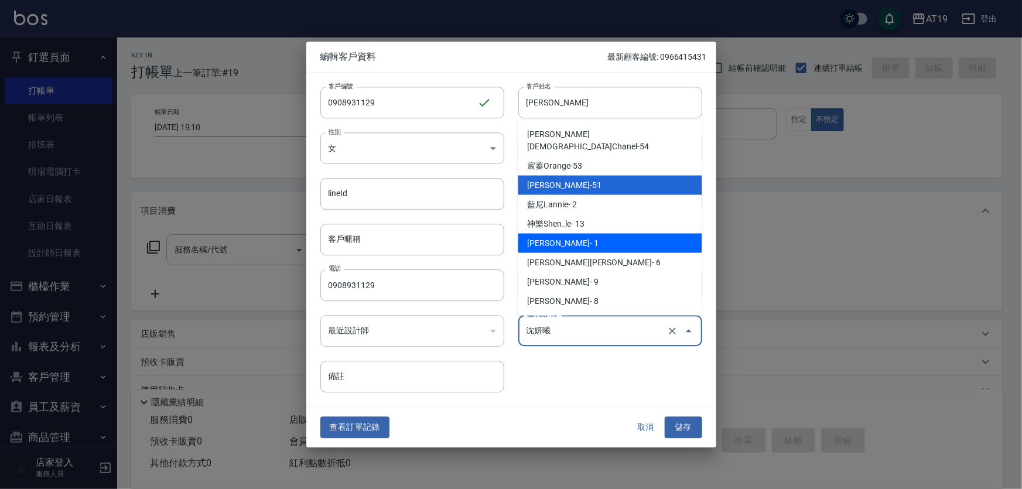
click at [567, 235] on li "[PERSON_NAME]- 1" at bounding box center [611, 243] width 184 height 19
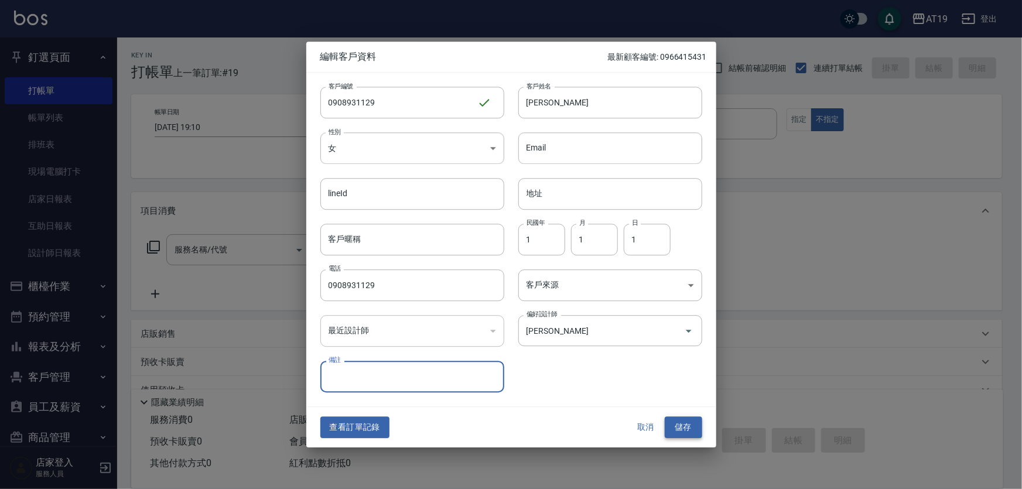
click at [676, 427] on button "儲存" at bounding box center [683, 428] width 37 height 22
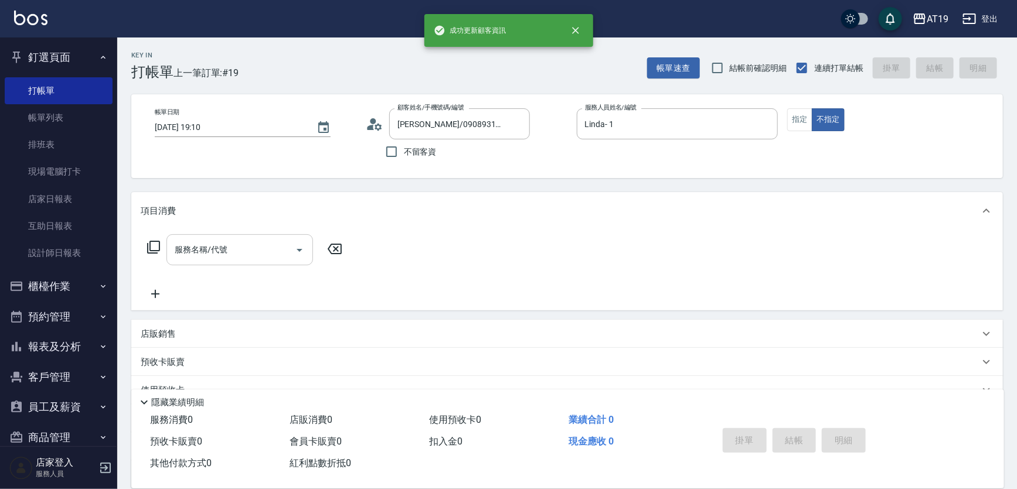
click at [216, 255] on input "服務名稱/代號" at bounding box center [231, 250] width 118 height 21
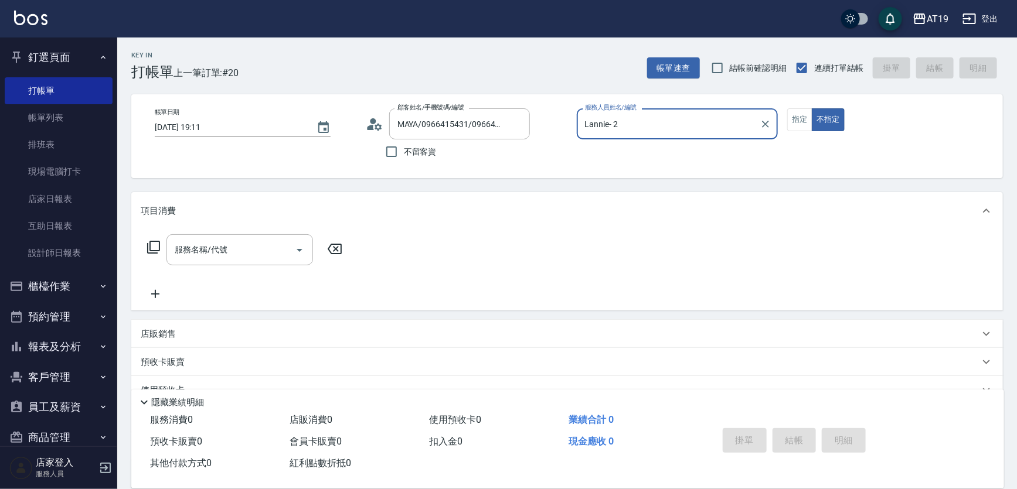
click at [811, 108] on button "不指定" at bounding box center [827, 119] width 33 height 23
